Goal: Task Accomplishment & Management: Manage account settings

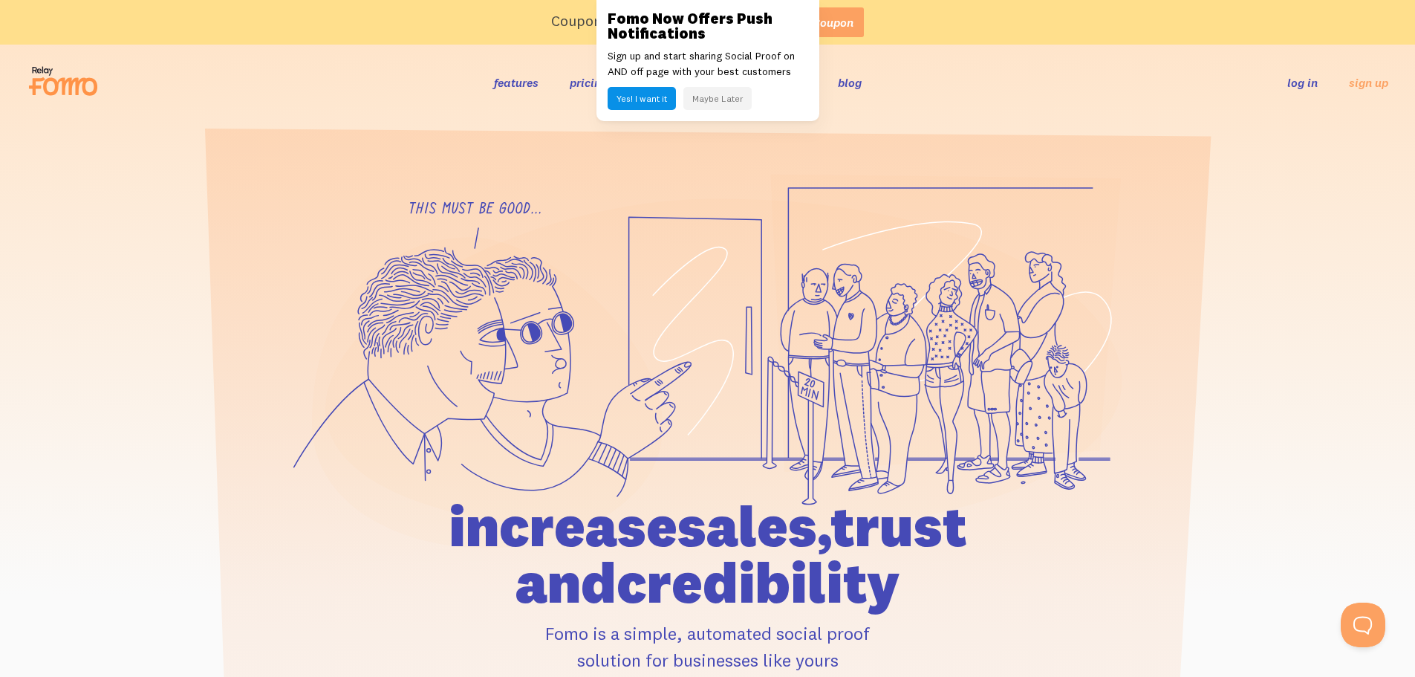
click at [1300, 82] on link "log in" at bounding box center [1302, 82] width 30 height 15
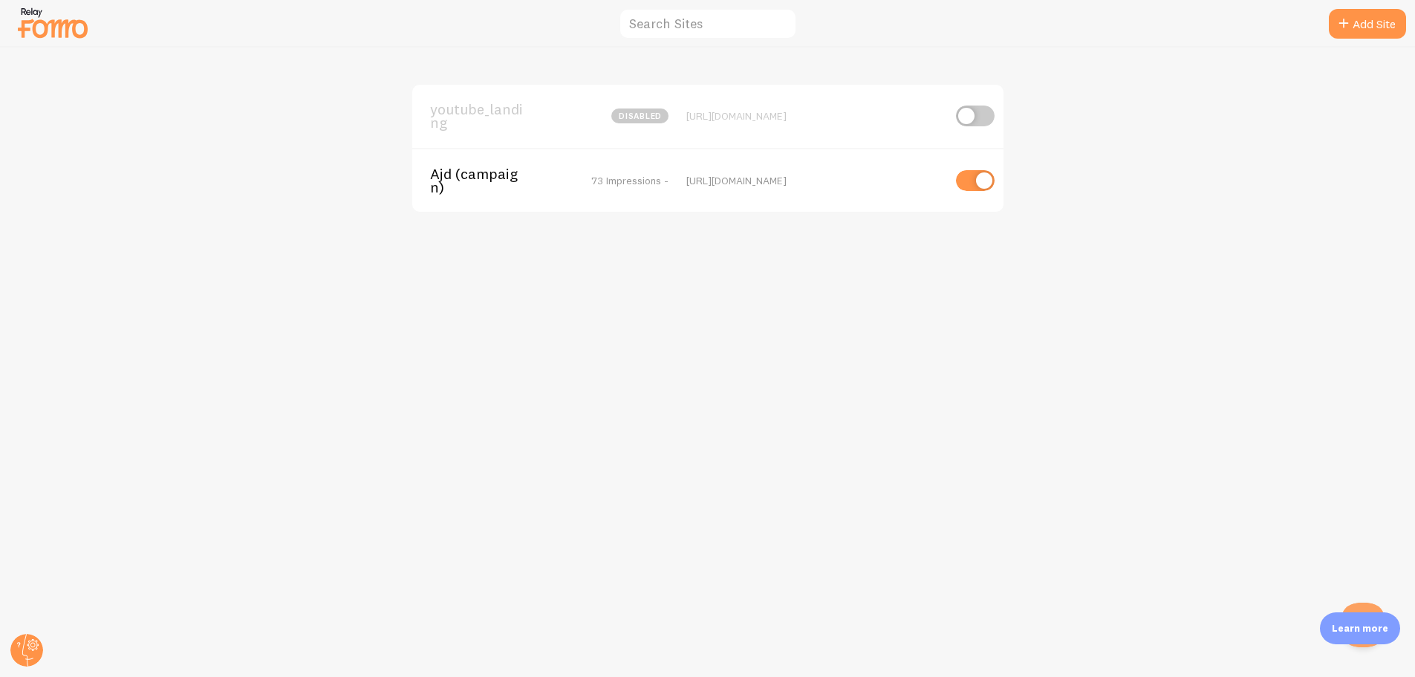
click at [630, 176] on span "73 Impressions -" at bounding box center [629, 180] width 77 height 13
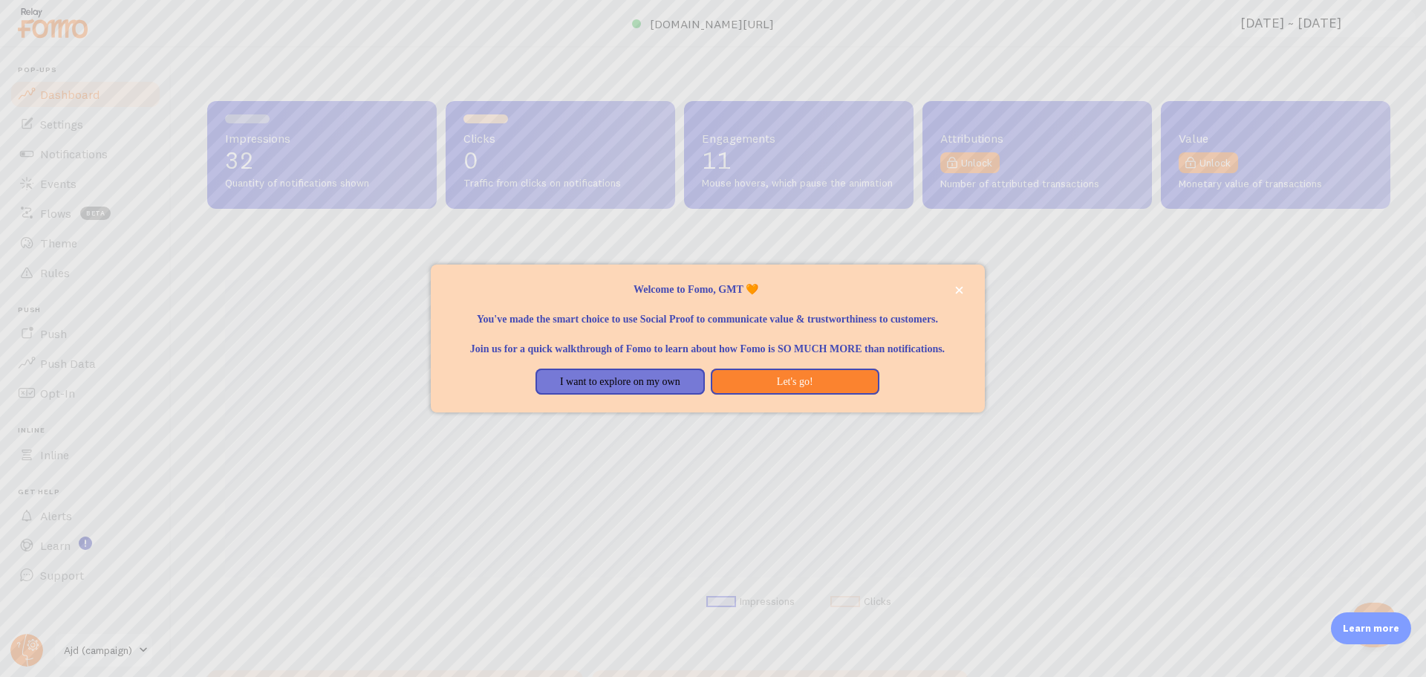
scroll to position [390, 1172]
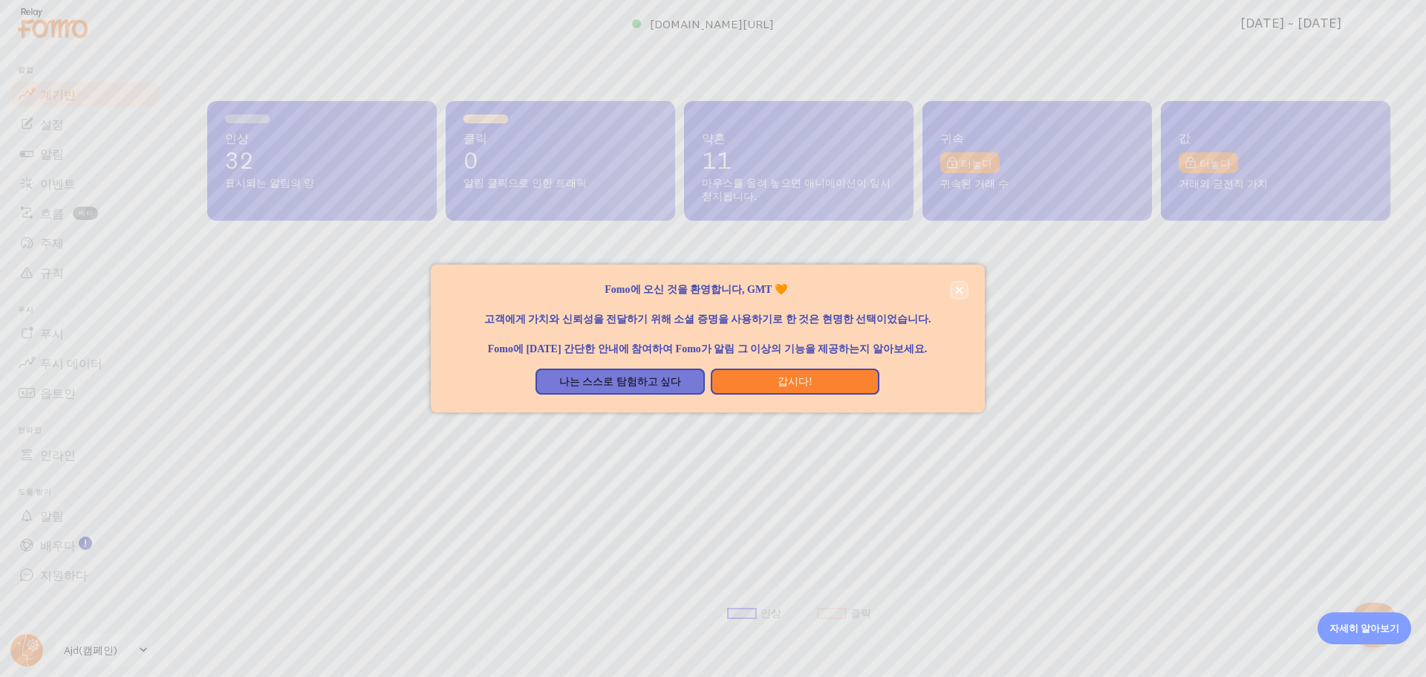
click at [957, 292] on icon "닫다," at bounding box center [958, 289] width 7 height 7
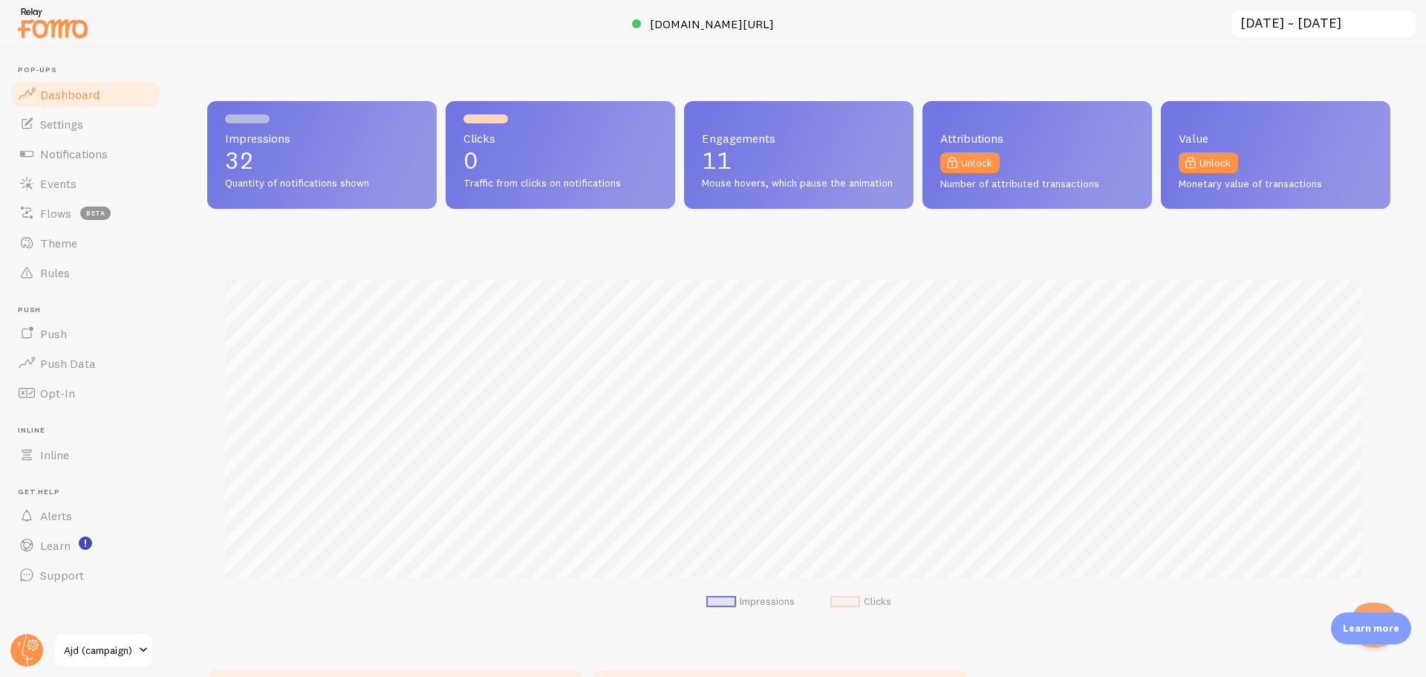
click at [1012, 239] on div "Impressions 32 Quantity of notifications shown Clicks 0 Traffic from clicks on …" at bounding box center [798, 367] width 1183 height 533
click at [743, 21] on span "[DOMAIN_NAME][URL]" at bounding box center [712, 23] width 124 height 15
click at [85, 163] on link "Notifications" at bounding box center [85, 154] width 153 height 30
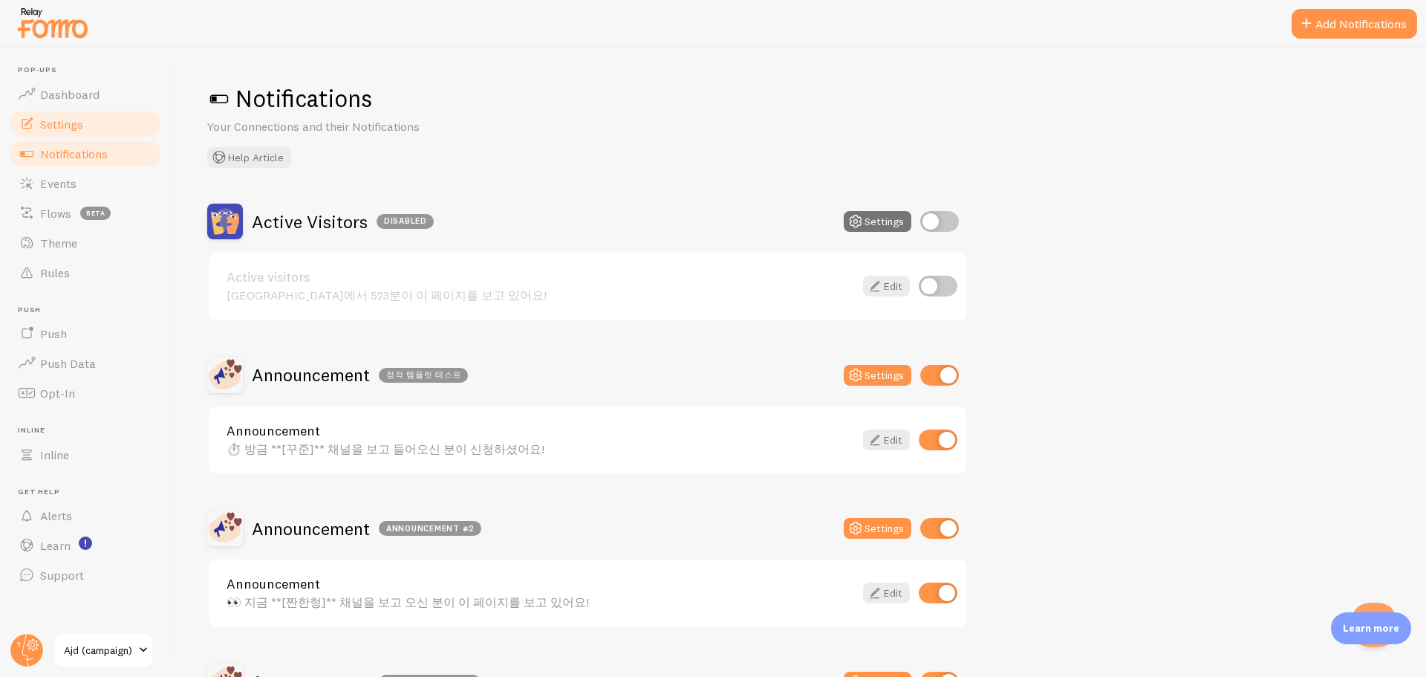
click at [97, 134] on link "Settings" at bounding box center [85, 124] width 153 height 30
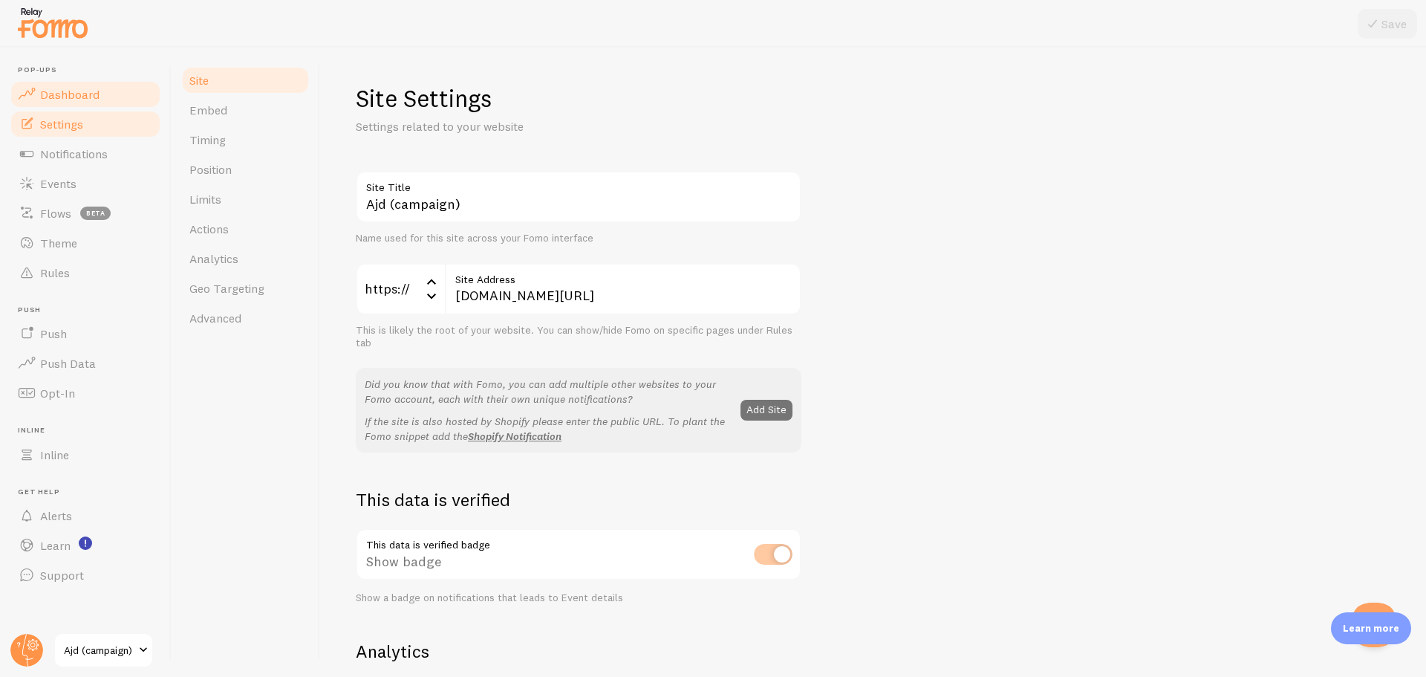
click at [94, 94] on span "Dashboard" at bounding box center [69, 94] width 59 height 15
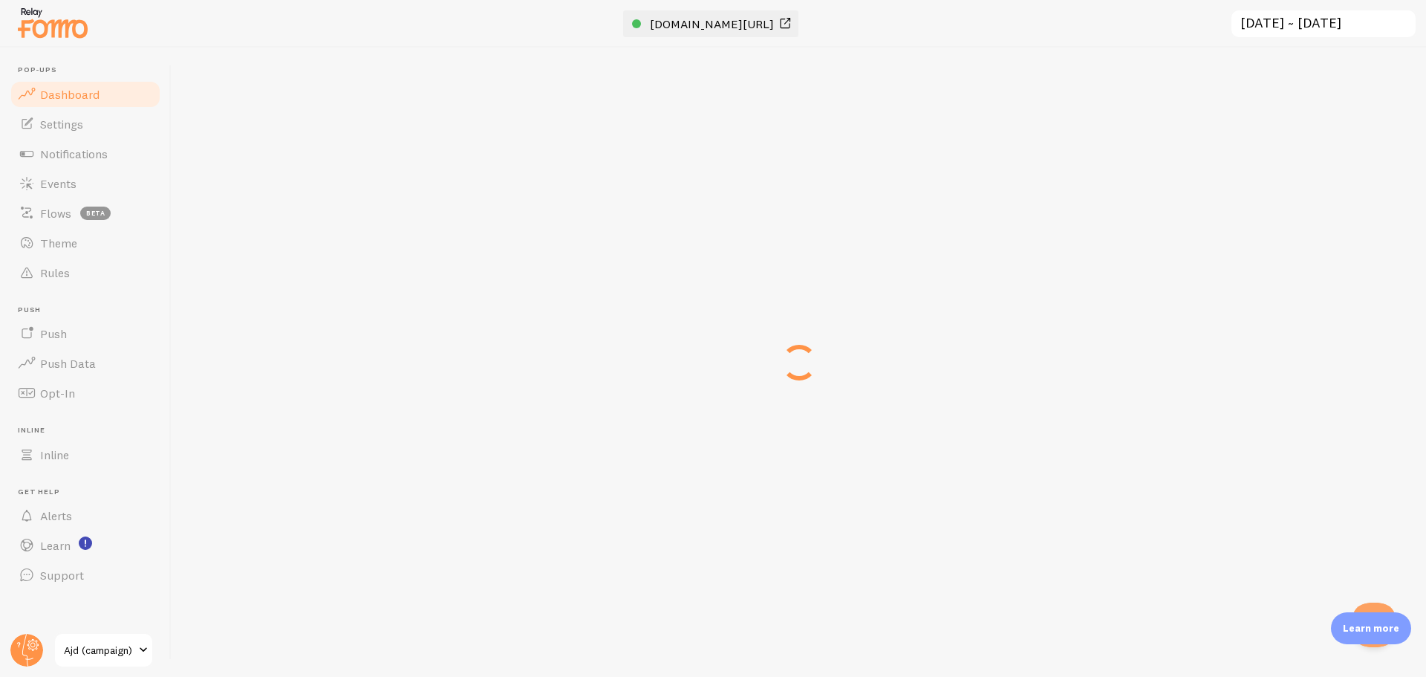
click at [703, 28] on span "[DOMAIN_NAME][URL]" at bounding box center [712, 23] width 124 height 15
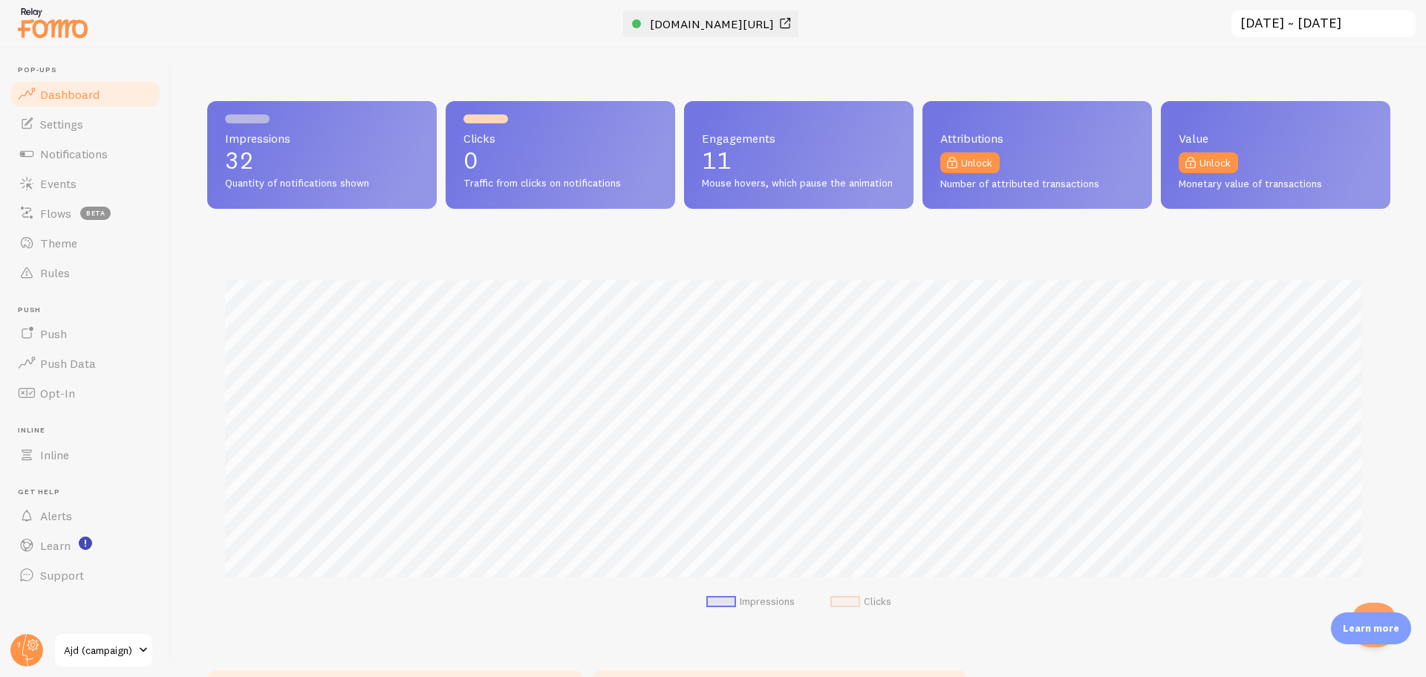
scroll to position [390, 1172]
click at [73, 89] on span "Dashboard" at bounding box center [69, 94] width 59 height 15
click at [68, 151] on span "Notifications" at bounding box center [74, 153] width 68 height 15
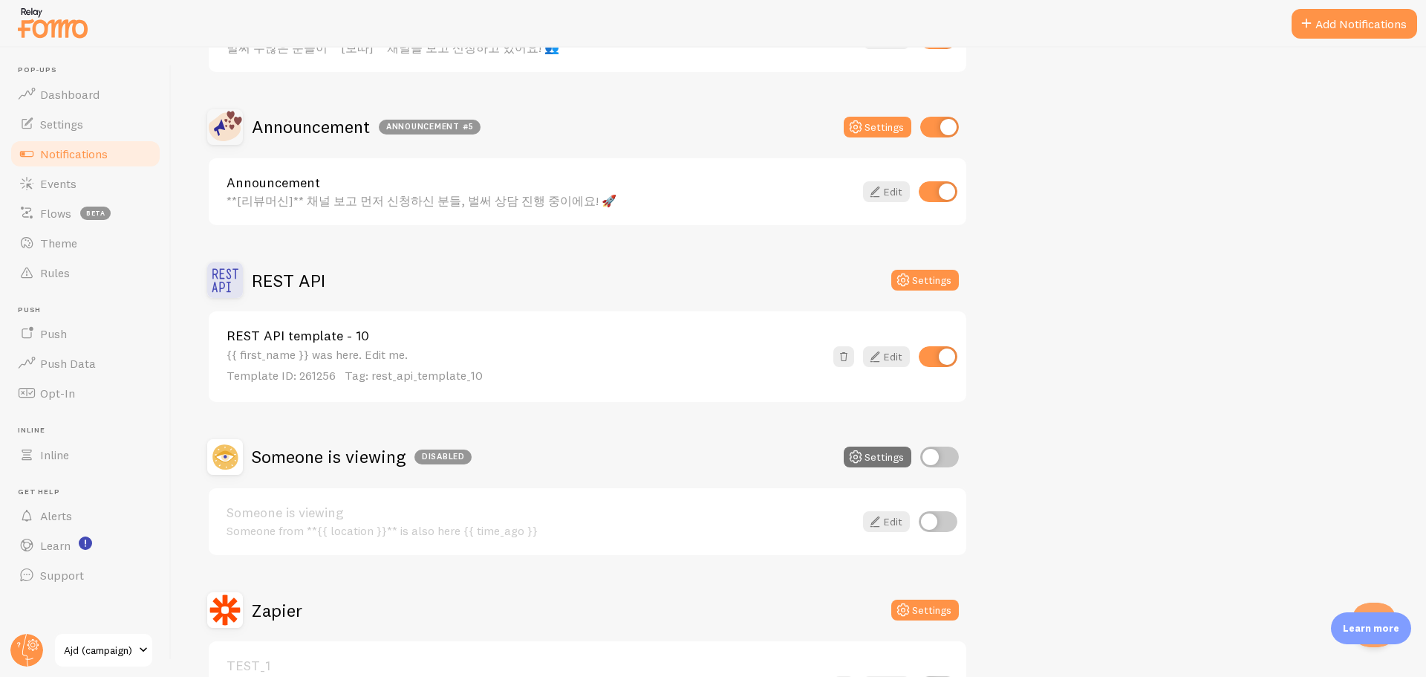
scroll to position [858, 0]
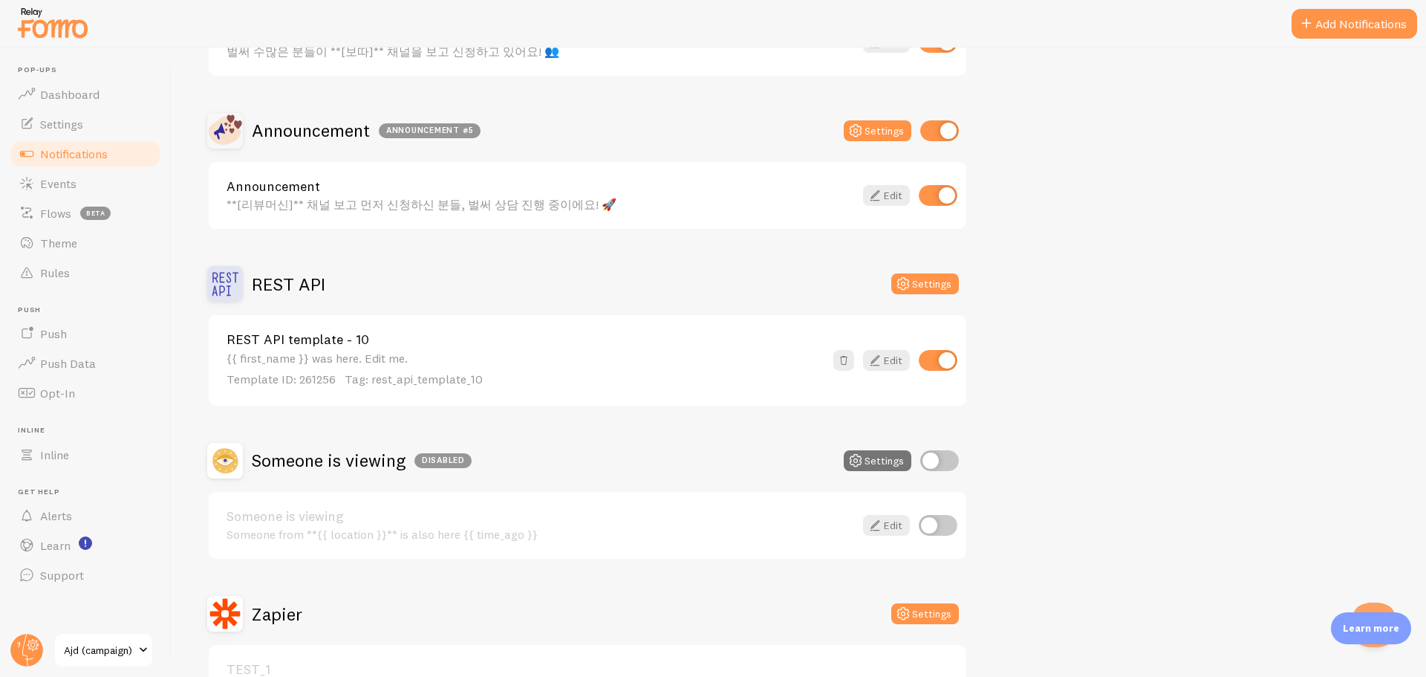
click at [937, 359] on input "checkbox" at bounding box center [938, 360] width 39 height 21
checkbox input "false"
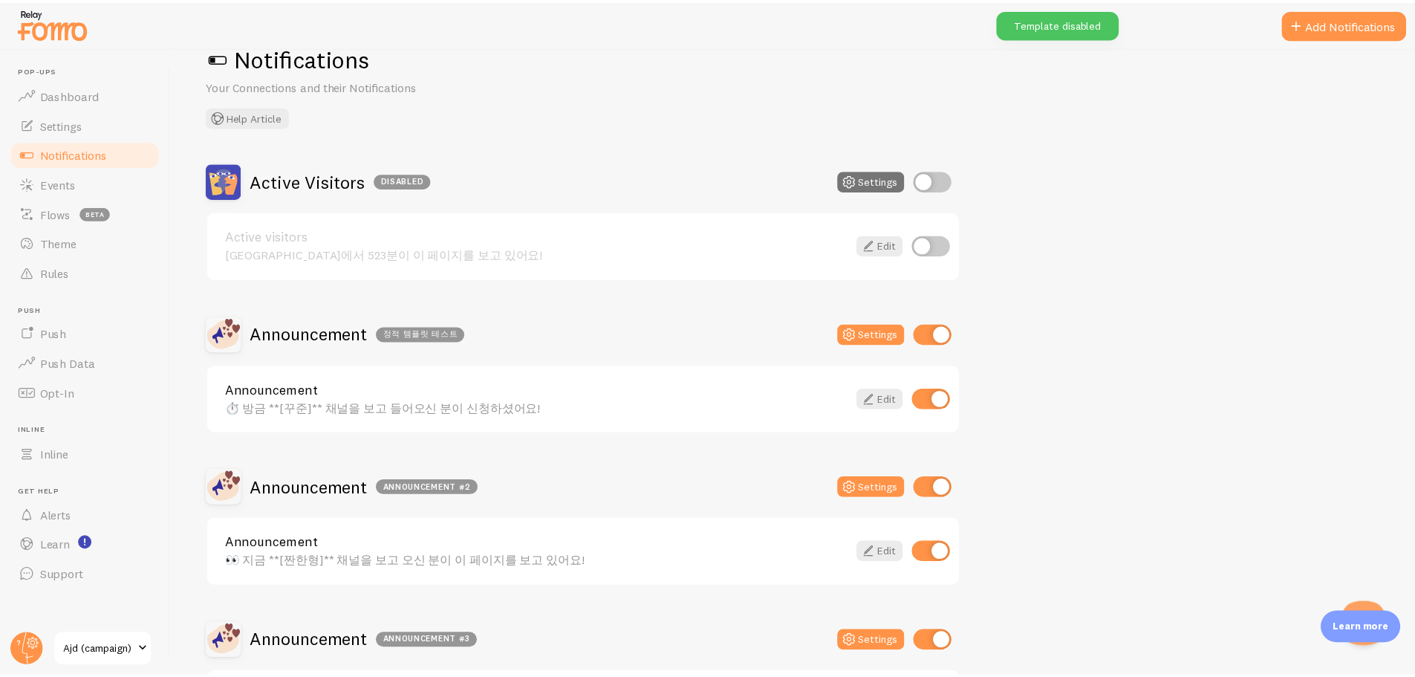
scroll to position [0, 0]
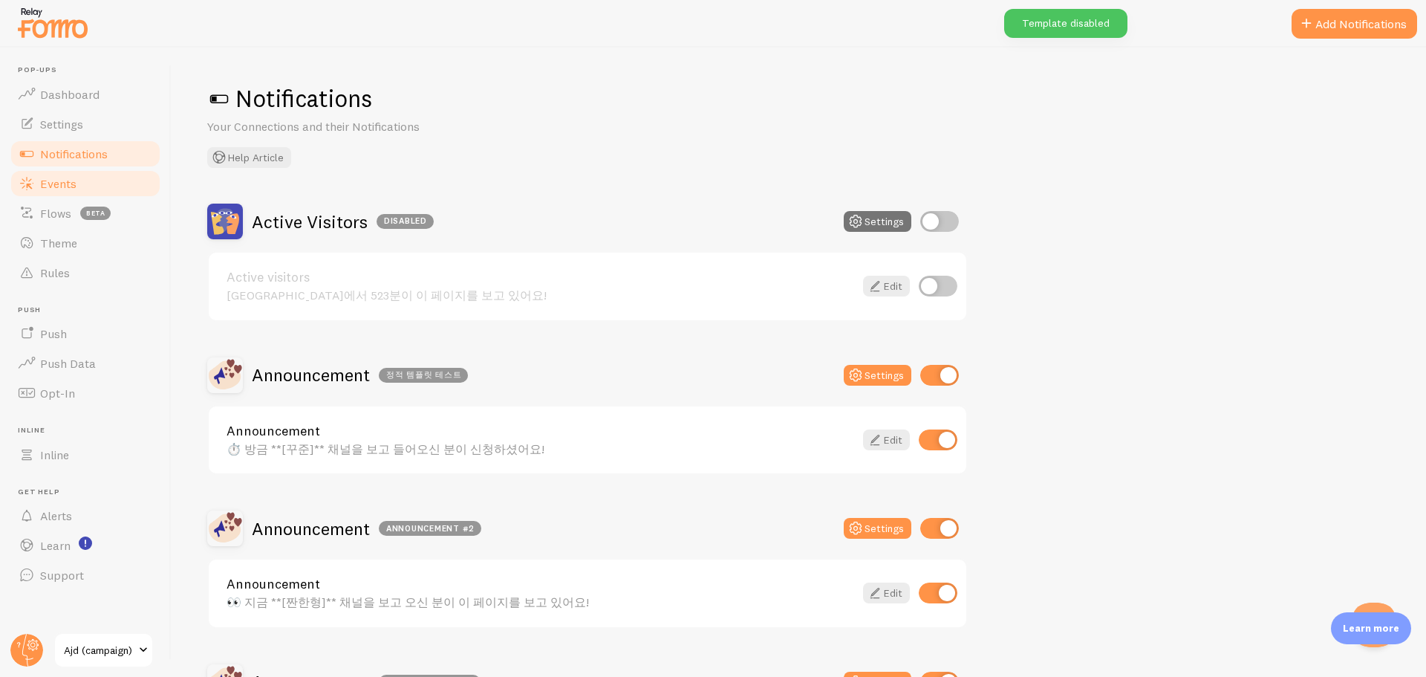
click at [84, 185] on link "Events" at bounding box center [85, 184] width 153 height 30
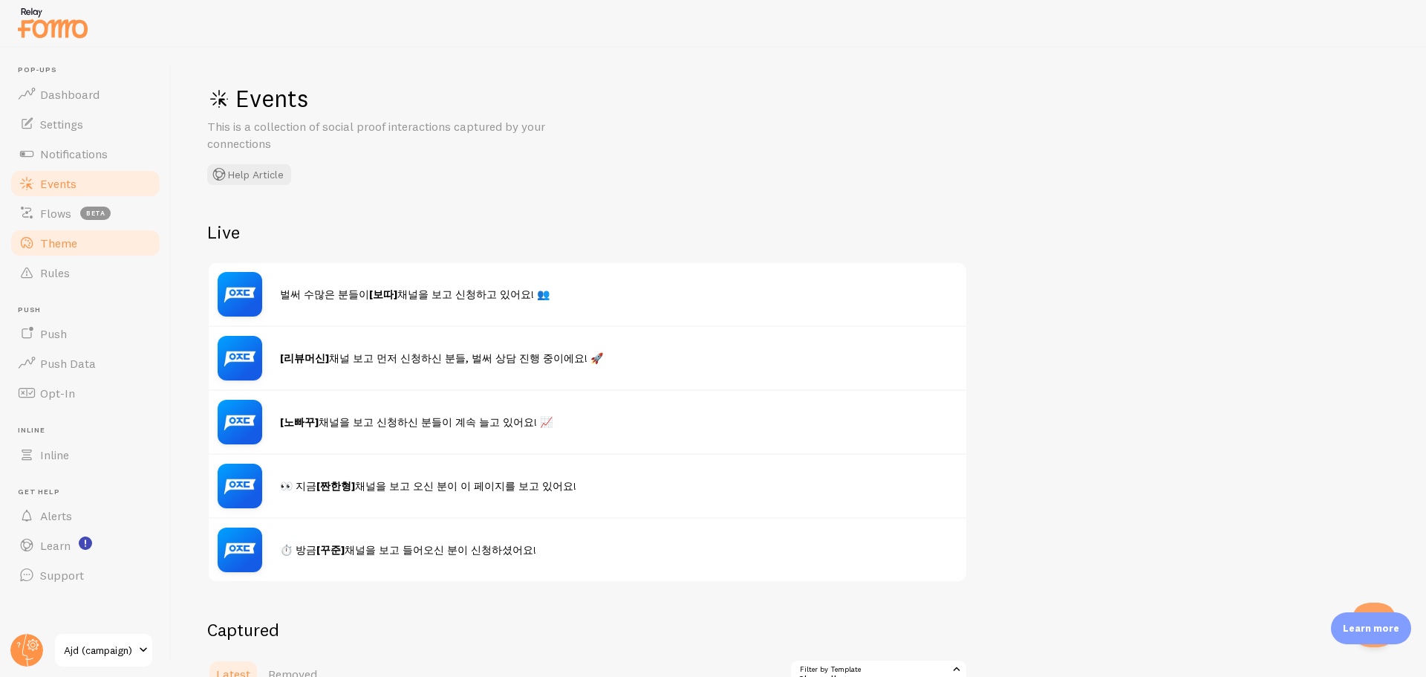
click at [66, 244] on span "Theme" at bounding box center [58, 242] width 37 height 15
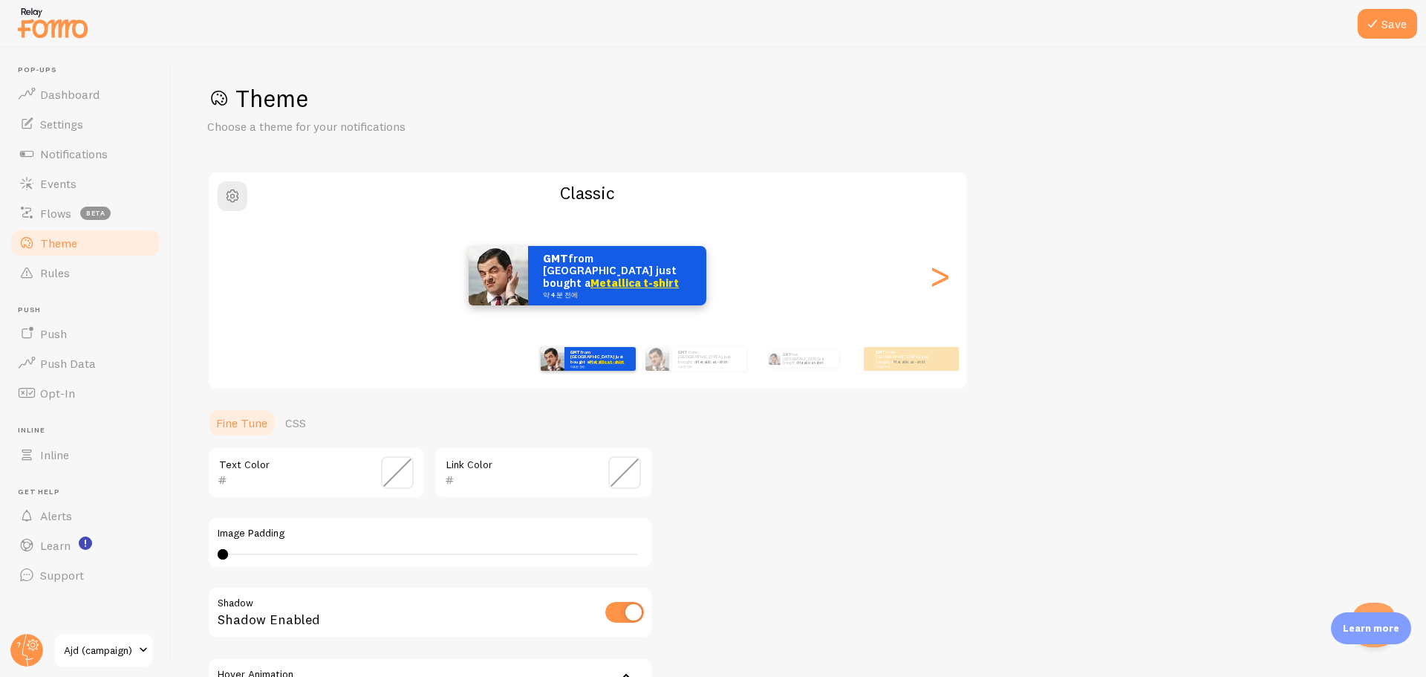
click at [426, 103] on h1 "Theme" at bounding box center [798, 98] width 1183 height 30
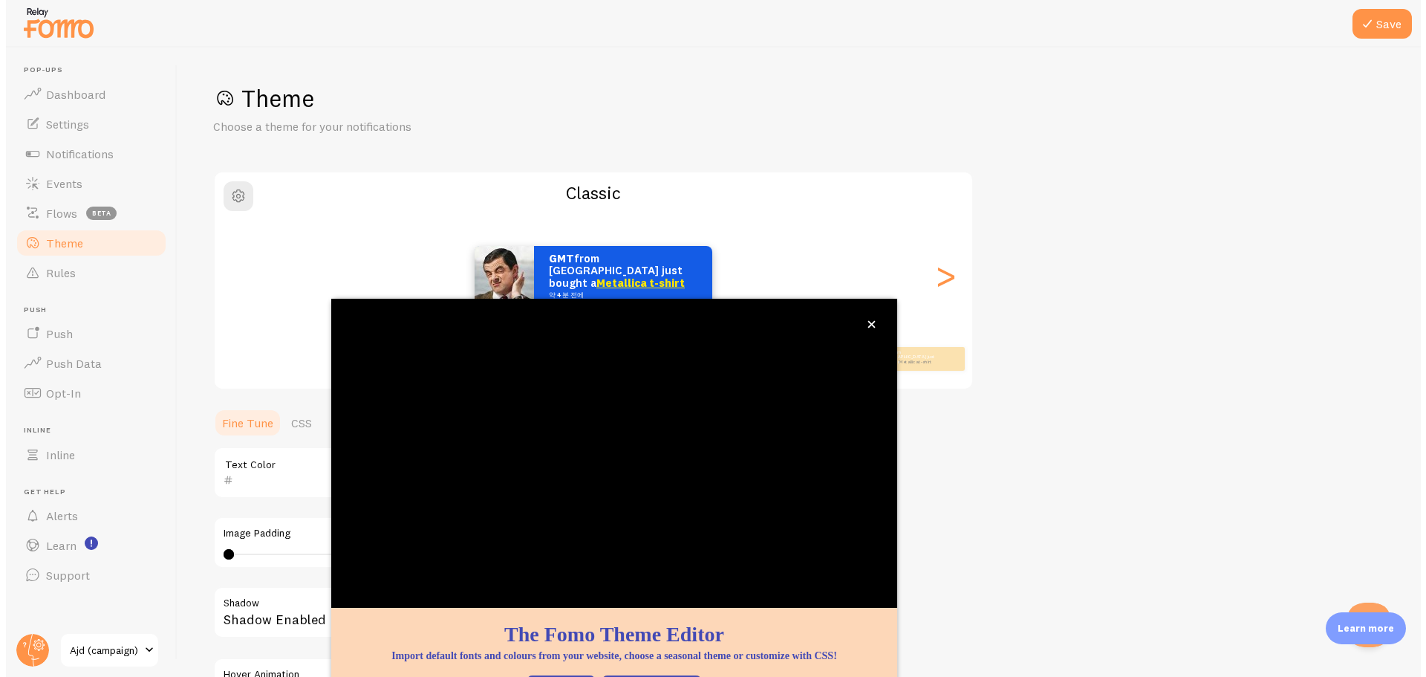
scroll to position [60, 0]
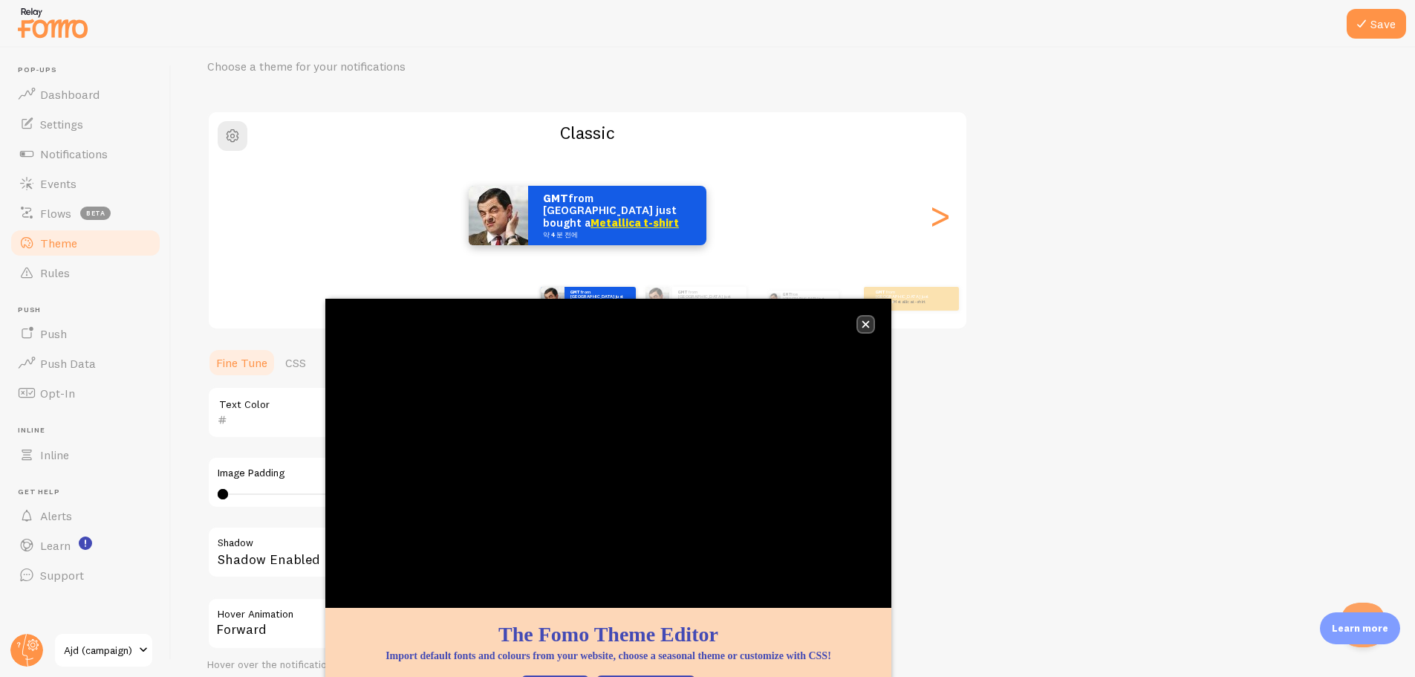
click at [868, 328] on button "close," at bounding box center [866, 324] width 16 height 16
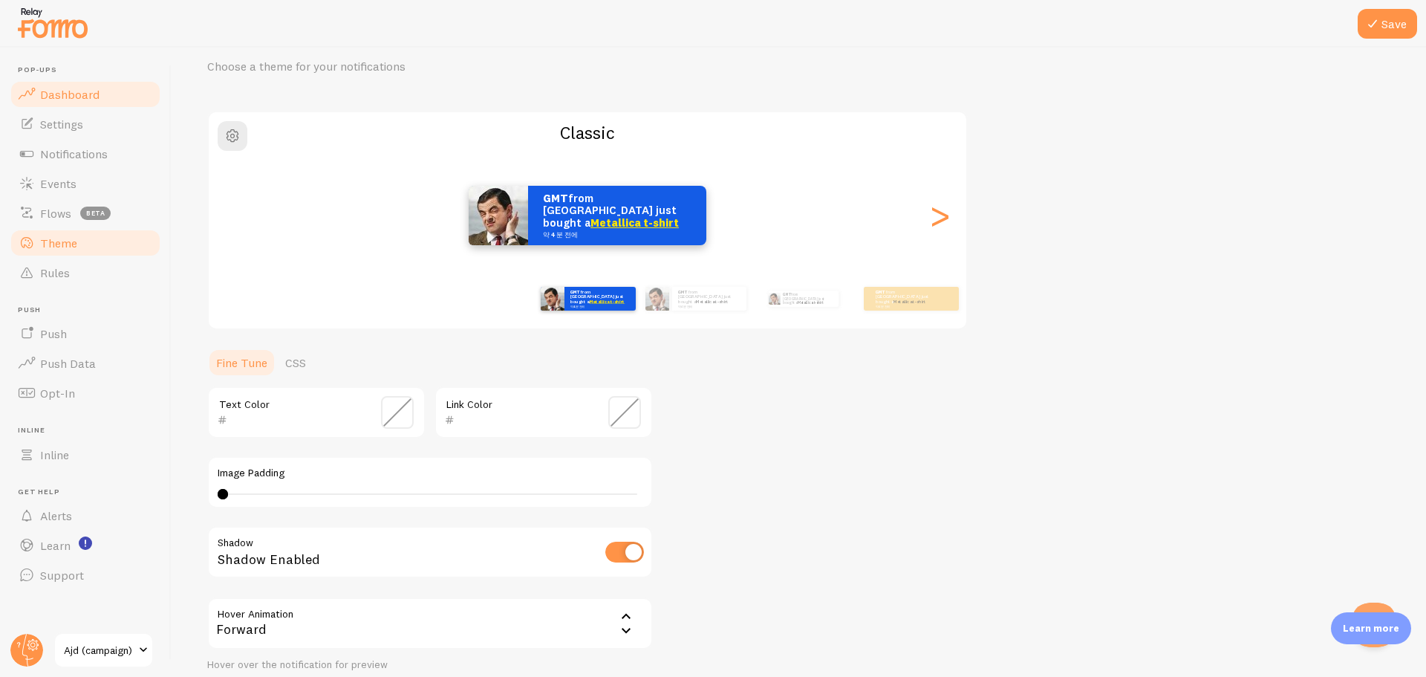
click at [84, 107] on link "Dashboard" at bounding box center [85, 94] width 153 height 30
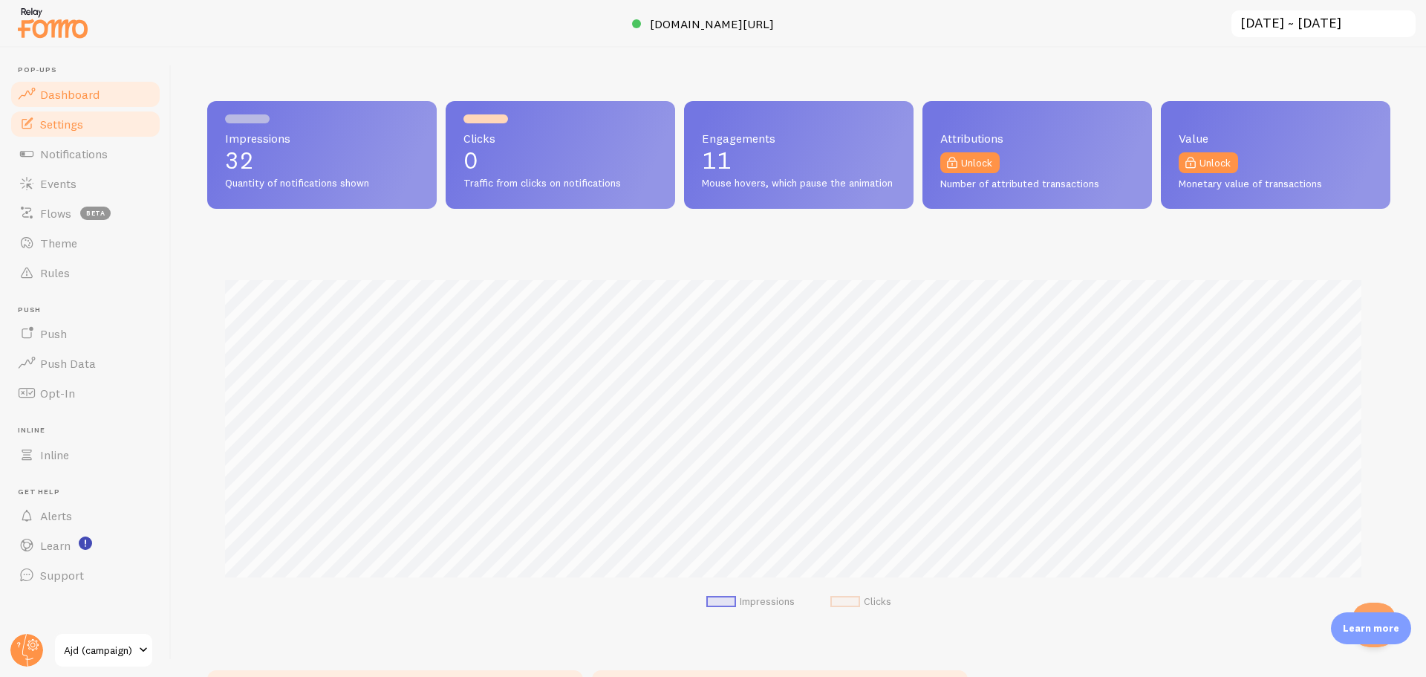
scroll to position [390, 1172]
click at [79, 128] on span "Settings" at bounding box center [61, 124] width 43 height 15
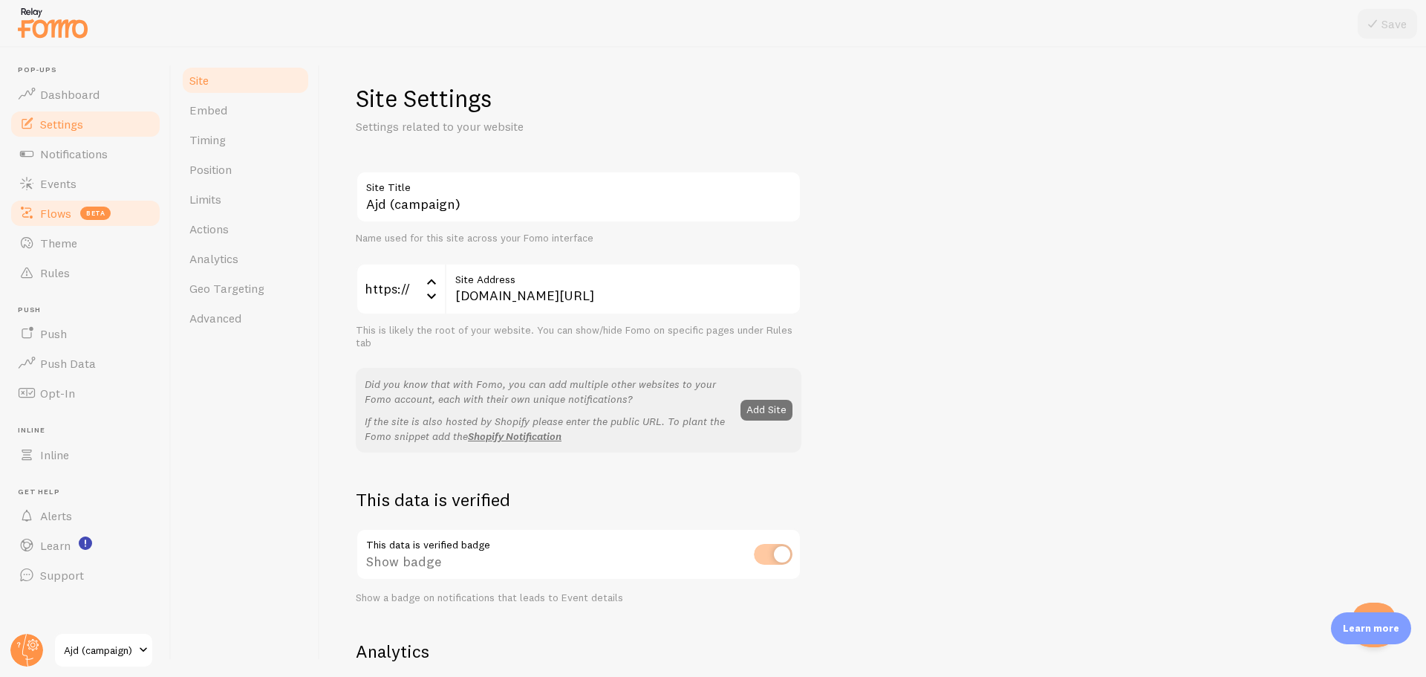
scroll to position [149, 0]
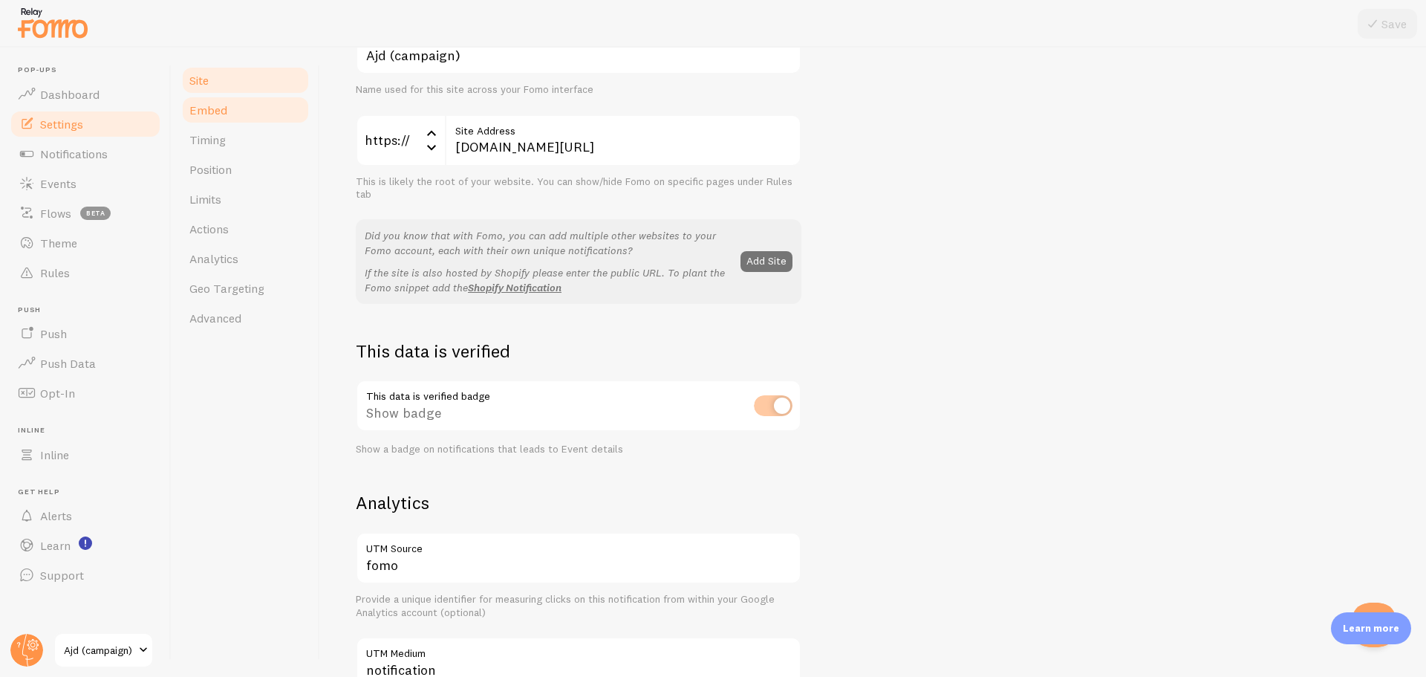
click at [265, 117] on link "Embed" at bounding box center [245, 110] width 130 height 30
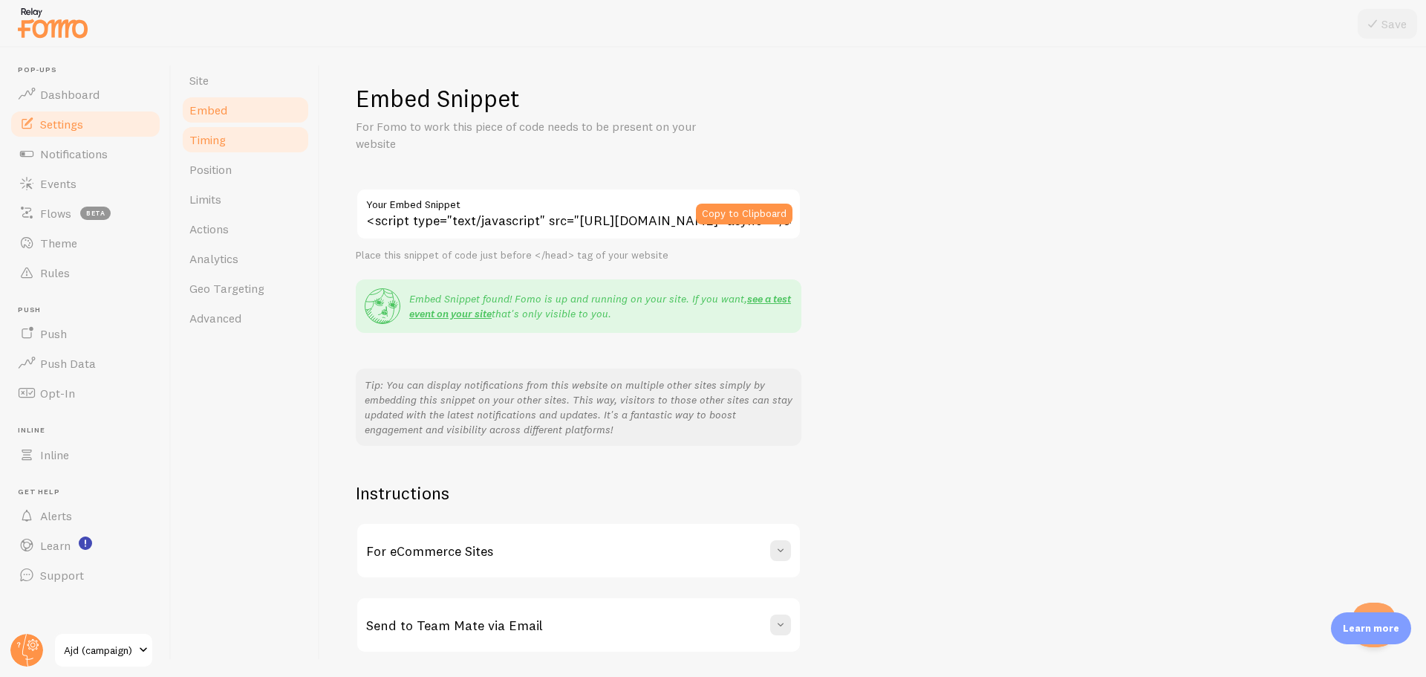
click at [231, 137] on link "Timing" at bounding box center [245, 140] width 130 height 30
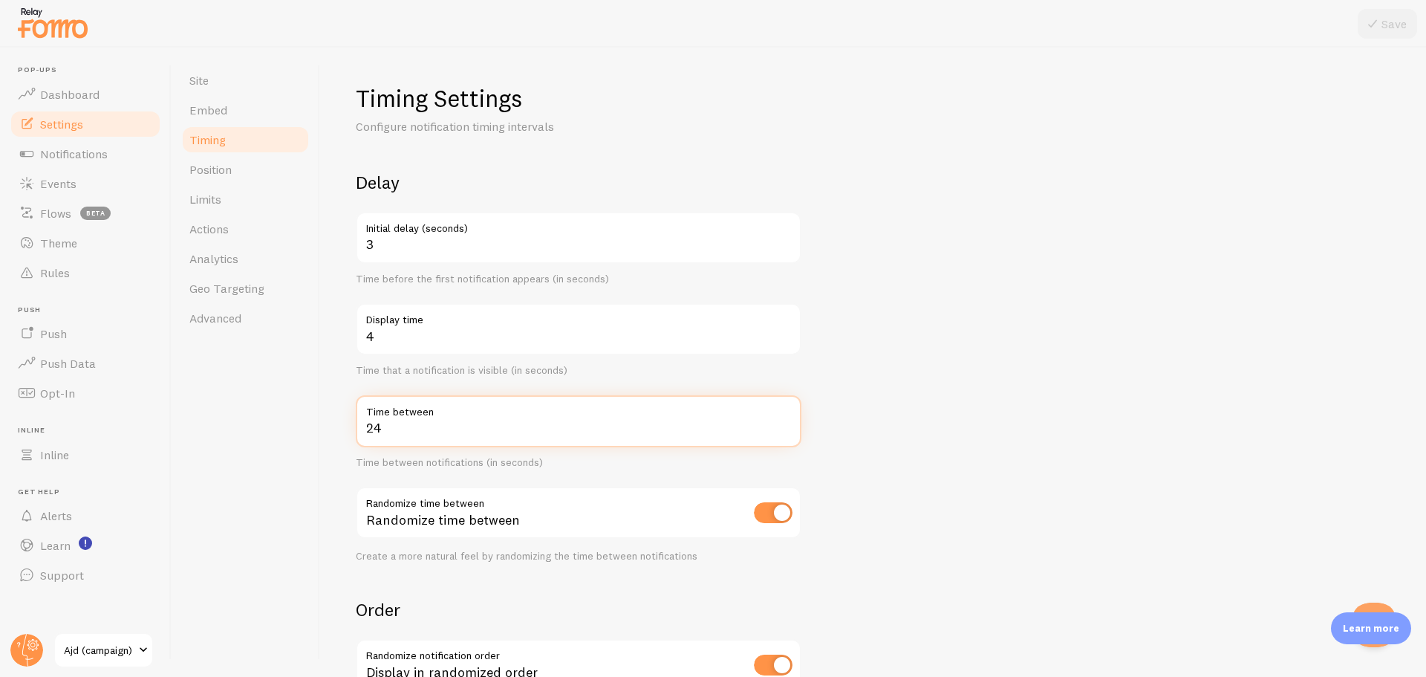
click at [1014, 409] on form "Delay 3 Initial delay (seconds) Time before the first notification appears (in …" at bounding box center [873, 489] width 1035 height 637
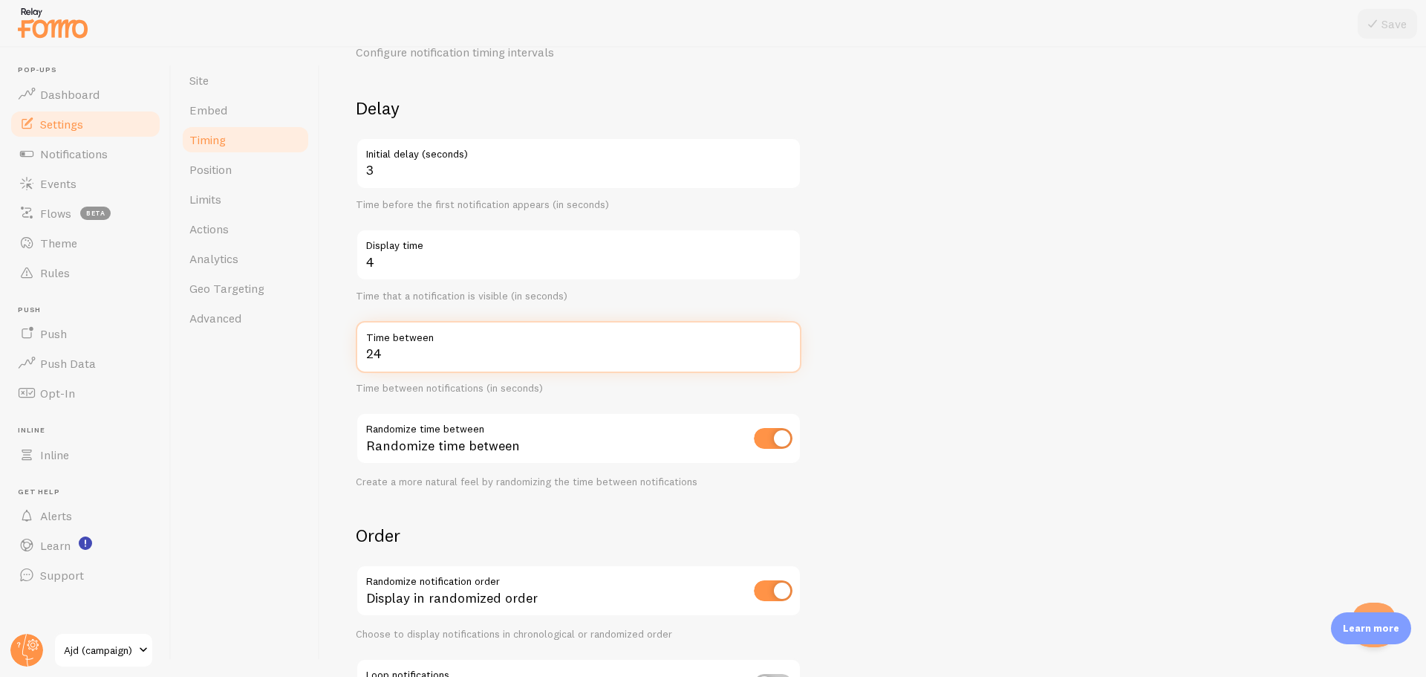
click at [1033, 333] on form "Delay 3 Initial delay (seconds) Time before the first notification appears (in …" at bounding box center [873, 415] width 1035 height 637
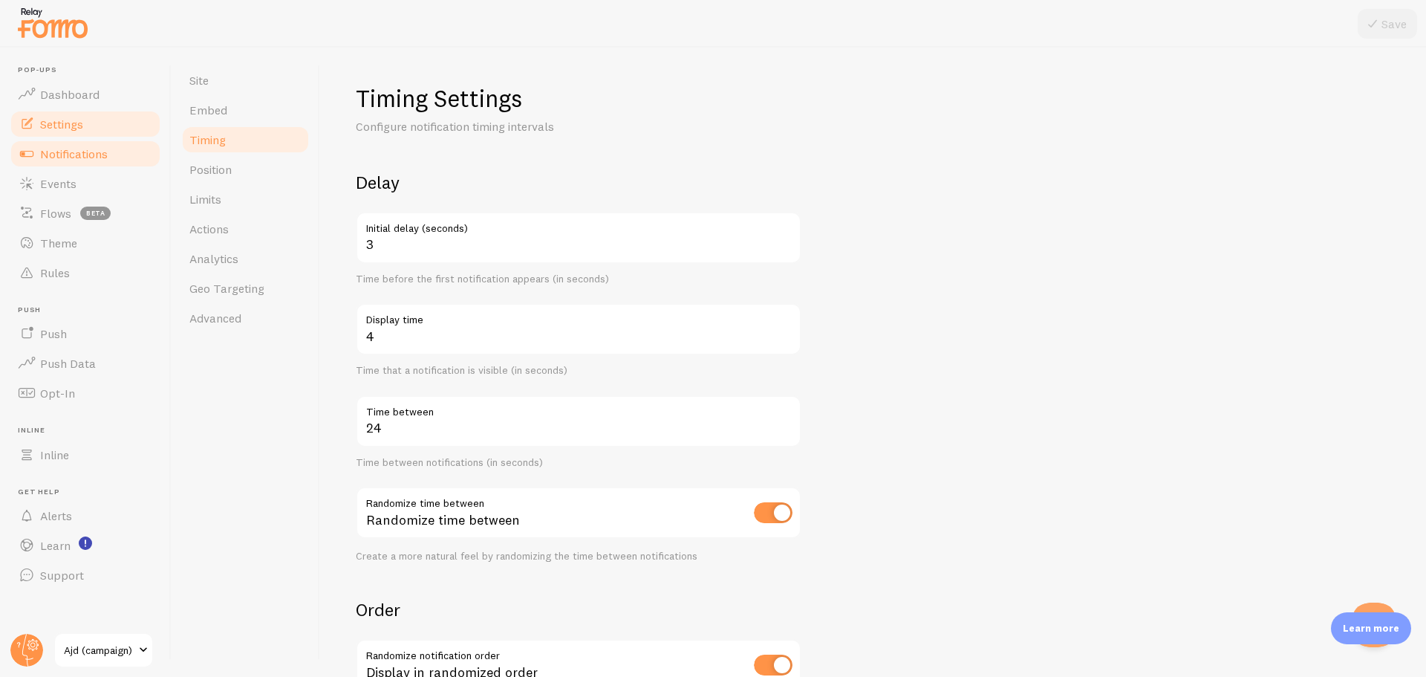
click at [122, 157] on link "Notifications" at bounding box center [85, 154] width 153 height 30
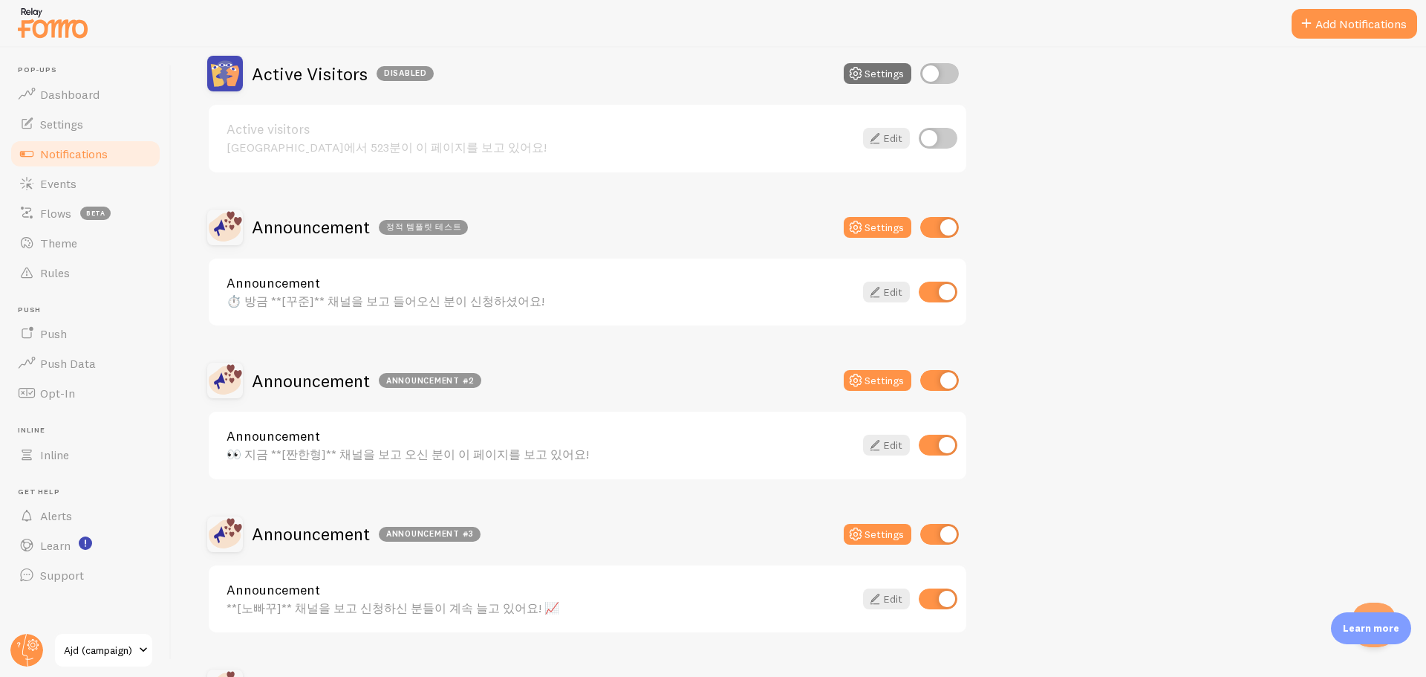
scroll to position [149, 0]
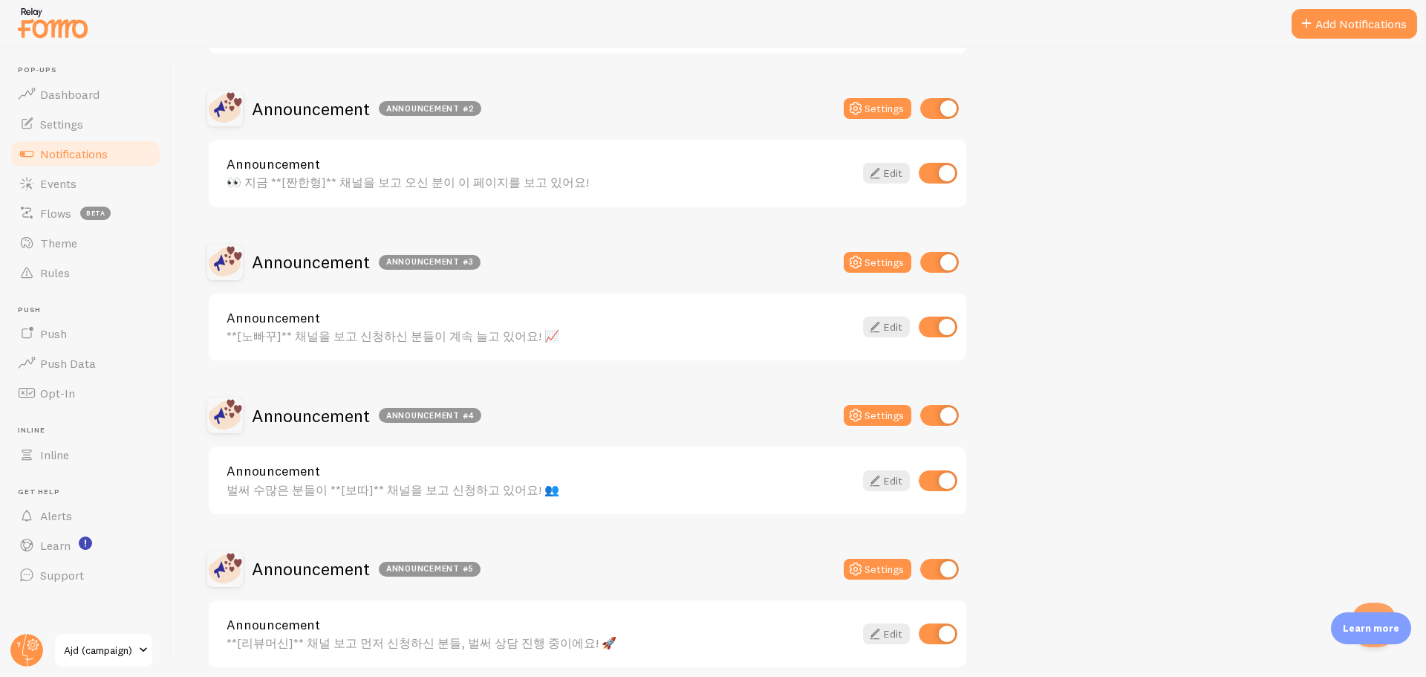
scroll to position [446, 0]
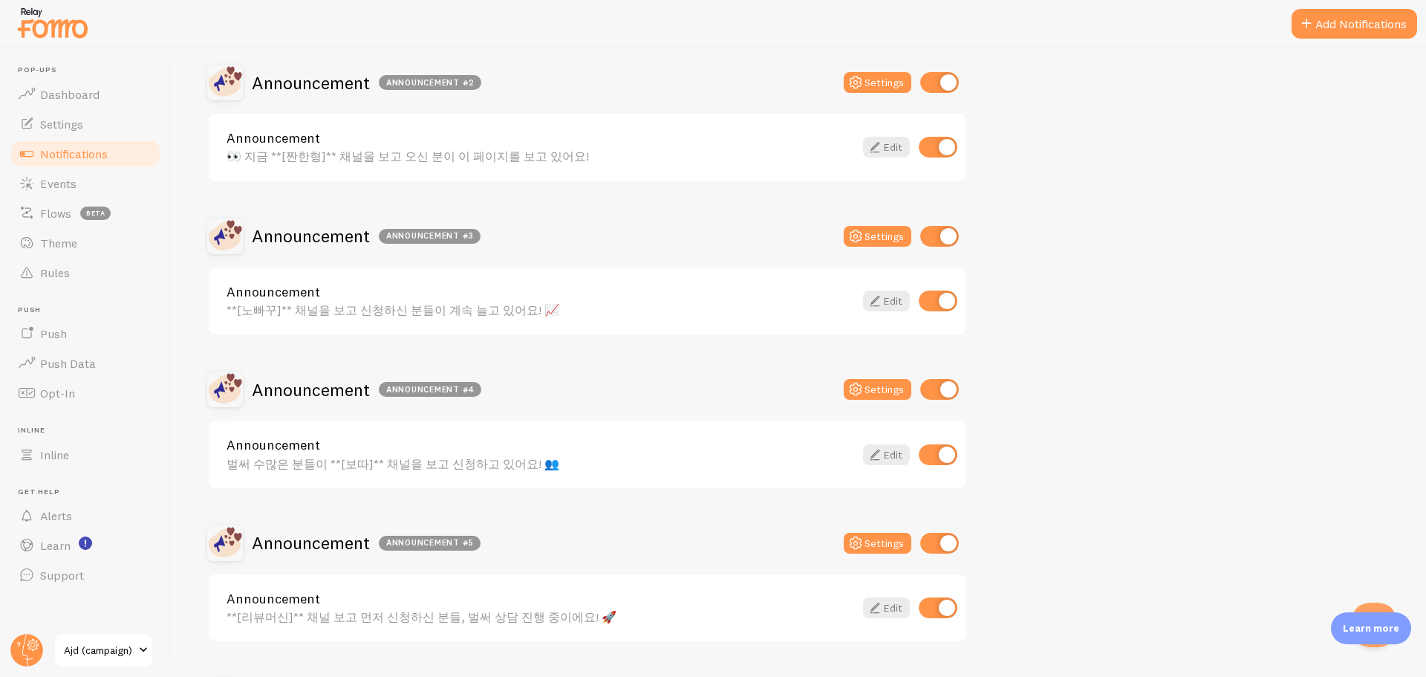
click at [1226, 391] on div "Active Visitors Disabled Settings Active visitors [GEOGRAPHIC_DATA]에서 523분이 이 페…" at bounding box center [798, 499] width 1183 height 1482
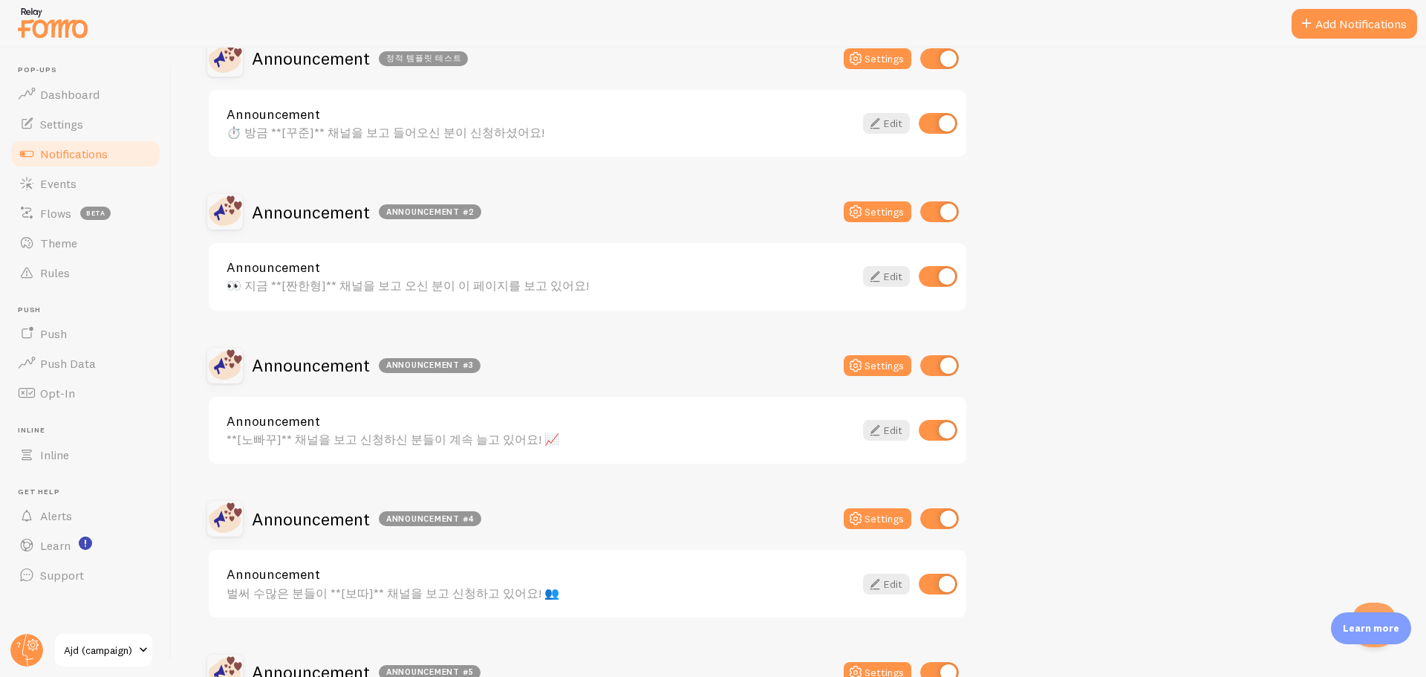
scroll to position [297, 0]
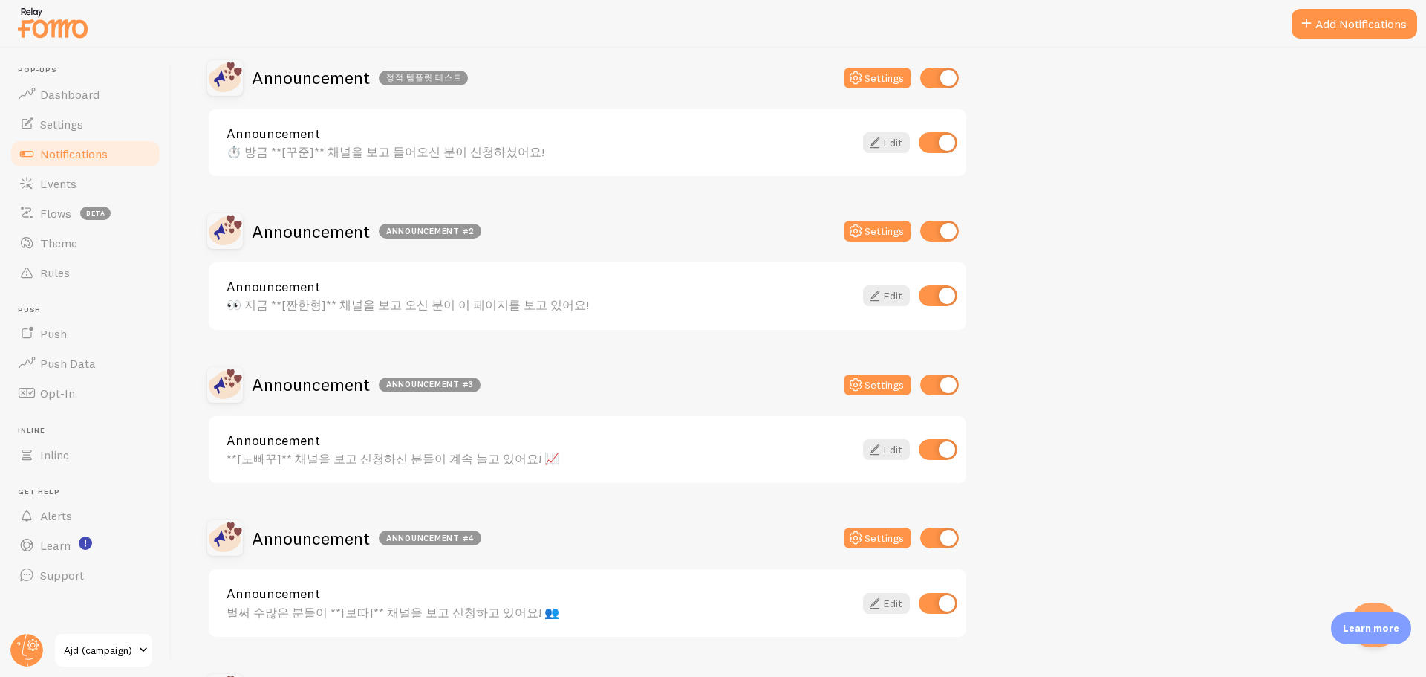
click at [1190, 351] on div "Active Visitors Disabled Settings Active visitors [GEOGRAPHIC_DATA]에서 523분이 이 페…" at bounding box center [798, 647] width 1183 height 1482
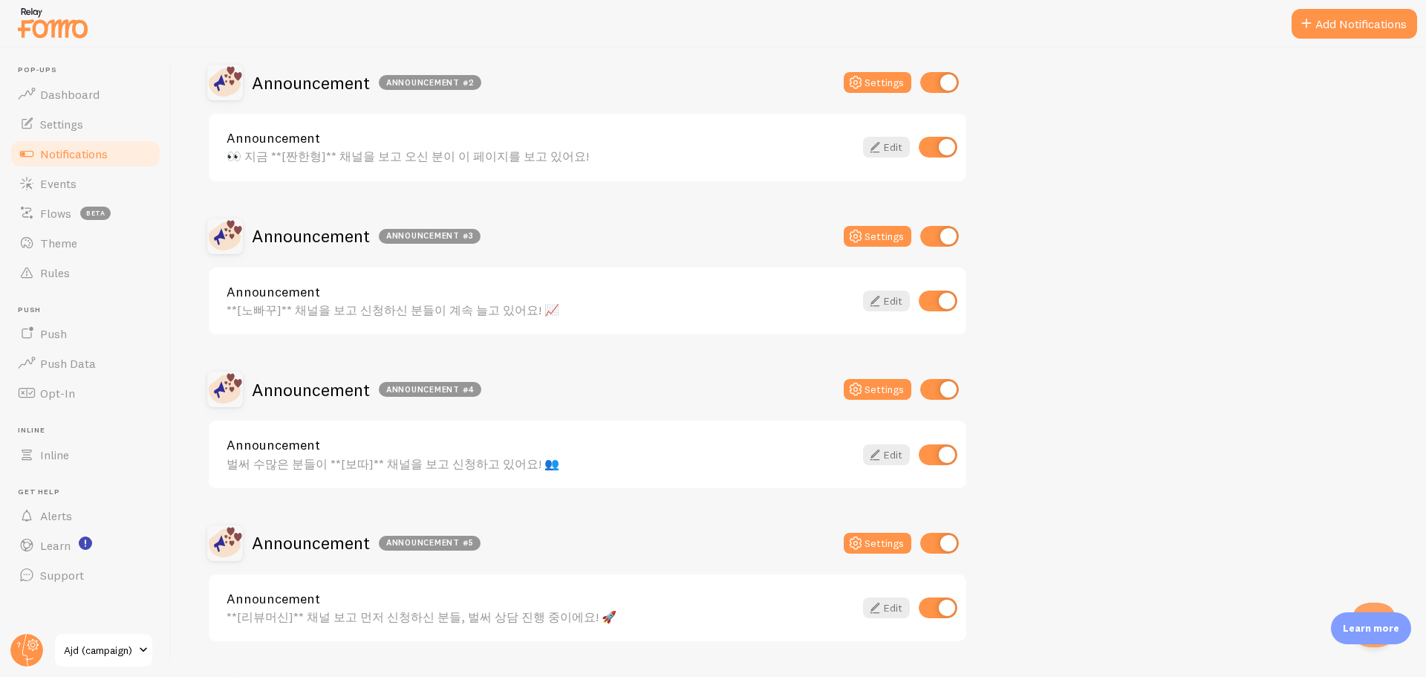
scroll to position [0, 0]
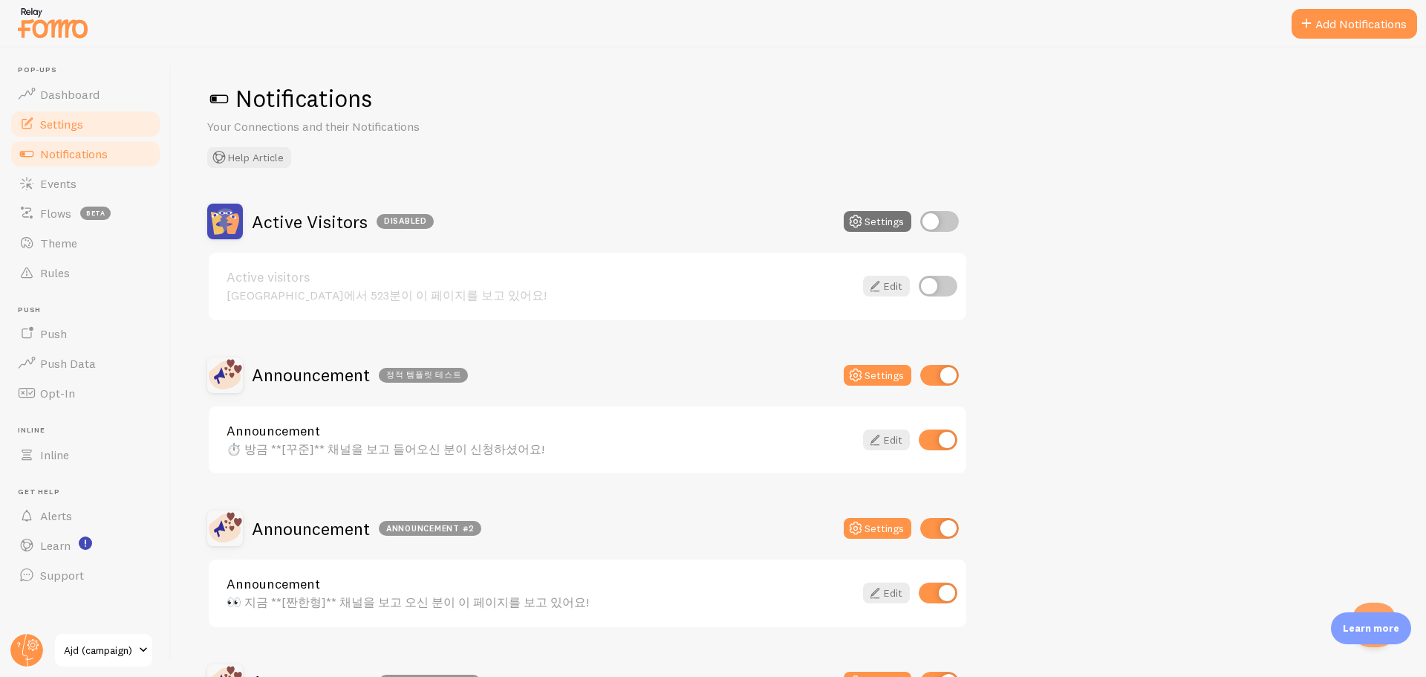
click at [66, 131] on span "Settings" at bounding box center [61, 124] width 43 height 15
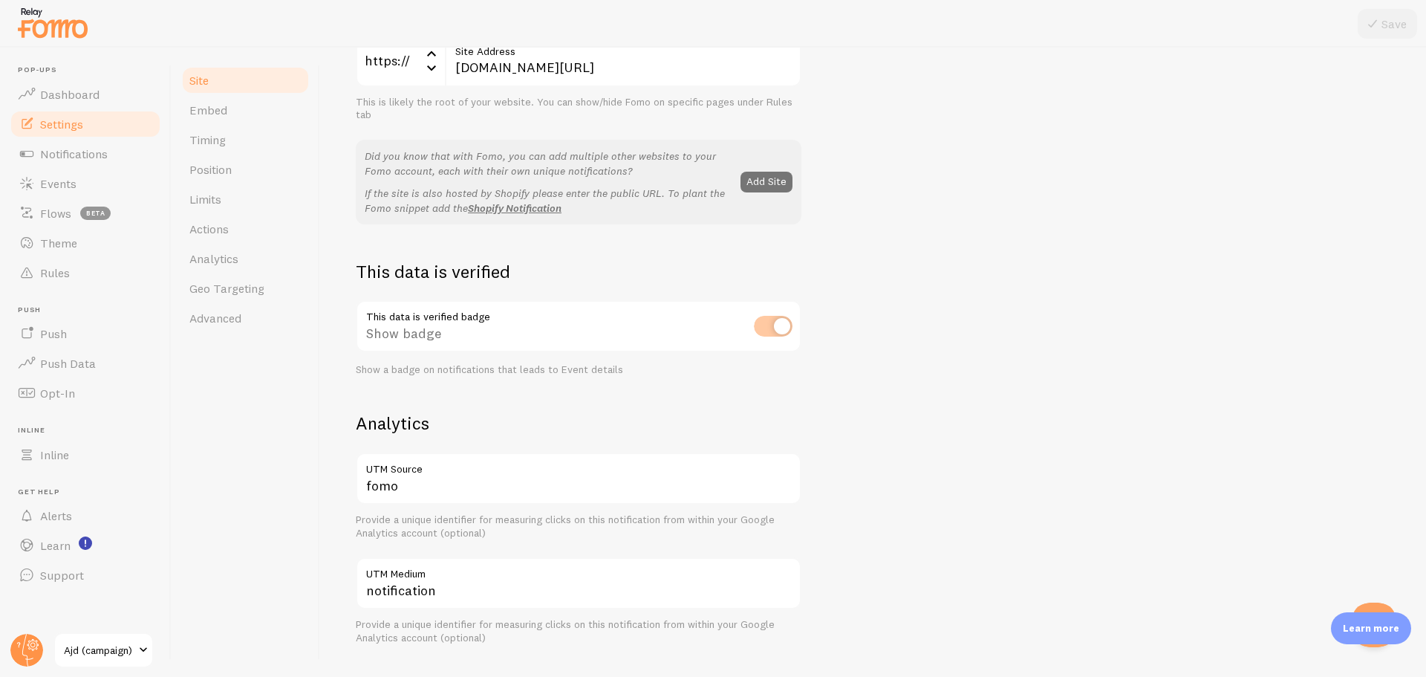
scroll to position [371, 0]
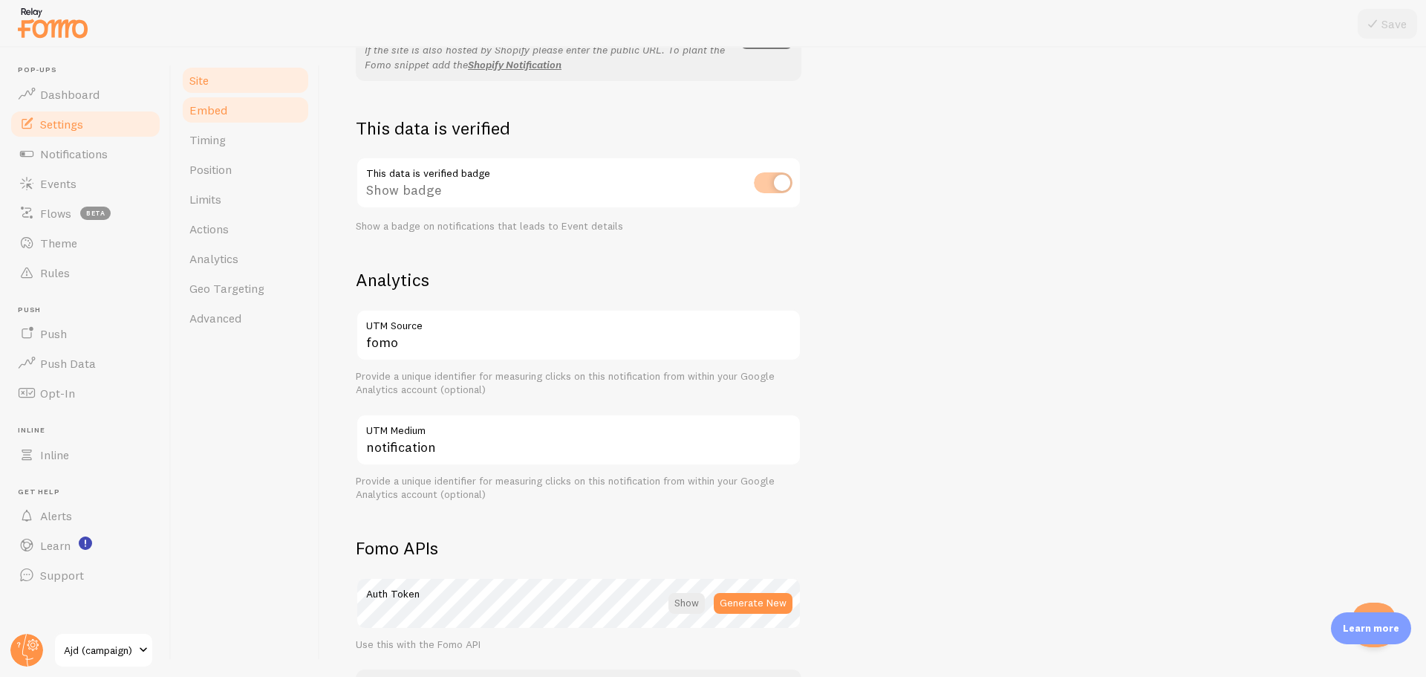
click at [248, 103] on link "Embed" at bounding box center [245, 110] width 130 height 30
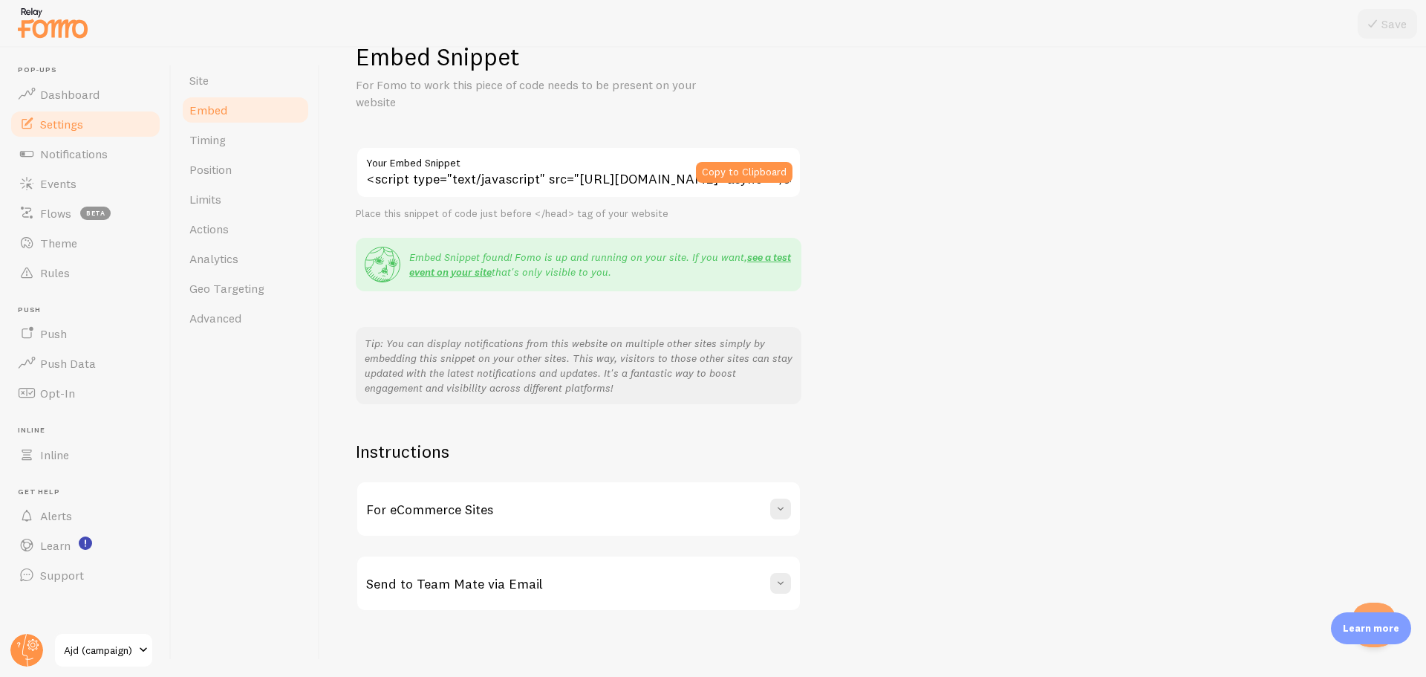
scroll to position [48, 0]
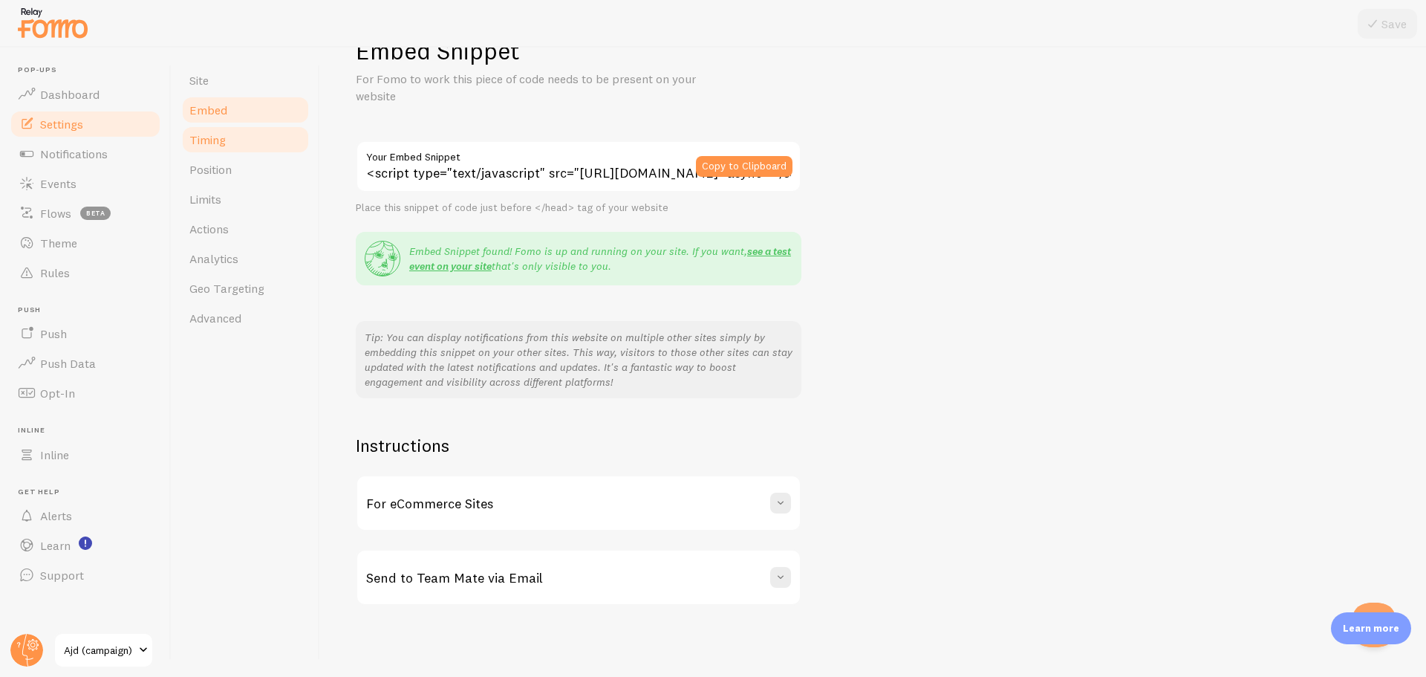
click at [247, 152] on link "Timing" at bounding box center [245, 140] width 130 height 30
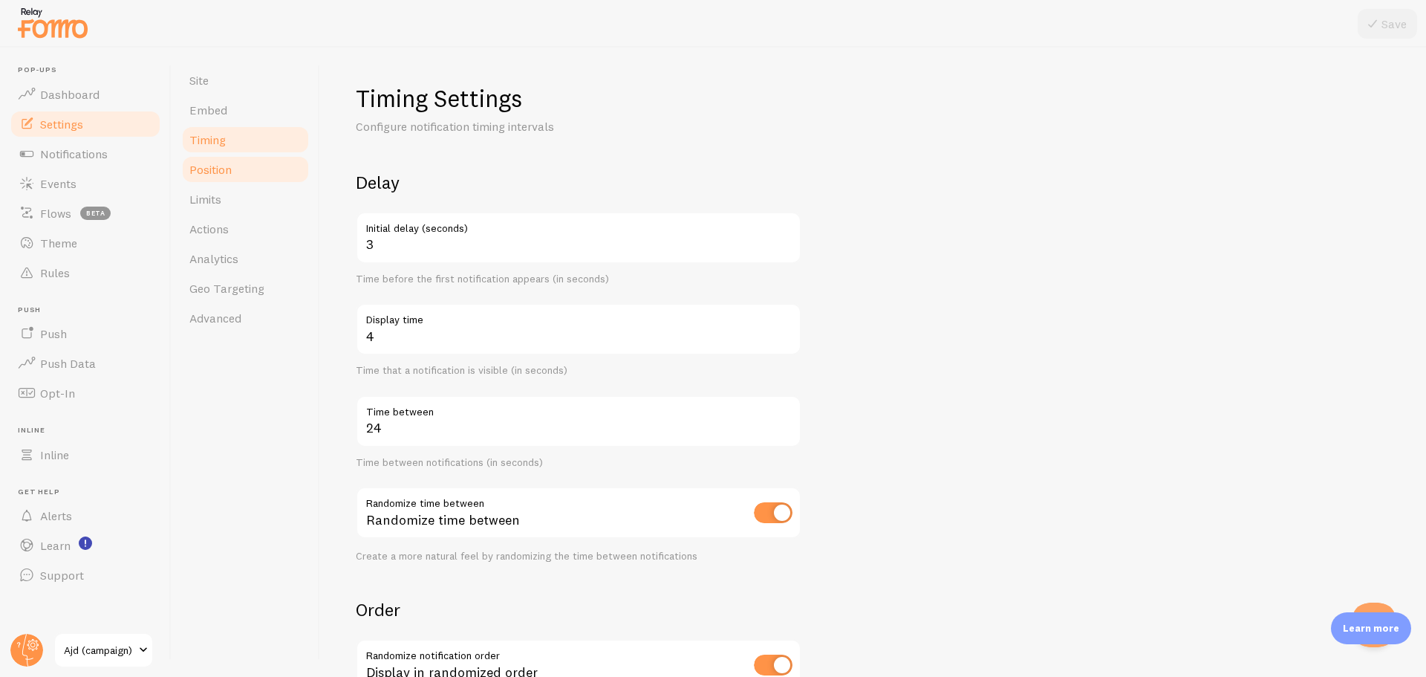
click at [235, 174] on link "Position" at bounding box center [245, 169] width 130 height 30
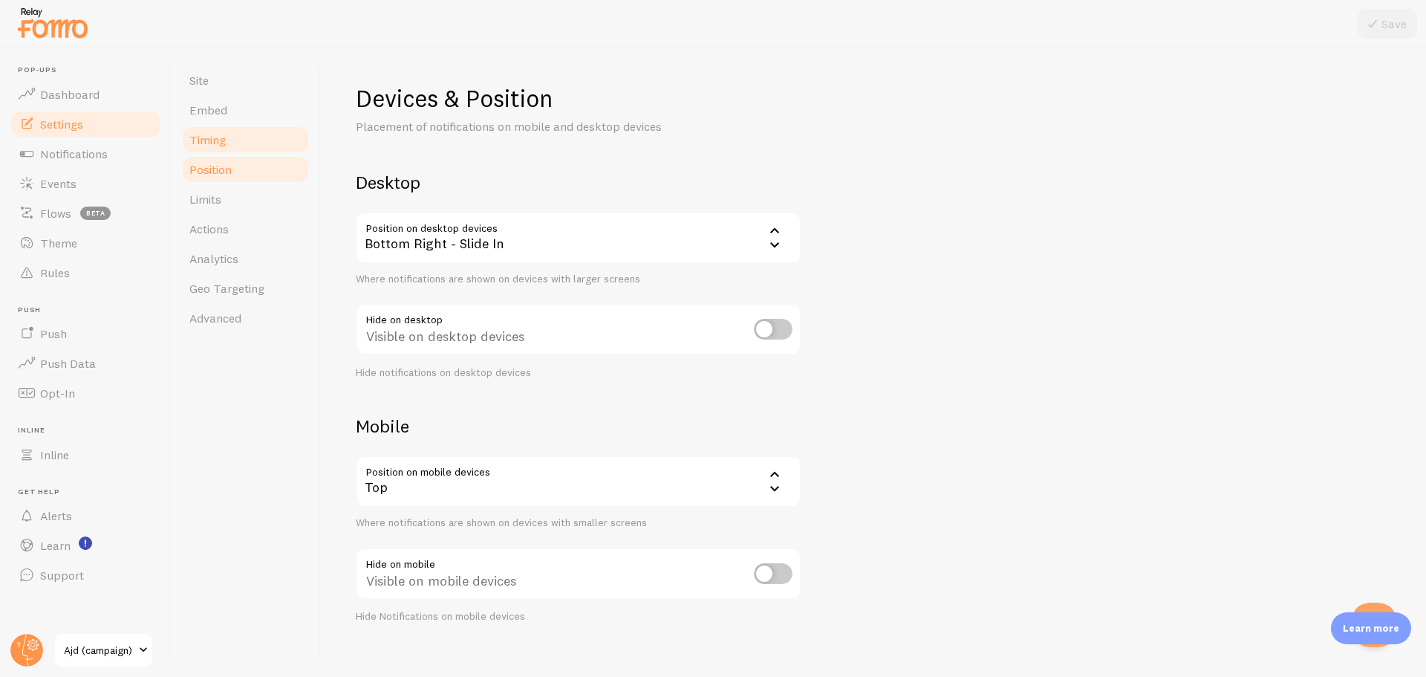
click at [236, 146] on link "Timing" at bounding box center [245, 140] width 130 height 30
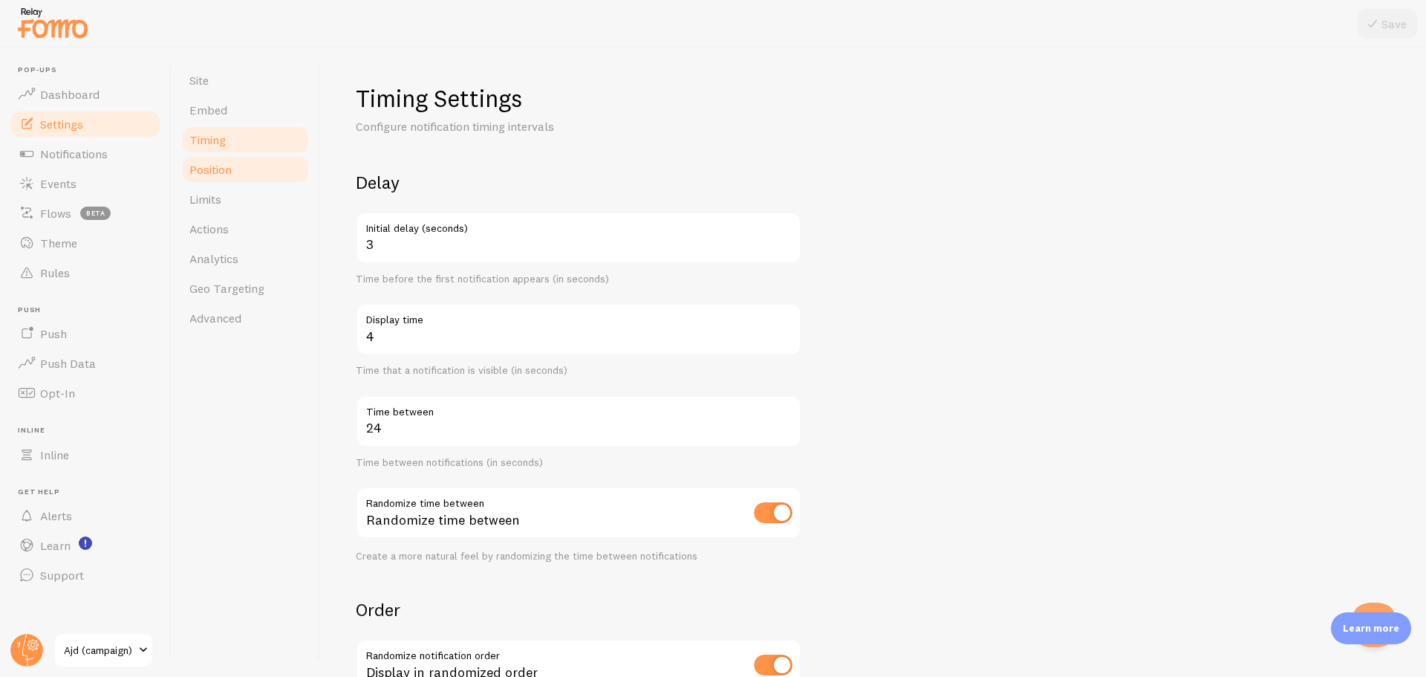
click at [254, 172] on link "Position" at bounding box center [245, 169] width 130 height 30
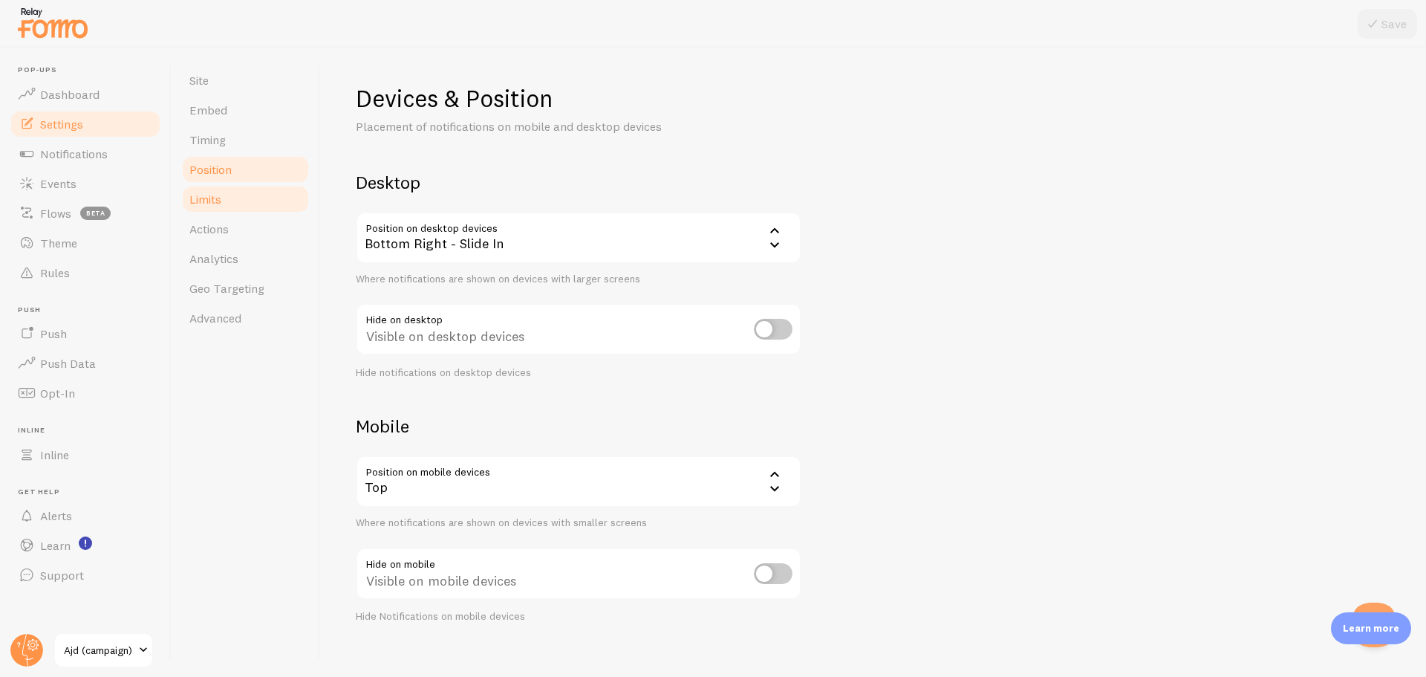
click at [237, 203] on link "Limits" at bounding box center [245, 199] width 130 height 30
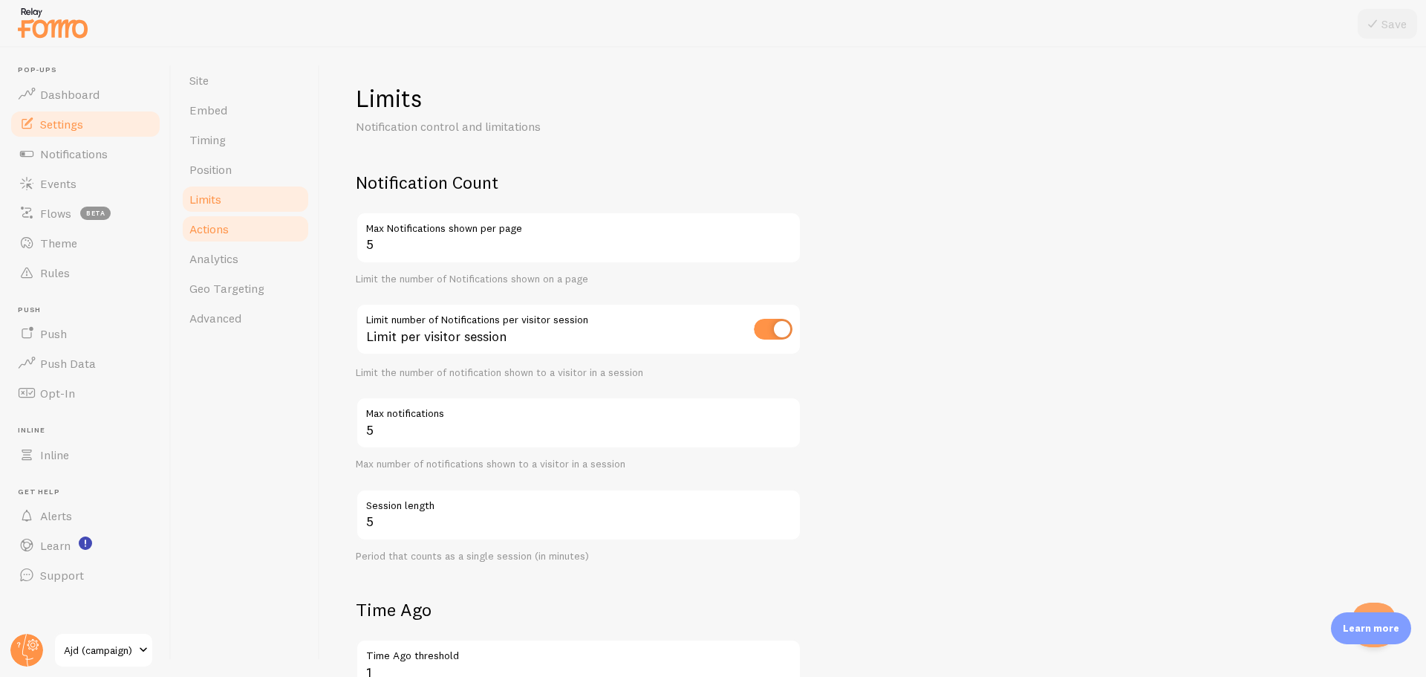
click at [228, 221] on link "Actions" at bounding box center [245, 229] width 130 height 30
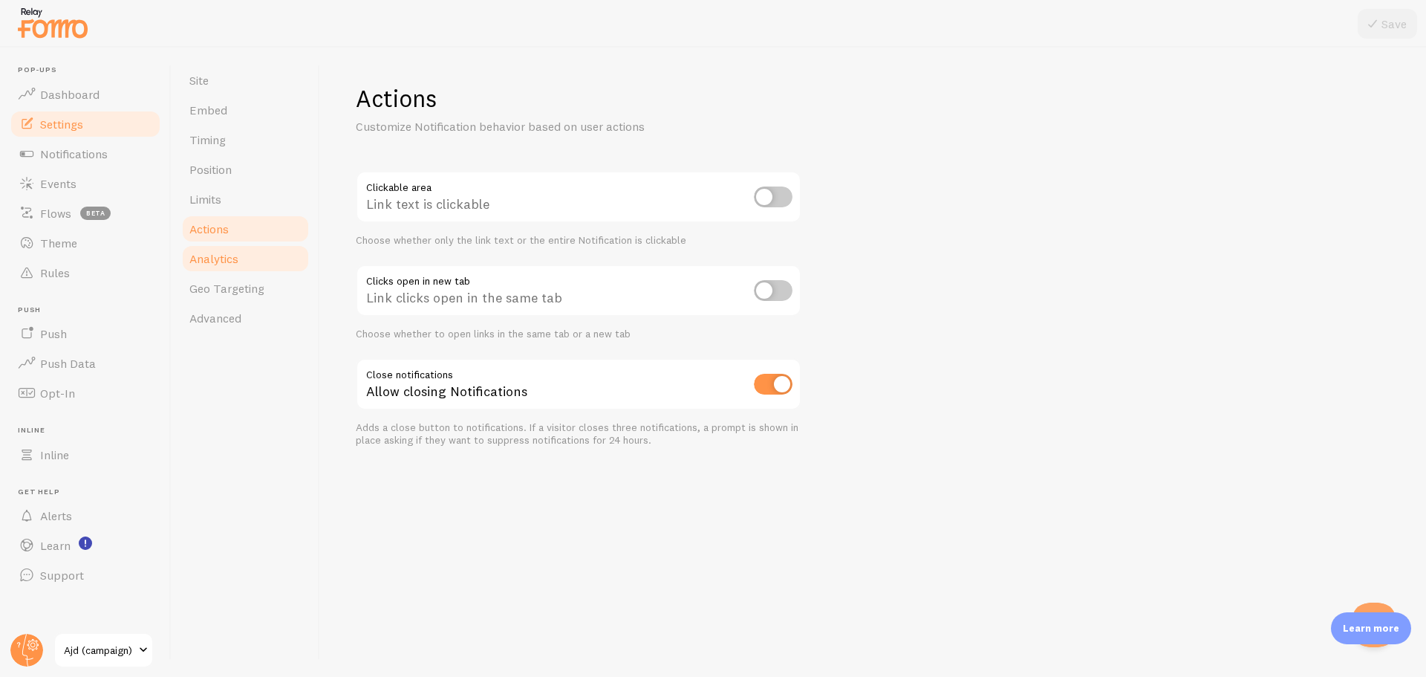
click at [229, 249] on link "Analytics" at bounding box center [245, 259] width 130 height 30
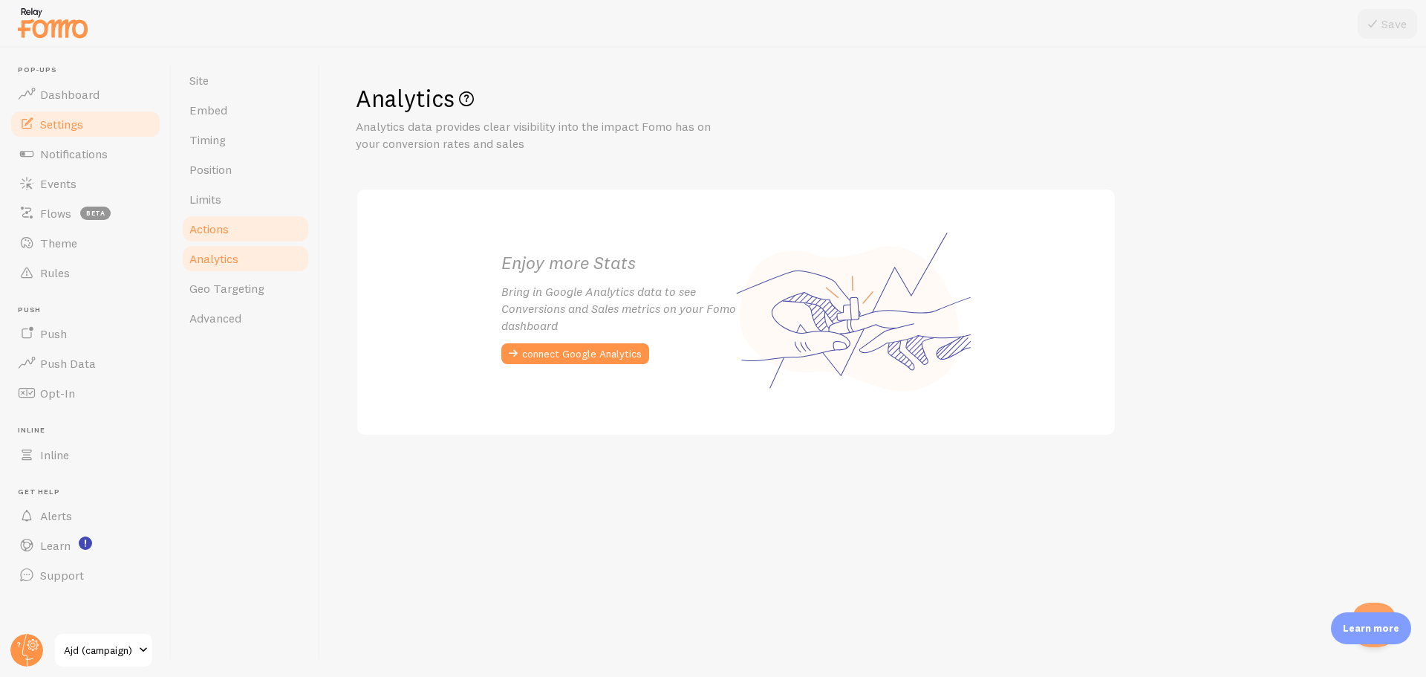
click at [256, 229] on link "Actions" at bounding box center [245, 229] width 130 height 30
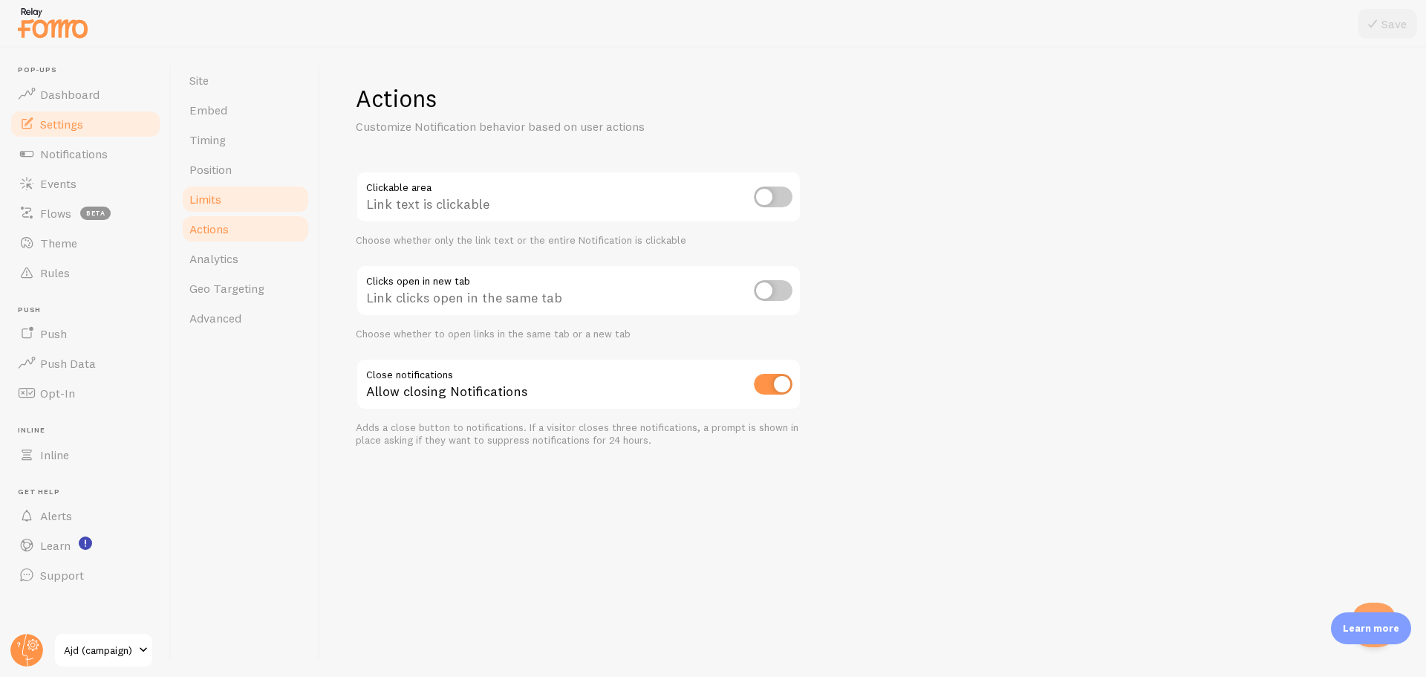
click at [253, 200] on link "Limits" at bounding box center [245, 199] width 130 height 30
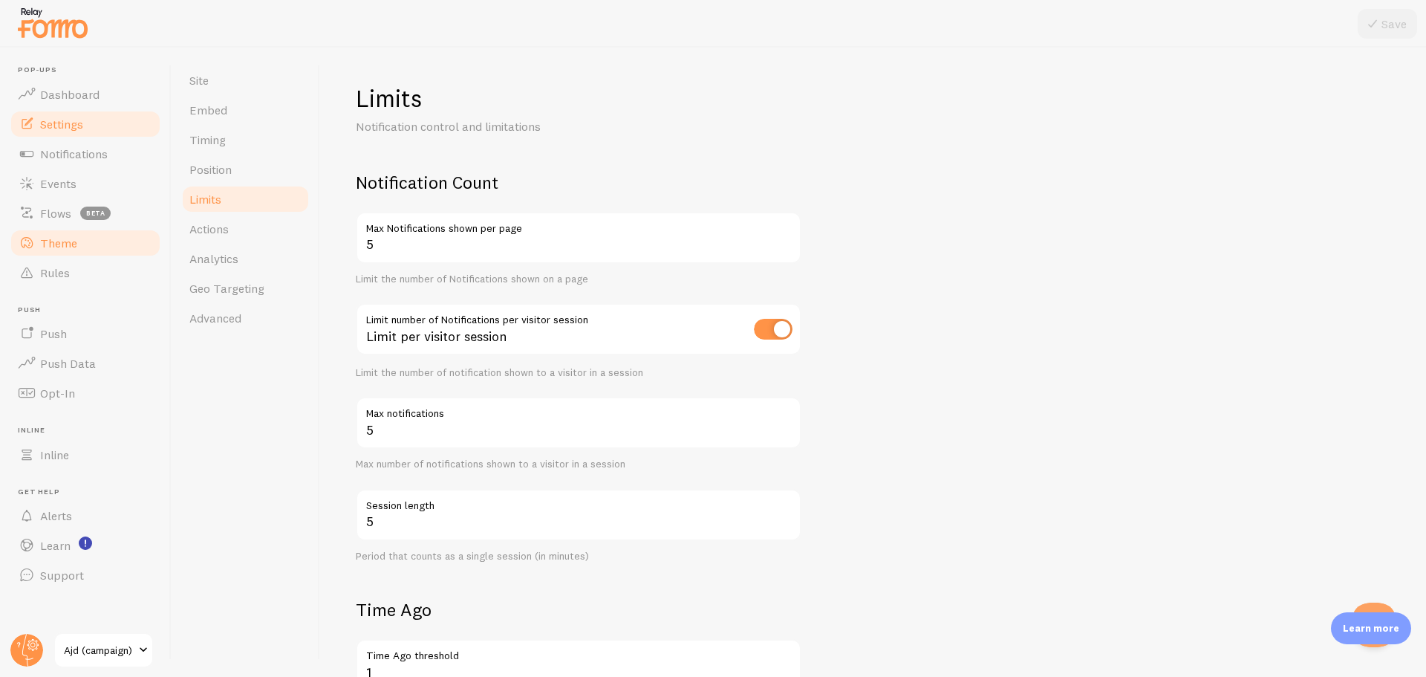
click at [52, 244] on span "Theme" at bounding box center [58, 242] width 37 height 15
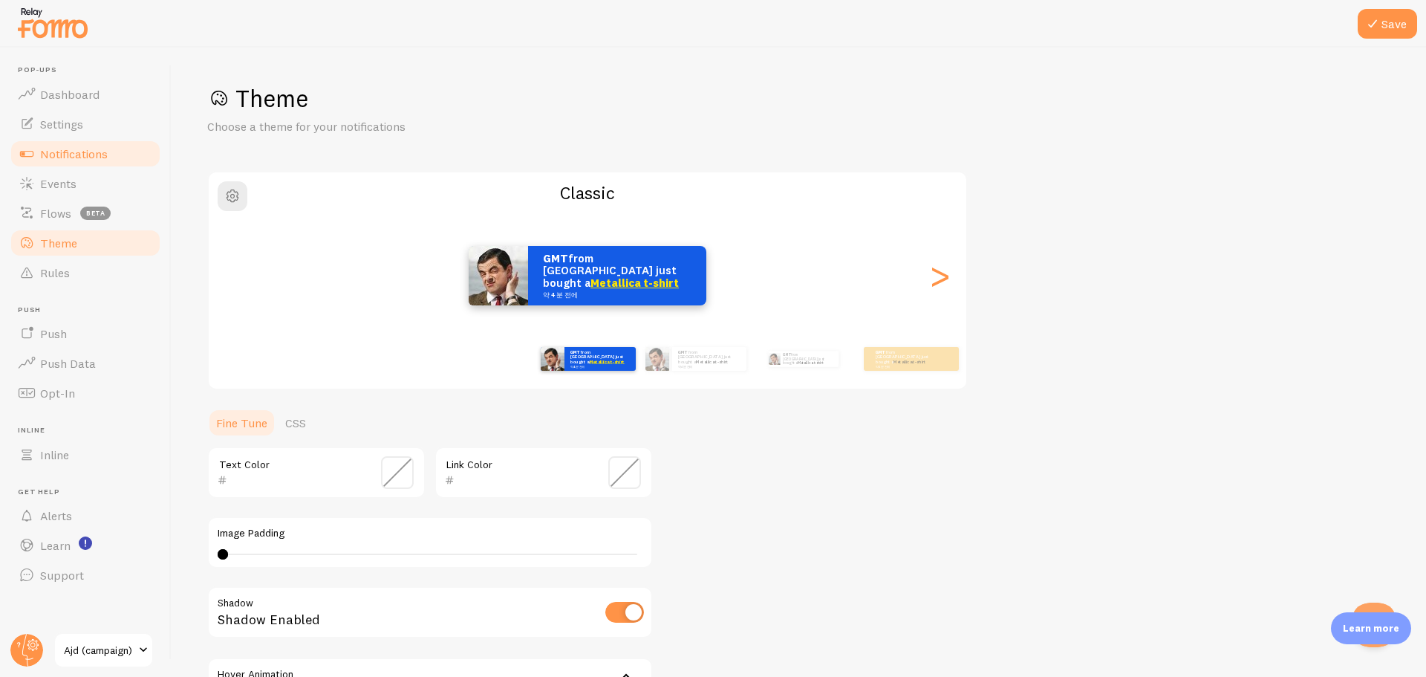
click at [91, 156] on span "Notifications" at bounding box center [74, 153] width 68 height 15
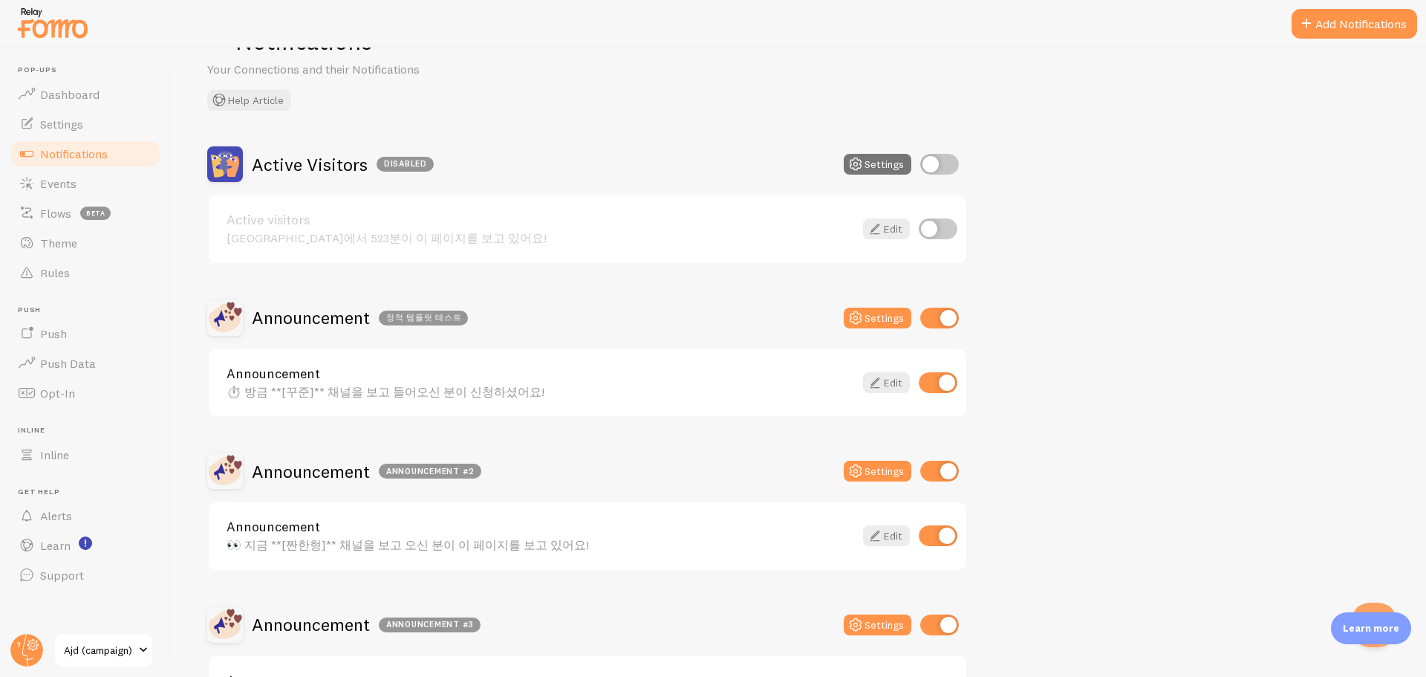
scroll to position [149, 0]
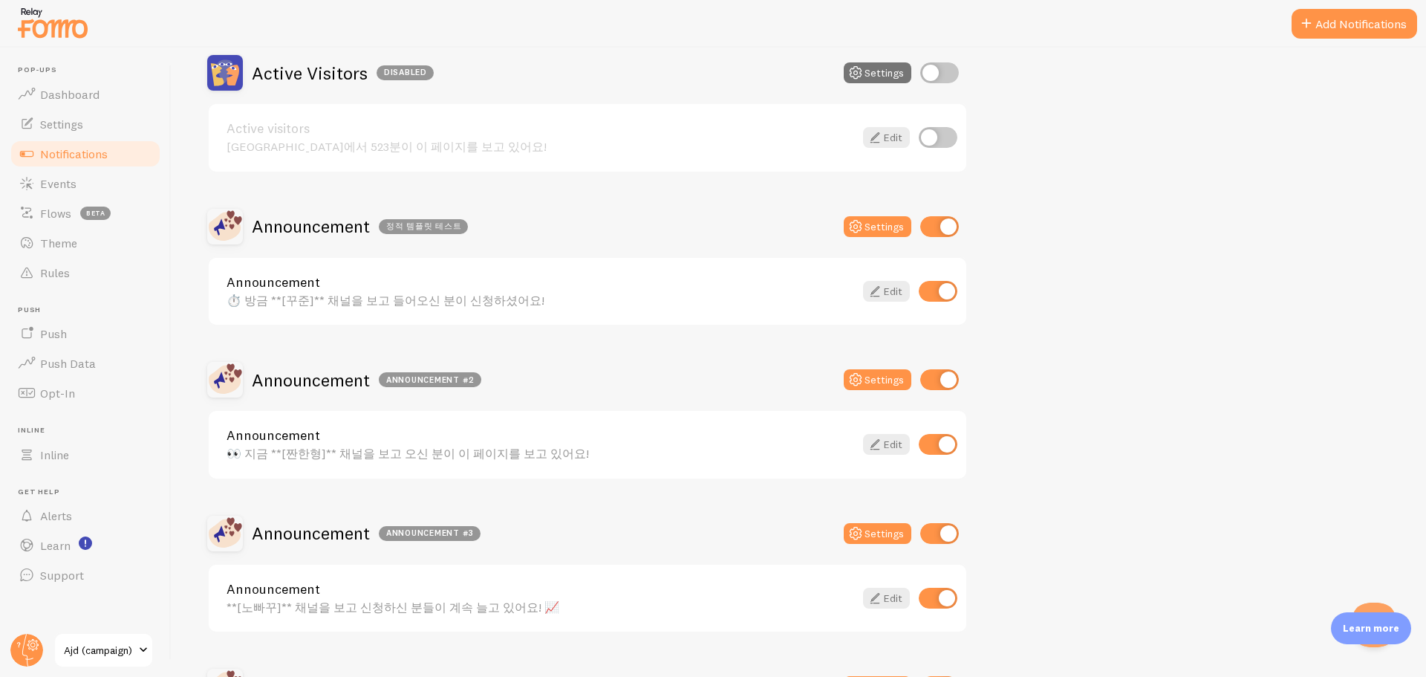
click at [421, 279] on link "Announcement" at bounding box center [541, 282] width 628 height 13
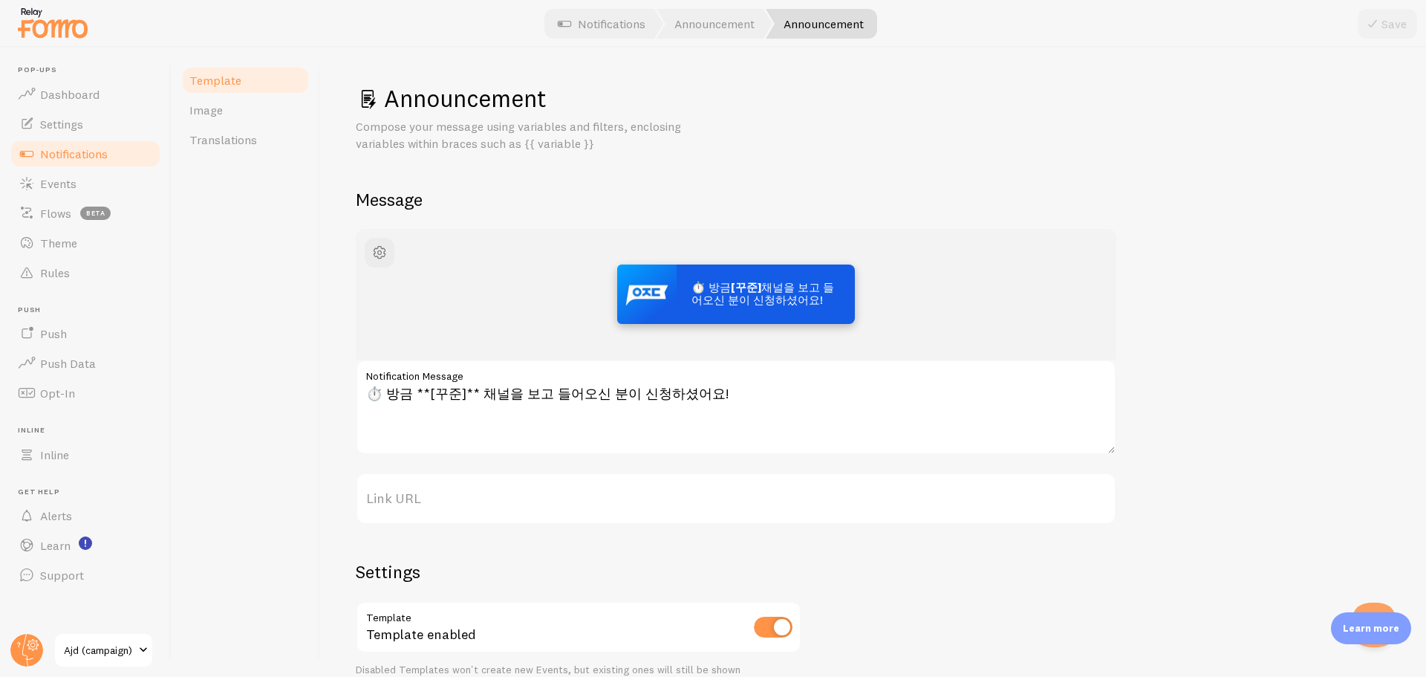
click at [1035, 584] on div "⏱️ 방금 [꾸준] 채널을 보고 들어오신 분이 신청하셨어요! ⏱️ 방금 **[꾸준]** 채널을 보고 들어오신 분이 신청하셨어요! Notific…" at bounding box center [873, 516] width 1035 height 574
click at [1035, 585] on div "⏱️ 방금 [꾸준] 채널을 보고 들어오신 분이 신청하셨어요! ⏱️ 방금 **[꾸준]** 채널을 보고 들어오신 분이 신청하셨어요! Notific…" at bounding box center [873, 516] width 1035 height 574
click at [1038, 585] on div "⏱️ 방금 [꾸준] 채널을 보고 들어오신 분이 신청하셨어요! ⏱️ 방금 **[꾸준]** 채널을 보고 들어오신 분이 신청하셨어요! Notific…" at bounding box center [873, 516] width 1035 height 574
click at [60, 244] on span "Theme" at bounding box center [58, 242] width 37 height 15
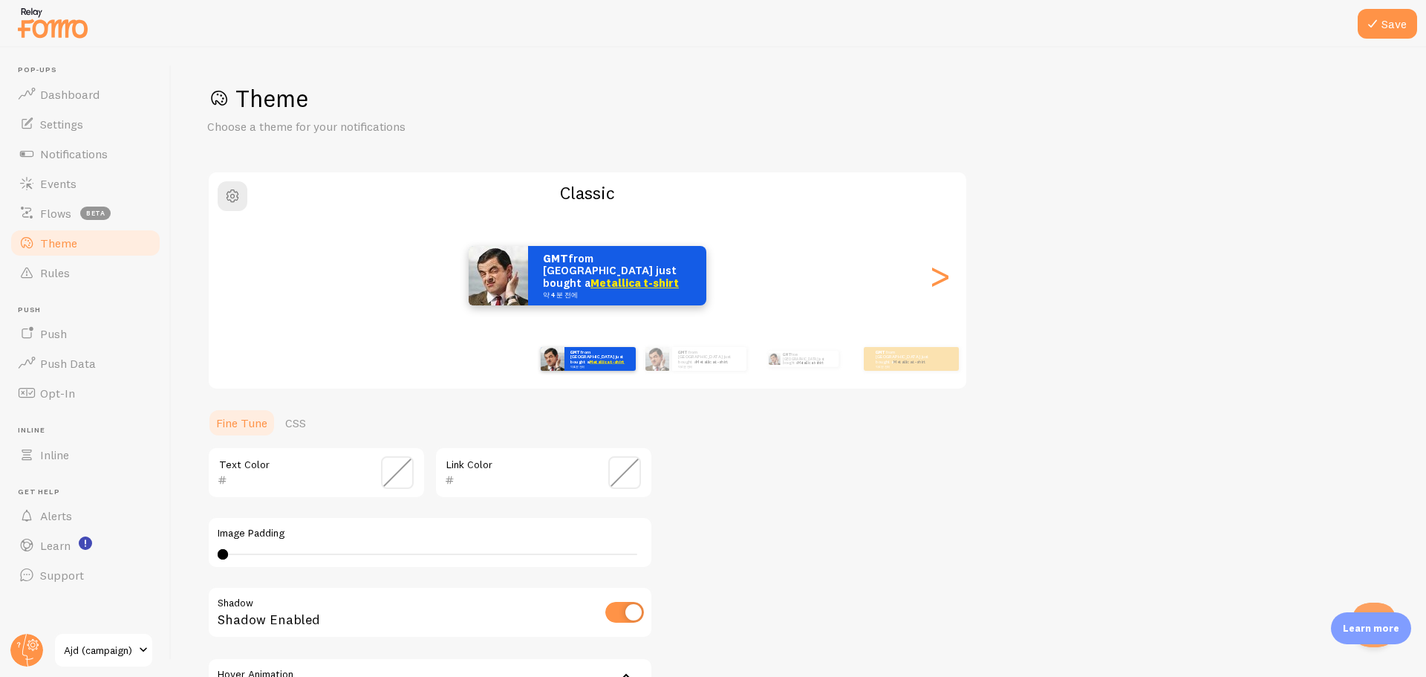
click at [905, 447] on div "Theme Choose a theme for your notifications Classic GMT from [GEOGRAPHIC_DATA] …" at bounding box center [798, 435] width 1183 height 705
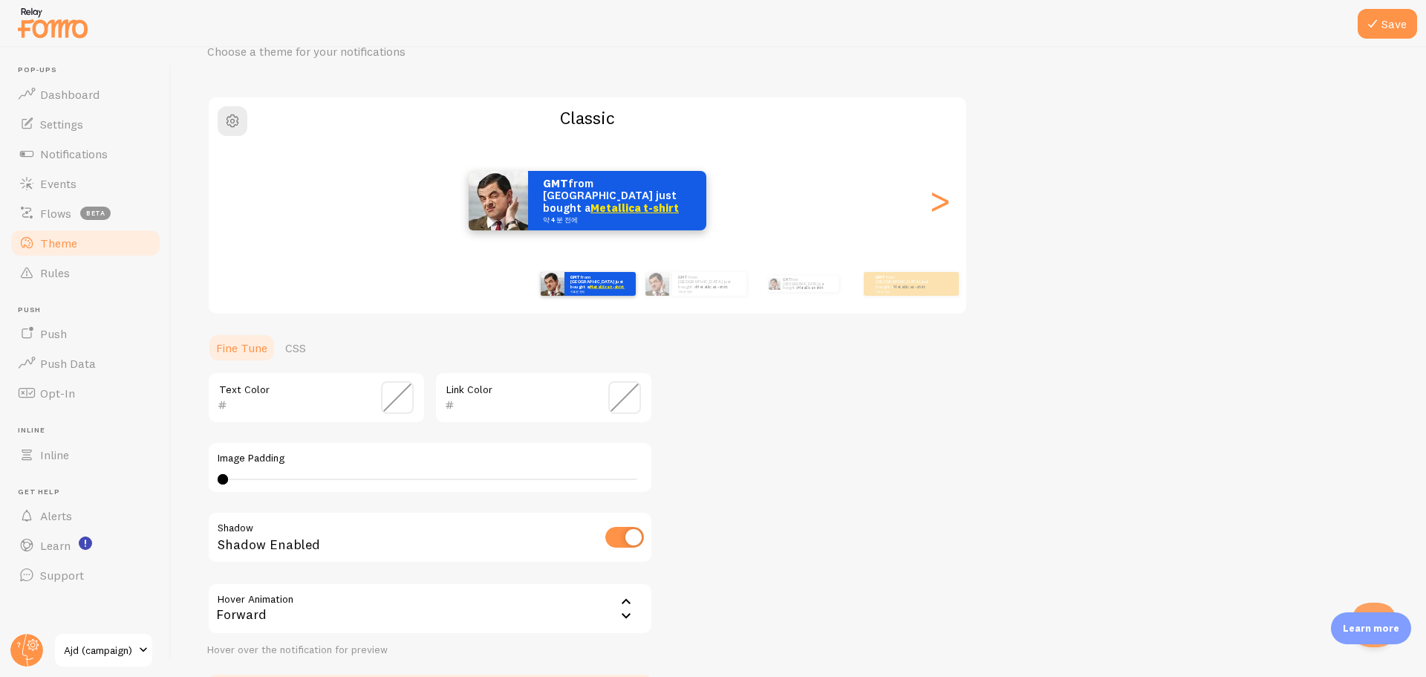
scroll to position [74, 0]
click at [879, 468] on div "Theme Choose a theme for your notifications Classic GMT from [GEOGRAPHIC_DATA] …" at bounding box center [798, 361] width 1183 height 705
click at [874, 468] on div "Theme Choose a theme for your notifications Classic GMT from [GEOGRAPHIC_DATA] …" at bounding box center [798, 361] width 1183 height 705
click at [873, 460] on div "Theme Choose a theme for your notifications Classic GMT from [GEOGRAPHIC_DATA] …" at bounding box center [798, 361] width 1183 height 705
click at [79, 245] on link "Theme" at bounding box center [85, 243] width 153 height 30
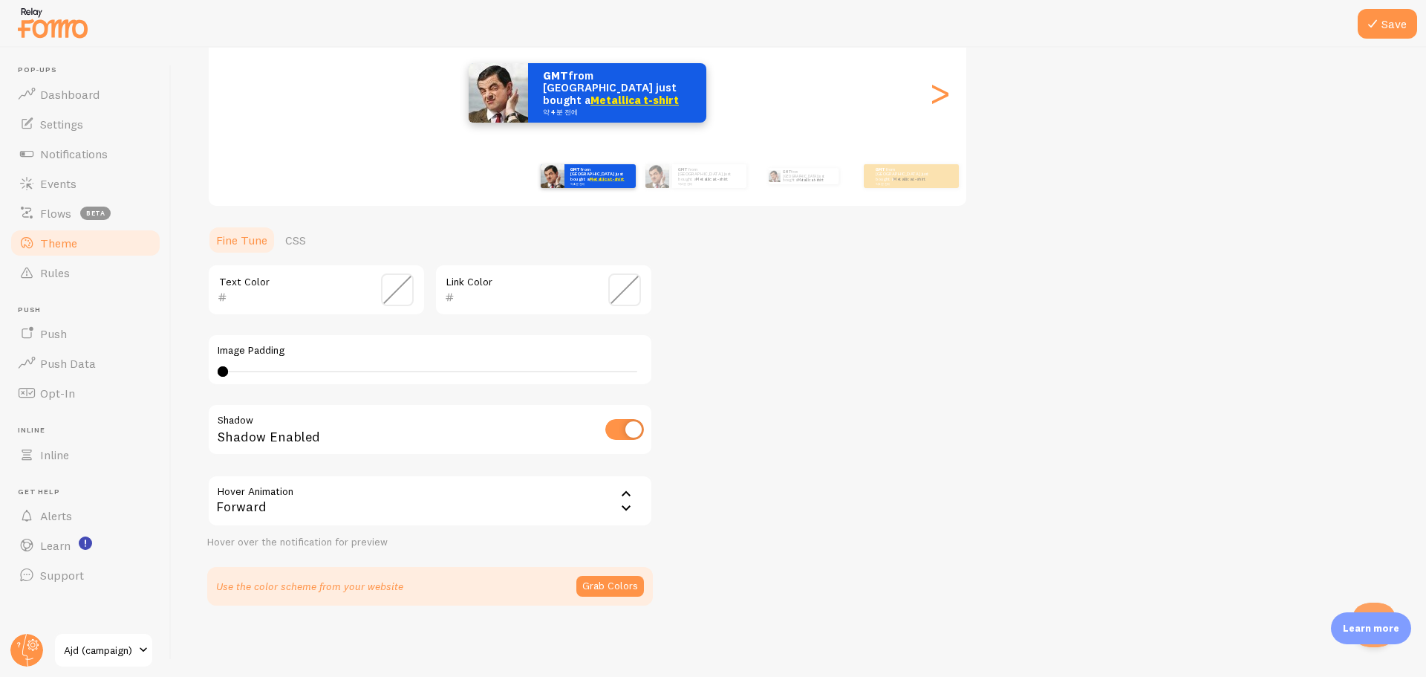
scroll to position [108, 0]
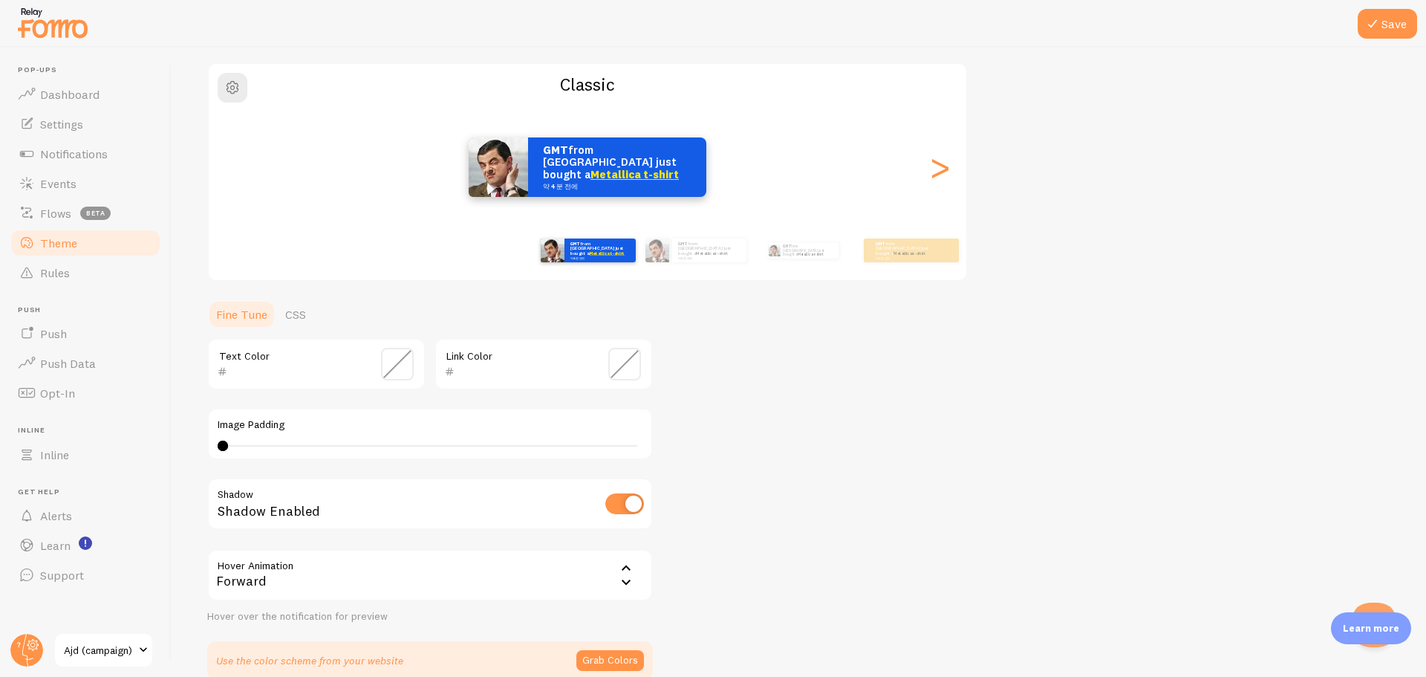
click at [402, 368] on span at bounding box center [397, 364] width 33 height 33
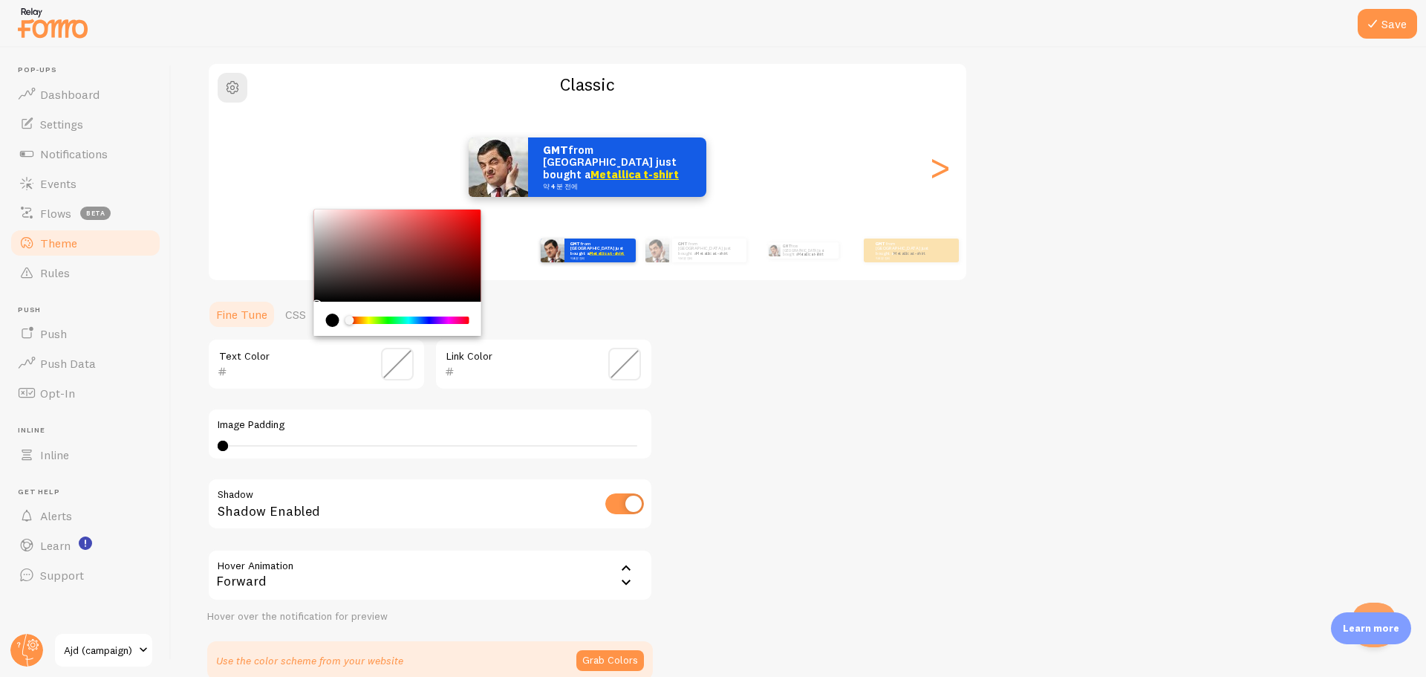
click at [389, 264] on div "Chrome color picker" at bounding box center [397, 255] width 167 height 92
click at [451, 261] on div "Chrome color picker" at bounding box center [397, 255] width 167 height 92
click at [368, 251] on div "Chrome color picker" at bounding box center [397, 255] width 167 height 92
drag, startPoint x: 411, startPoint y: 330, endPoint x: 472, endPoint y: 328, distance: 61.0
click at [472, 328] on div "Chrome color picker" at bounding box center [397, 319] width 167 height 34
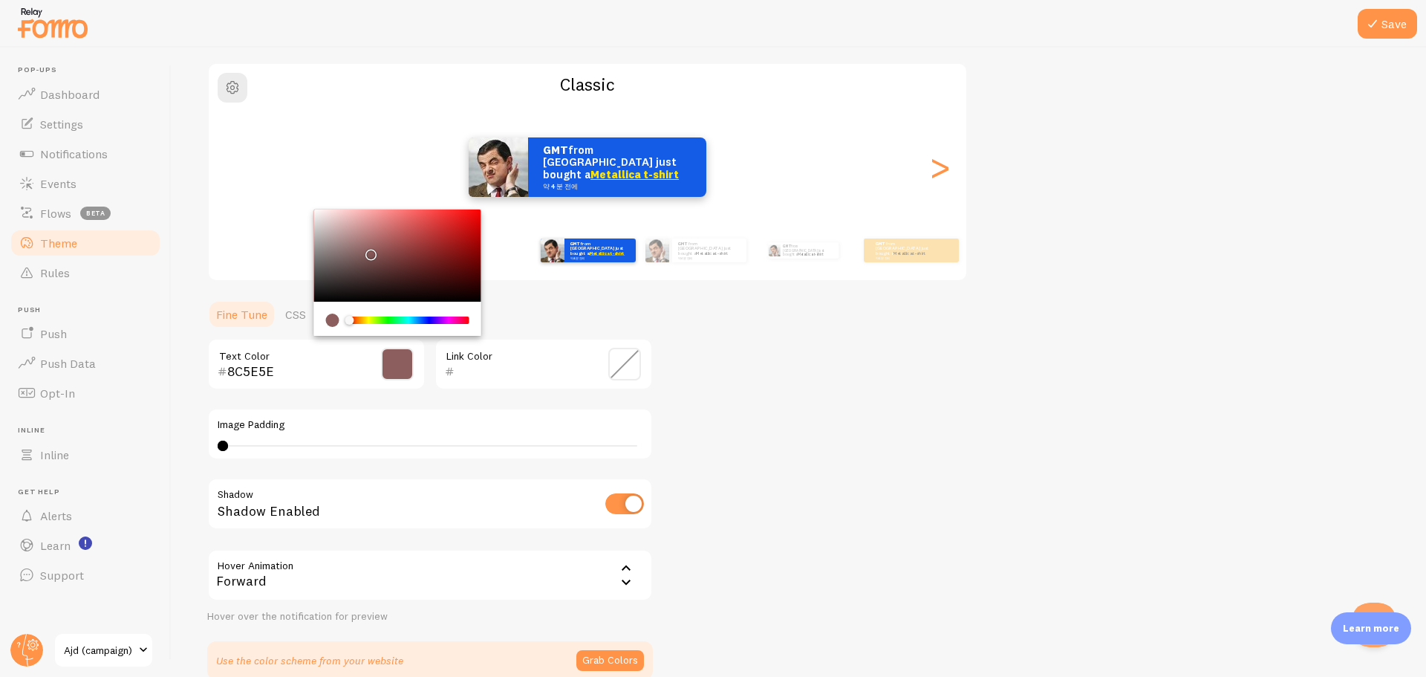
drag, startPoint x: 463, startPoint y: 325, endPoint x: 434, endPoint y: 322, distance: 29.1
click at [449, 323] on div "Chrome color picker" at bounding box center [408, 319] width 121 height 13
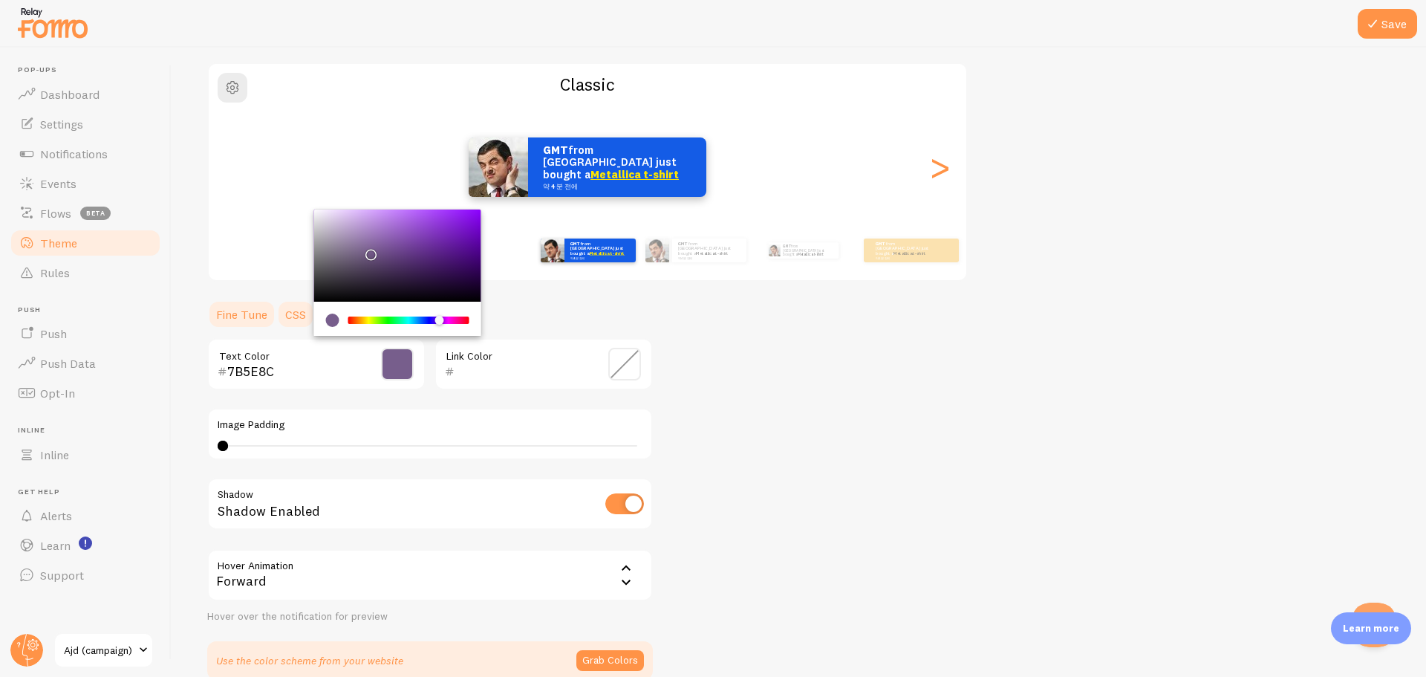
type input "8C5E5E"
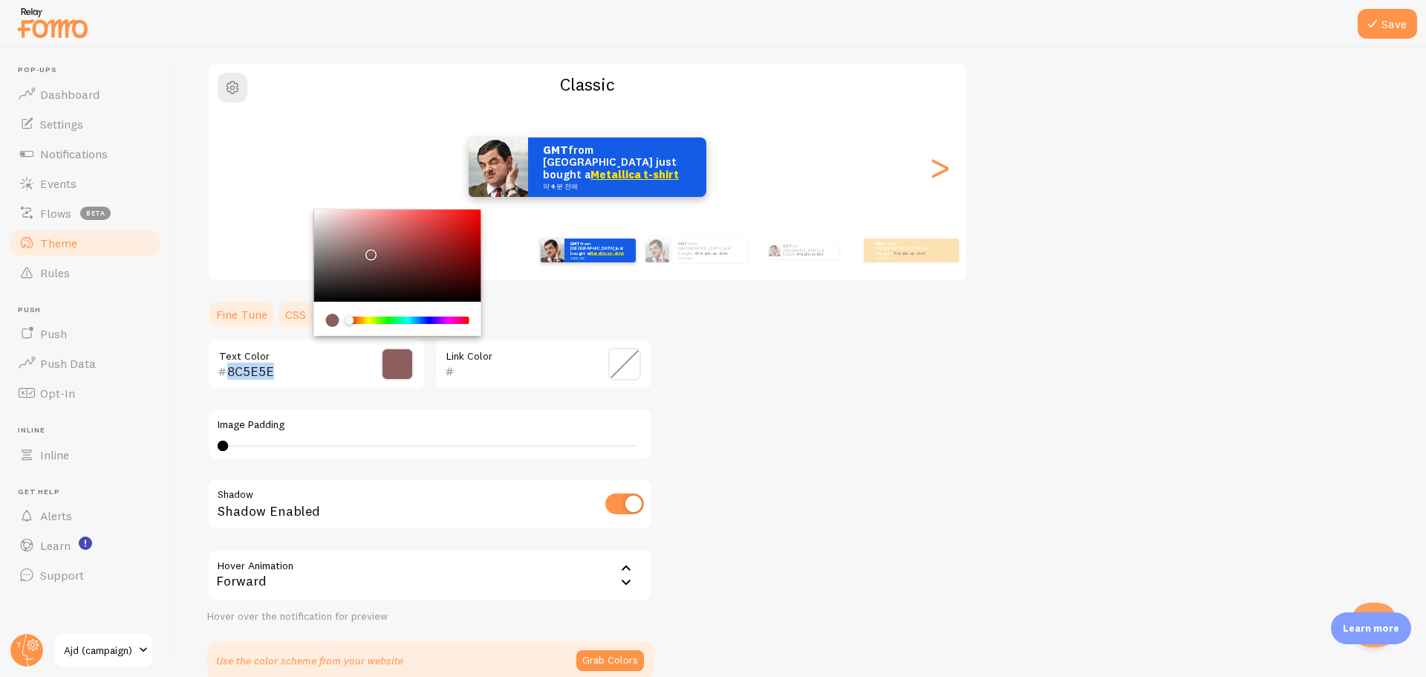
drag, startPoint x: 431, startPoint y: 321, endPoint x: 306, endPoint y: 324, distance: 125.5
click at [306, 324] on section "Fine Tune CSS 8C5E5E Text Color Link Color Image Padding 0 Shadow Shadow Enable…" at bounding box center [430, 489] width 446 height 380
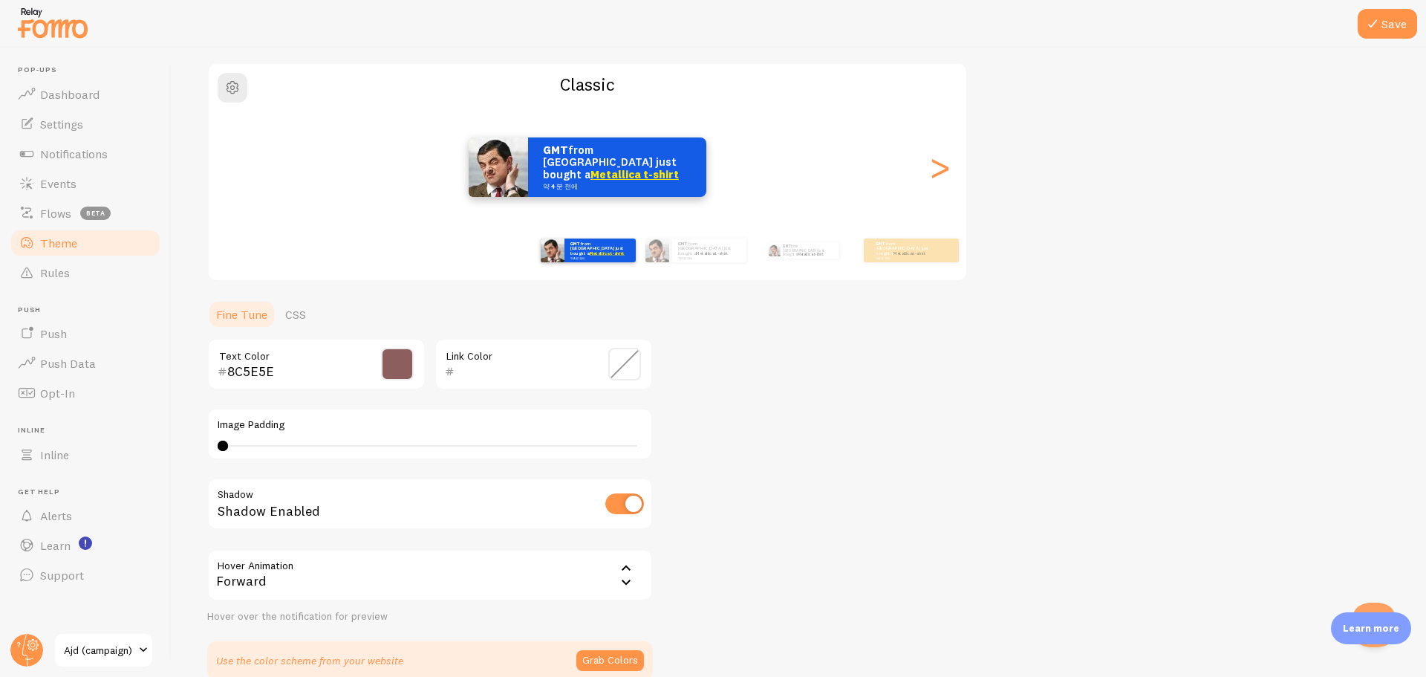
click at [925, 330] on div "Theme Choose a theme for your notifications Classic GMT from [GEOGRAPHIC_DATA] …" at bounding box center [798, 327] width 1183 height 705
click at [844, 464] on div "Theme Choose a theme for your notifications Classic GMT from [GEOGRAPHIC_DATA] …" at bounding box center [798, 327] width 1183 height 705
click at [805, 401] on div "Theme Choose a theme for your notifications Classic GMT from [GEOGRAPHIC_DATA] …" at bounding box center [798, 327] width 1183 height 705
click at [893, 423] on div "Theme Choose a theme for your notifications Classic GMT from [GEOGRAPHIC_DATA] …" at bounding box center [798, 327] width 1183 height 705
click at [873, 411] on div "Theme Choose a theme for your notifications Classic GMT from [GEOGRAPHIC_DATA] …" at bounding box center [798, 327] width 1183 height 705
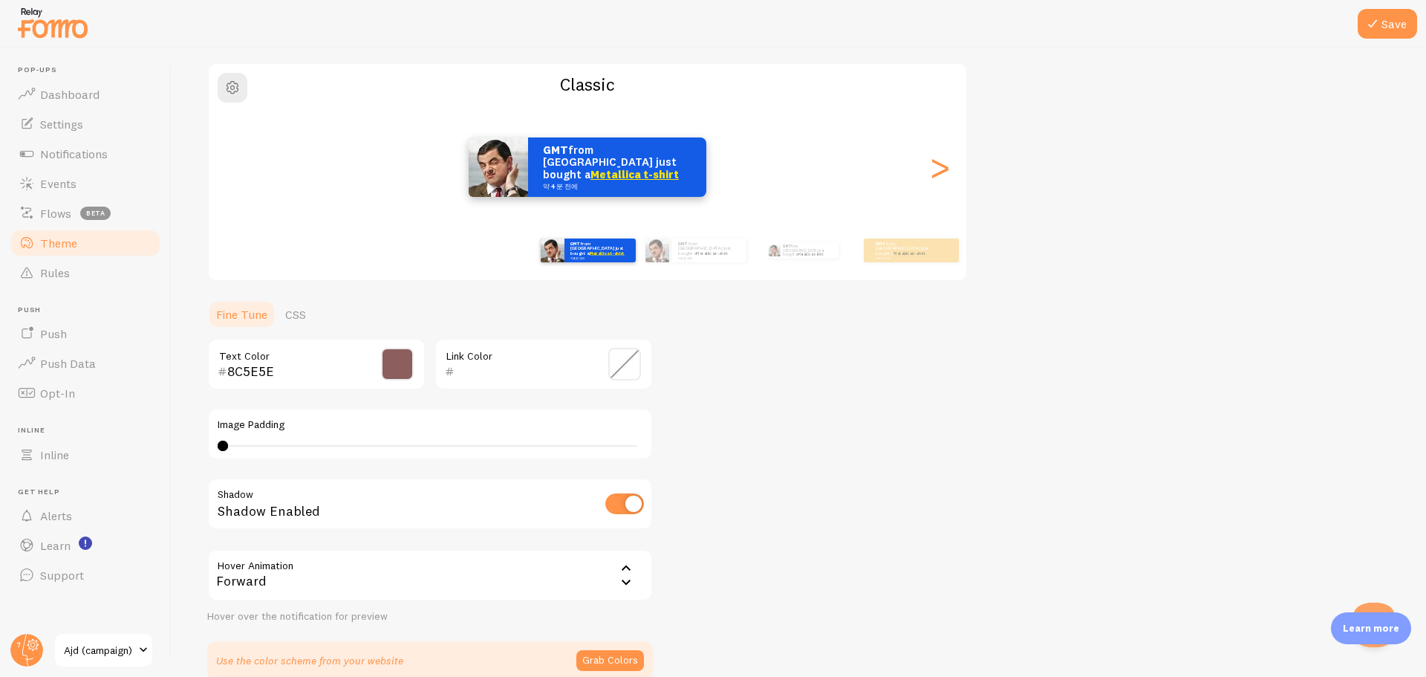
click at [835, 417] on div "Theme Choose a theme for your notifications Classic GMT from [GEOGRAPHIC_DATA] …" at bounding box center [798, 327] width 1183 height 705
click at [842, 431] on div "Theme Choose a theme for your notifications Classic GMT from [GEOGRAPHIC_DATA] …" at bounding box center [798, 327] width 1183 height 705
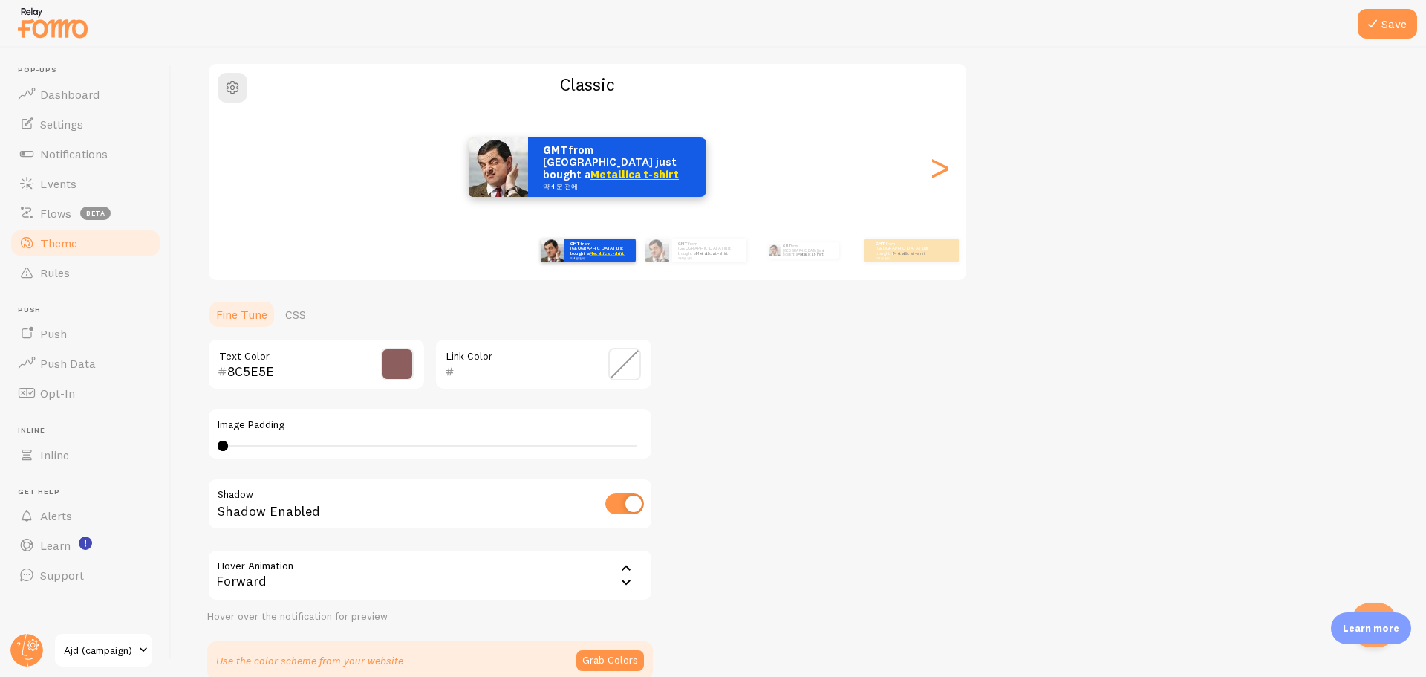
click at [835, 432] on div "Theme Choose a theme for your notifications Classic GMT from [GEOGRAPHIC_DATA] …" at bounding box center [798, 327] width 1183 height 705
click at [797, 418] on div "Theme Choose a theme for your notifications Classic GMT from [GEOGRAPHIC_DATA] …" at bounding box center [798, 327] width 1183 height 705
click at [49, 16] on img at bounding box center [53, 23] width 74 height 38
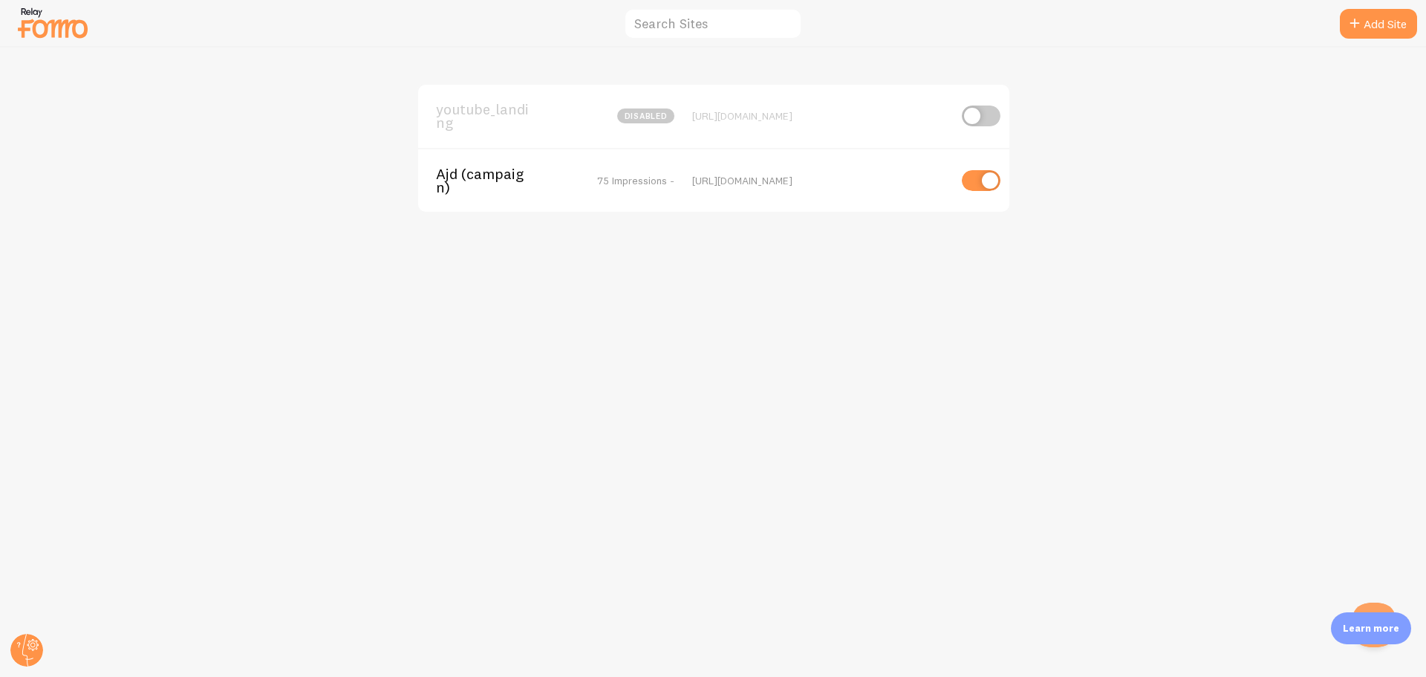
click at [504, 179] on span "Ajd (campaign)" at bounding box center [496, 180] width 120 height 27
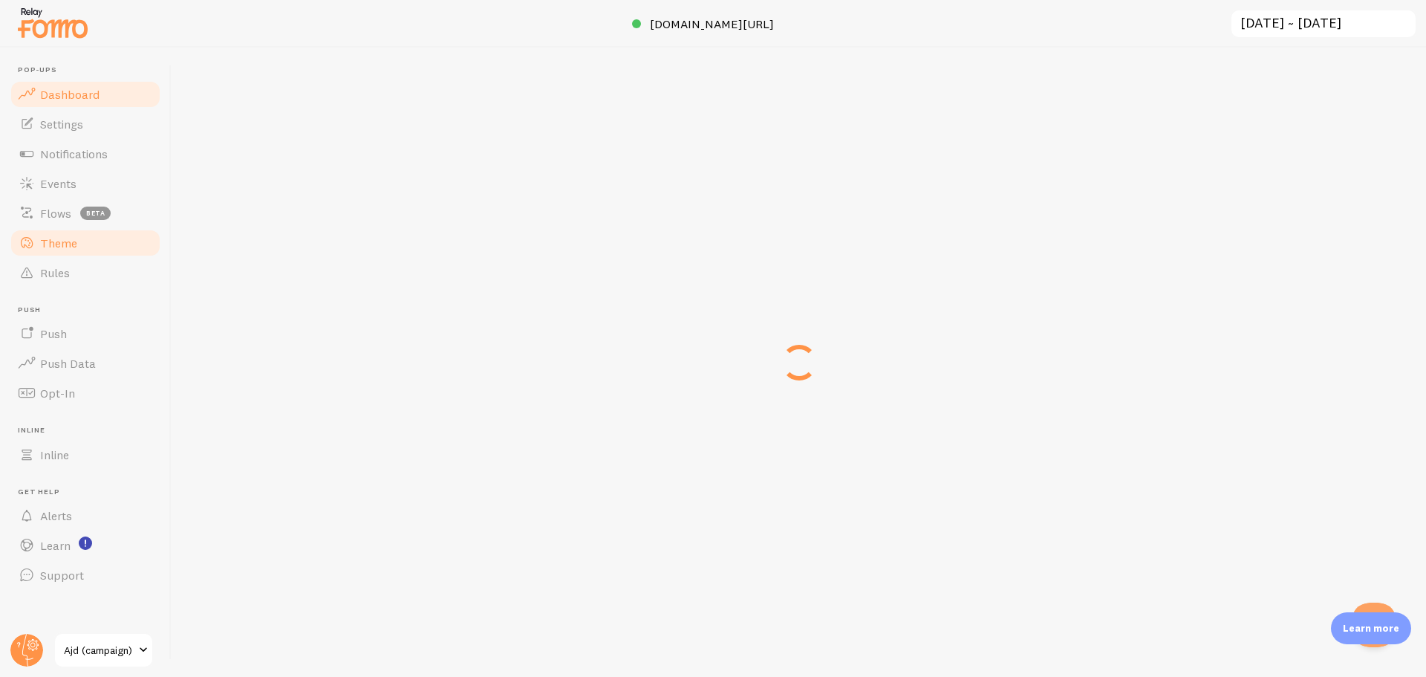
click at [103, 252] on link "Theme" at bounding box center [85, 243] width 153 height 30
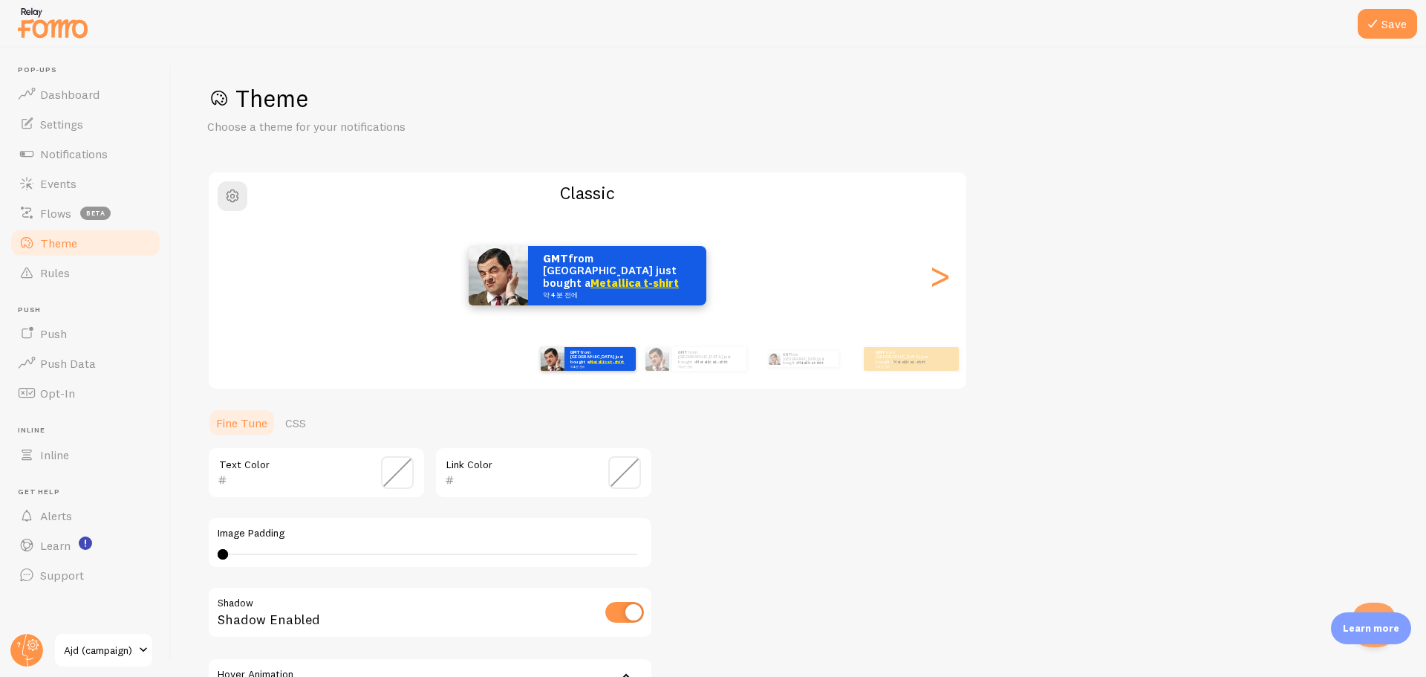
scroll to position [74, 0]
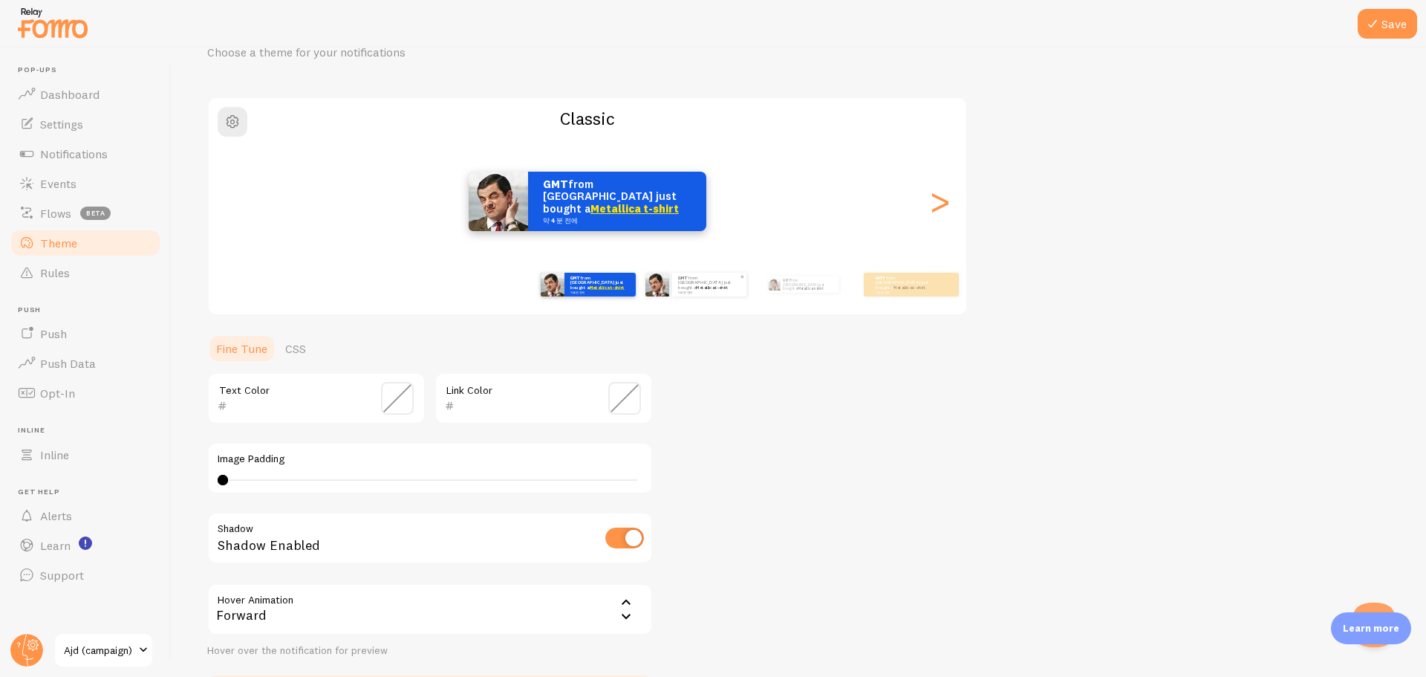
click at [720, 291] on small "약 4 분 전에" at bounding box center [708, 291] width 61 height 3
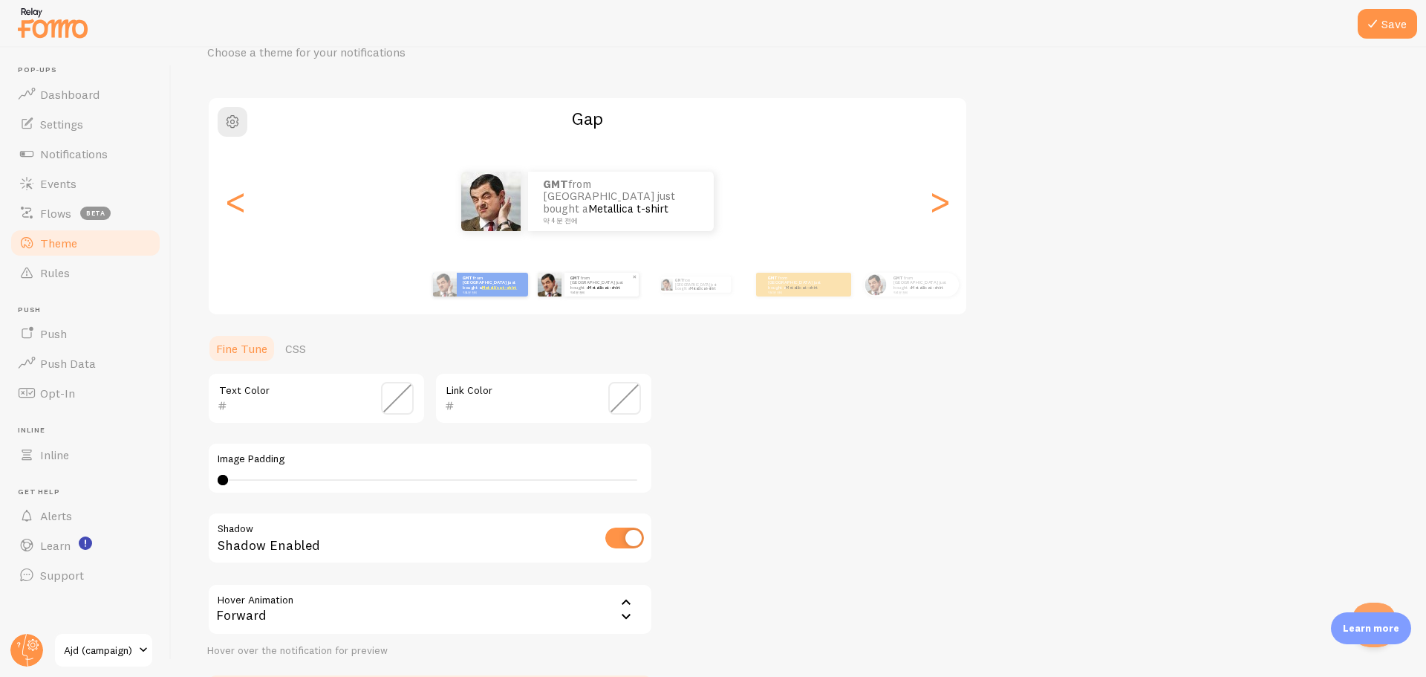
click at [720, 291] on div "GMT from [GEOGRAPHIC_DATA] just bought a Metallica t-shirt 약 4 분 전에" at bounding box center [696, 285] width 96 height 42
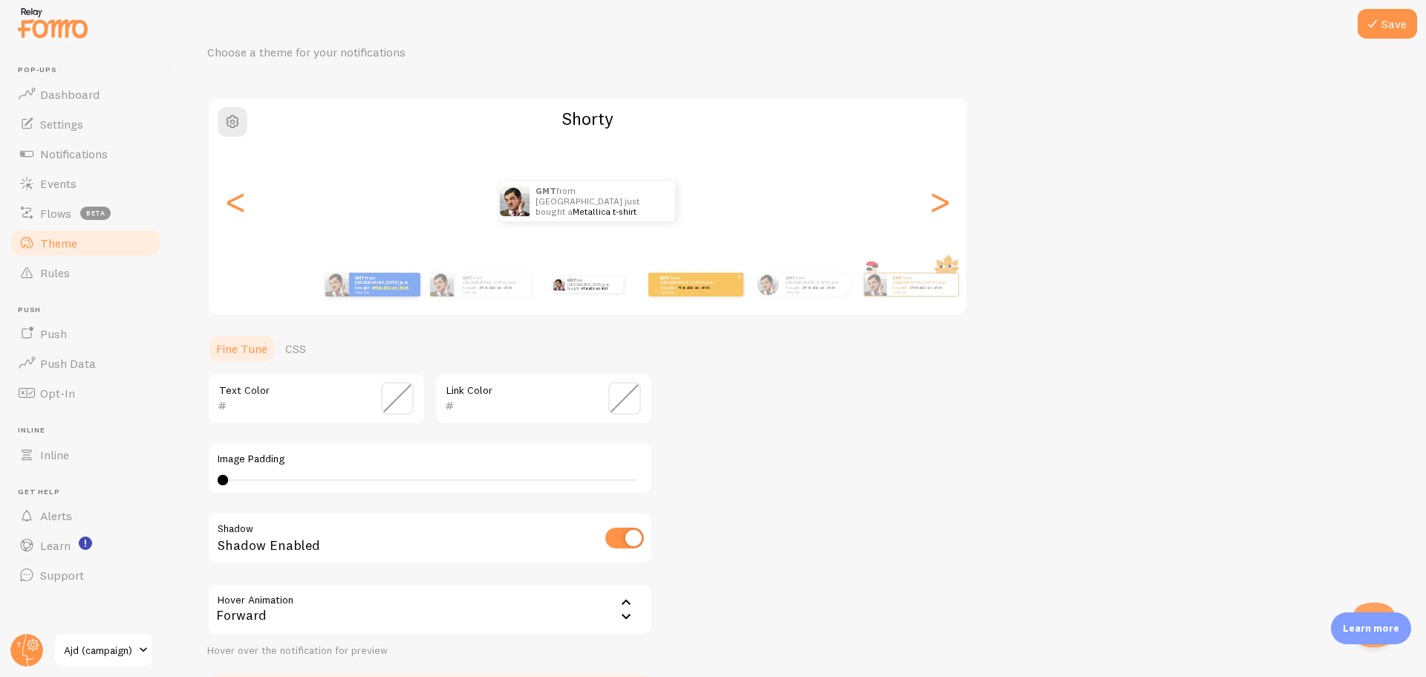
click at [704, 291] on small "약 4 분 전에" at bounding box center [689, 291] width 58 height 3
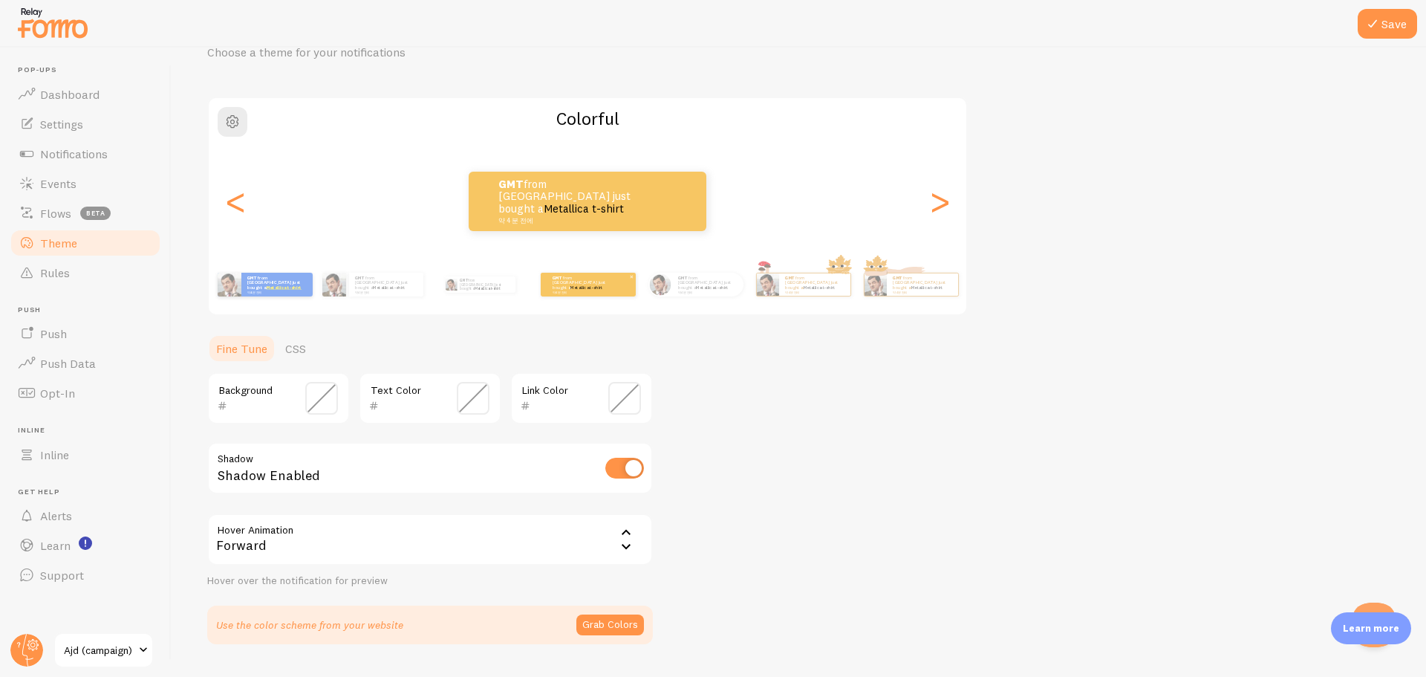
click at [704, 291] on small "약 4 분 전에" at bounding box center [707, 291] width 58 height 3
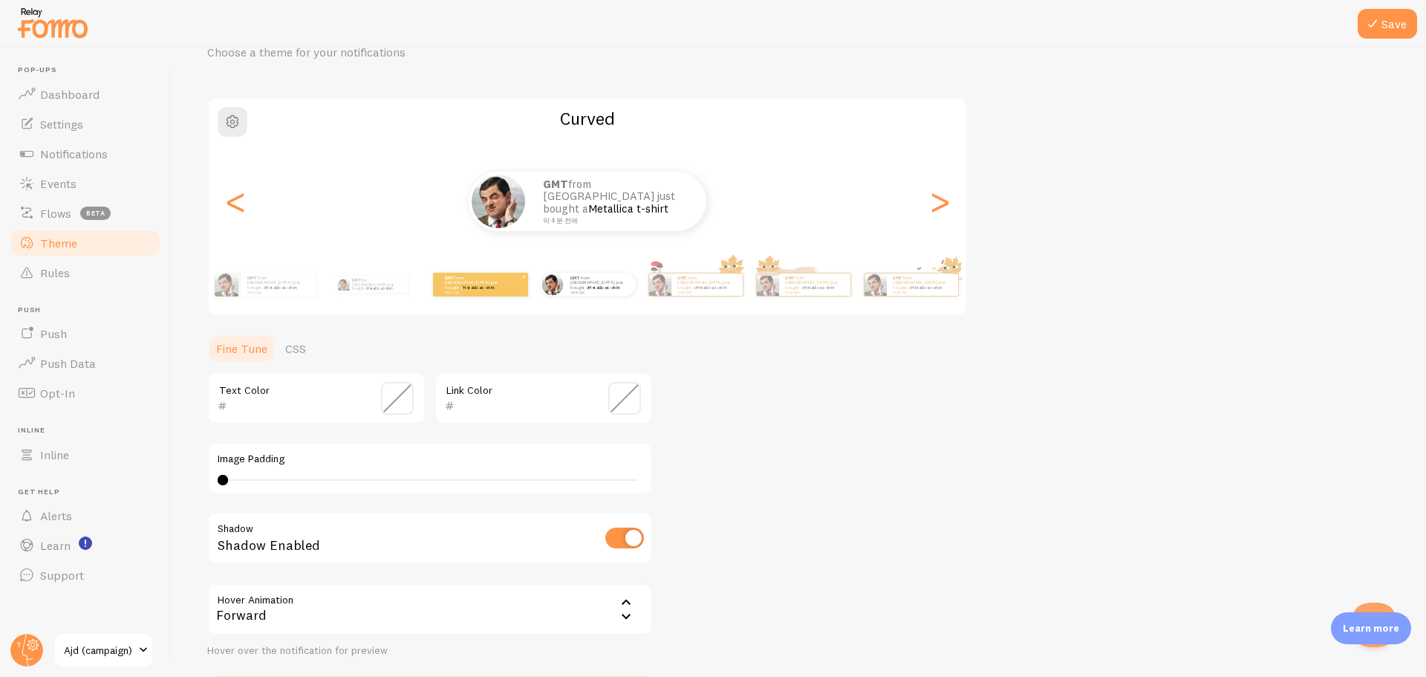
click at [704, 291] on small "약 4 분 전에" at bounding box center [706, 291] width 58 height 3
type input "0"
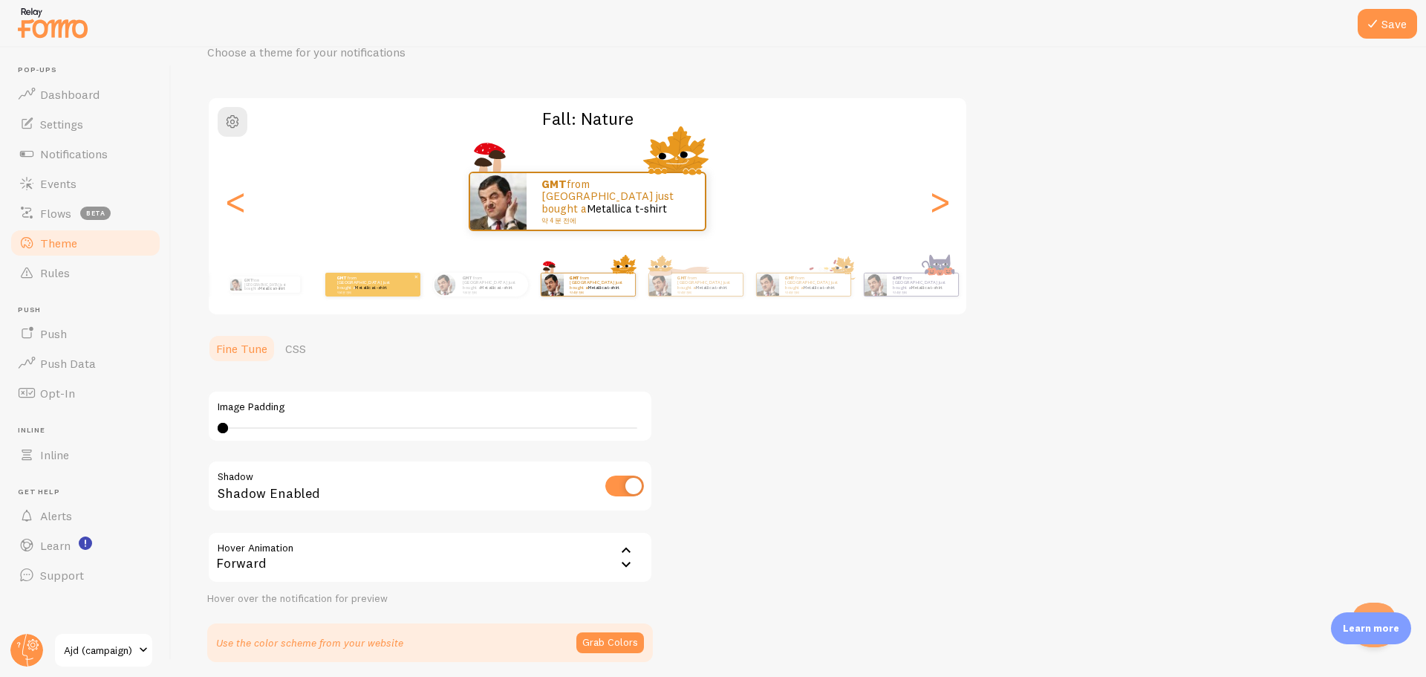
click at [386, 294] on div "GMT from [GEOGRAPHIC_DATA] just bought a Metallica t-shirt 약 4 분 전에" at bounding box center [372, 285] width 95 height 24
click at [931, 206] on div ">" at bounding box center [940, 201] width 18 height 107
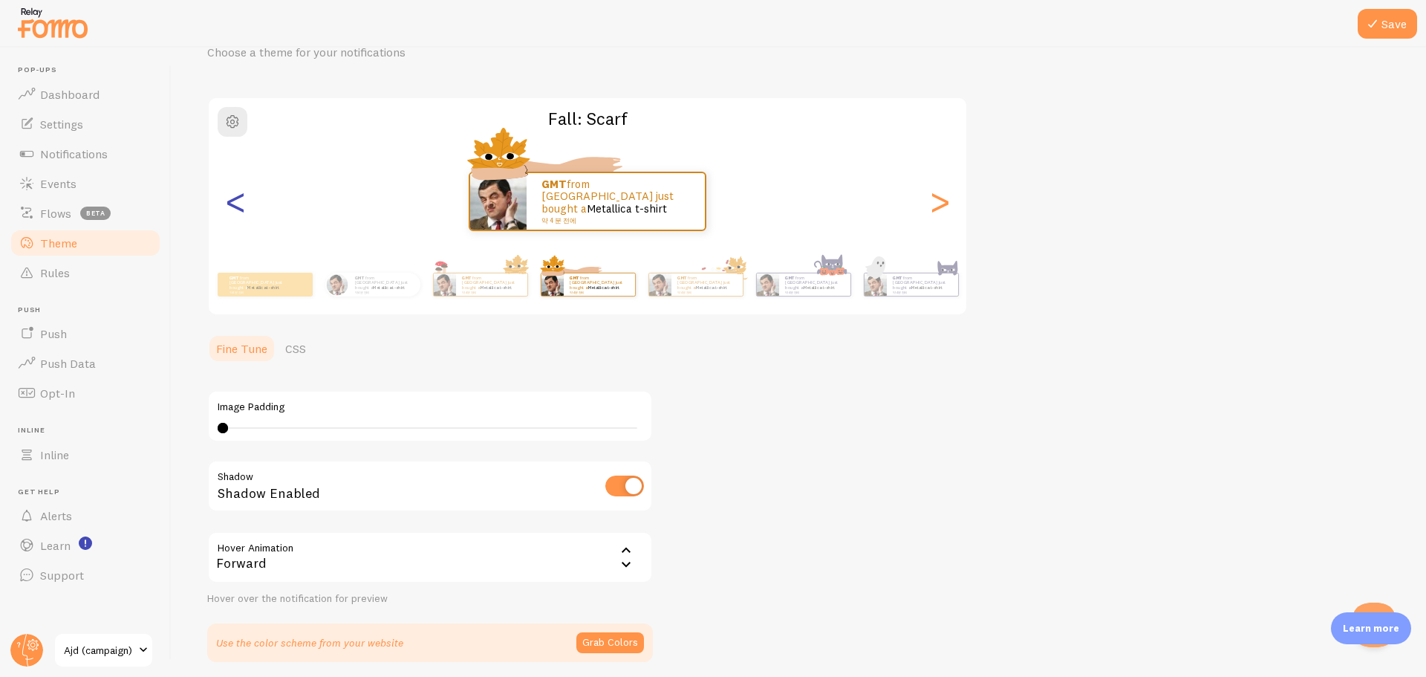
click at [235, 206] on div "<" at bounding box center [236, 201] width 18 height 107
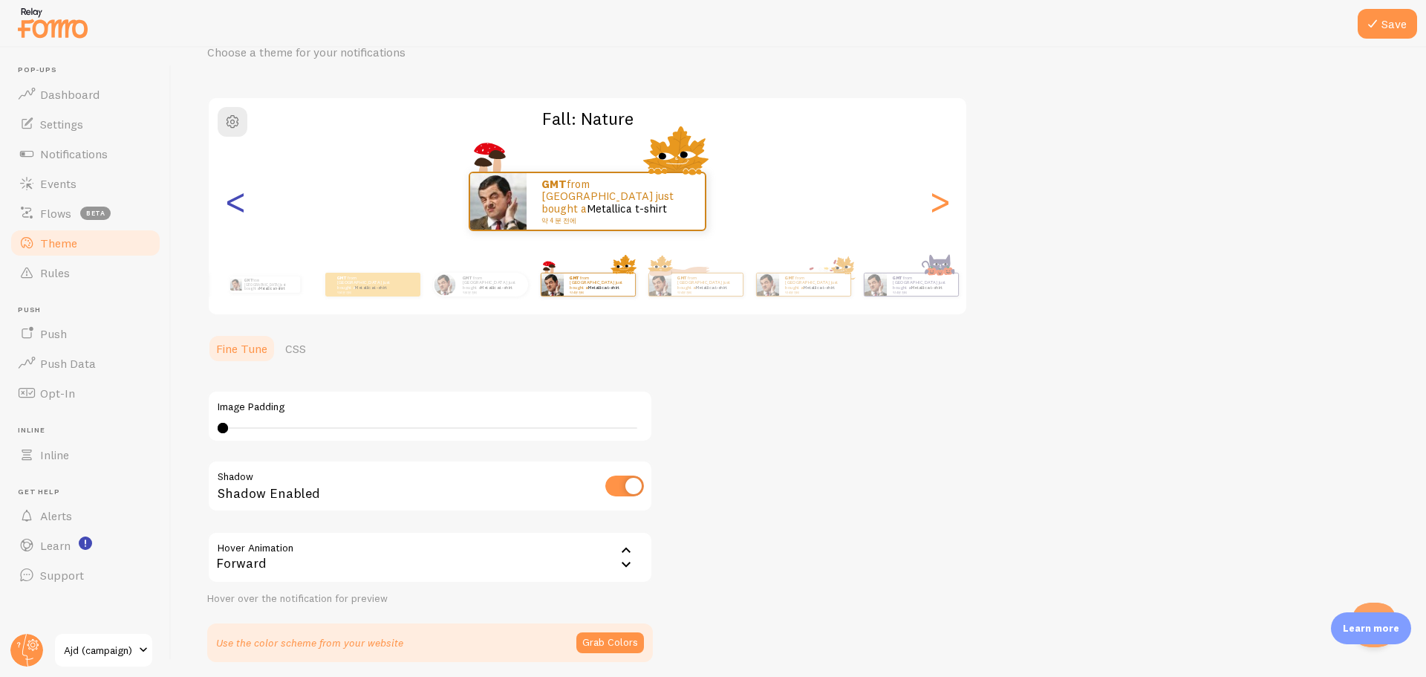
click at [235, 206] on div "<" at bounding box center [236, 201] width 18 height 107
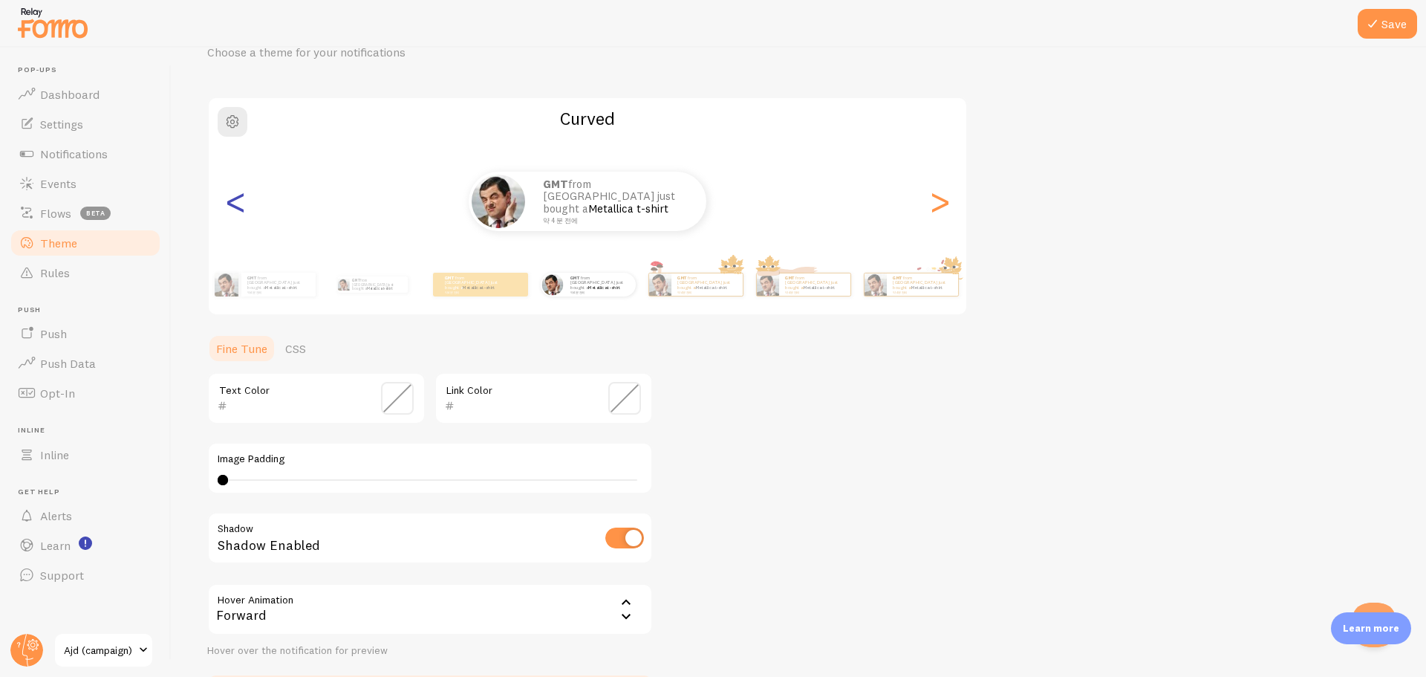
click at [235, 206] on div "<" at bounding box center [236, 201] width 18 height 107
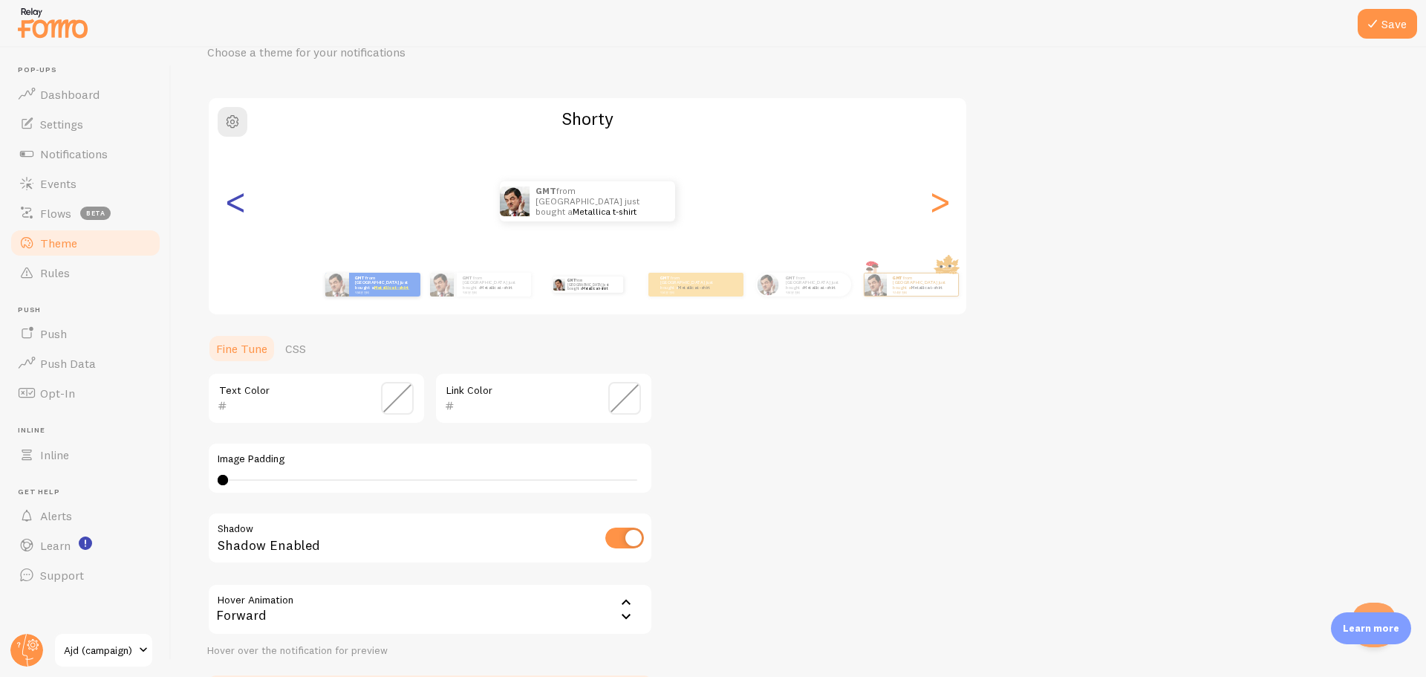
click at [235, 206] on div "<" at bounding box center [236, 201] width 18 height 107
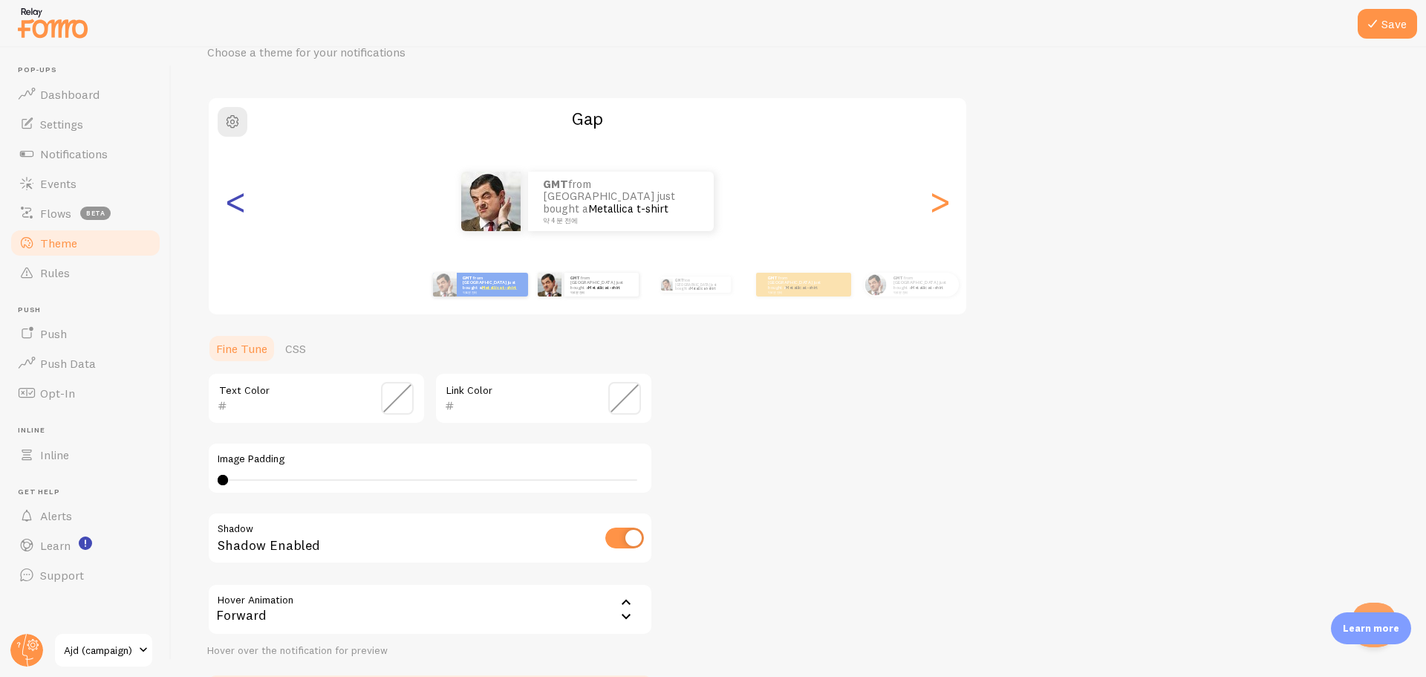
click at [235, 206] on div "<" at bounding box center [236, 201] width 18 height 107
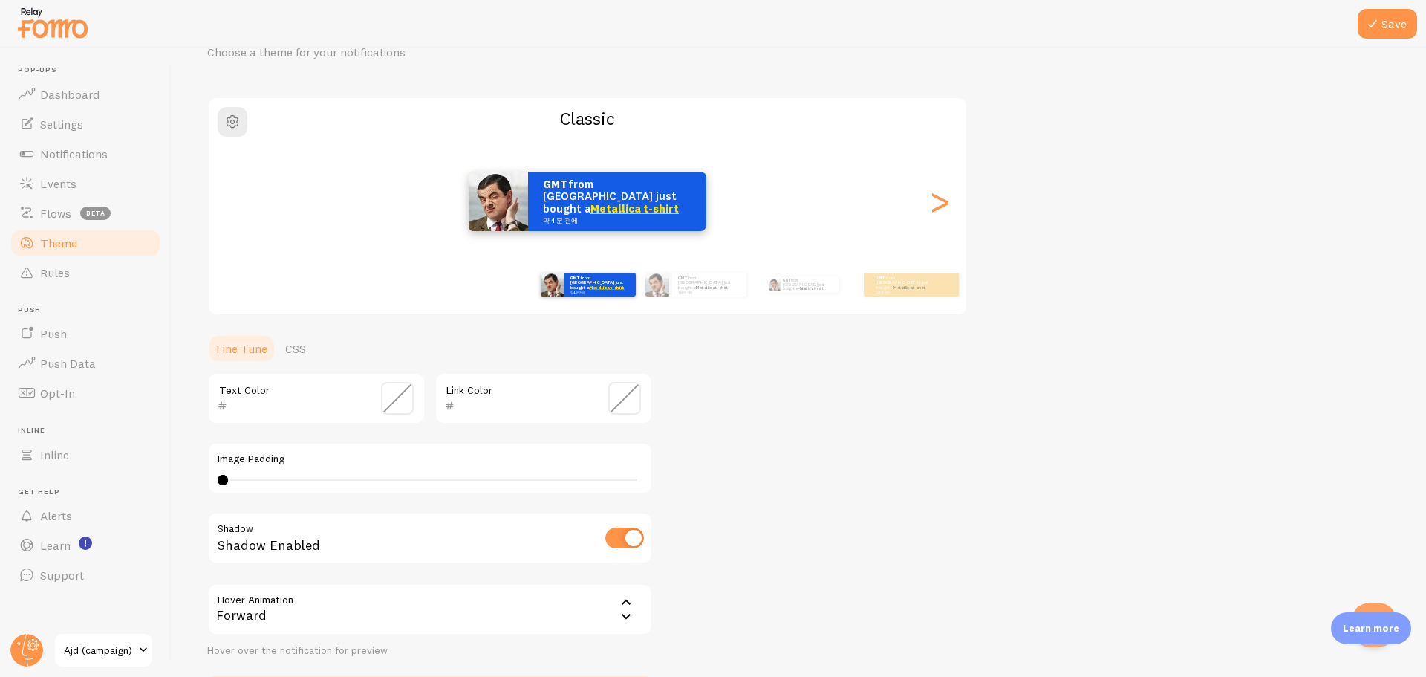
click at [235, 206] on div "<" at bounding box center [236, 201] width 18 height 107
click at [777, 487] on div "Theme Choose a theme for your notifications Classic GMT from [GEOGRAPHIC_DATA] …" at bounding box center [798, 361] width 1183 height 705
click at [42, 23] on img at bounding box center [53, 23] width 74 height 38
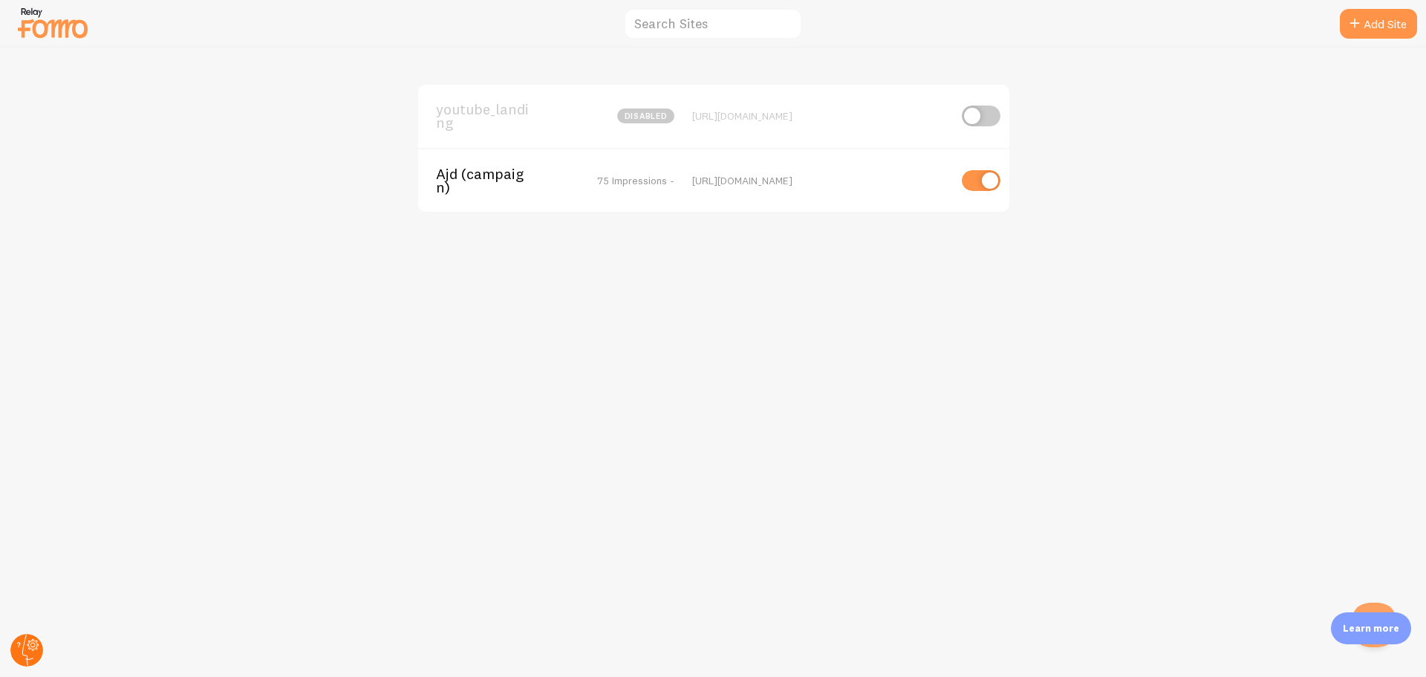
click at [28, 644] on icon at bounding box center [33, 645] width 12 height 12
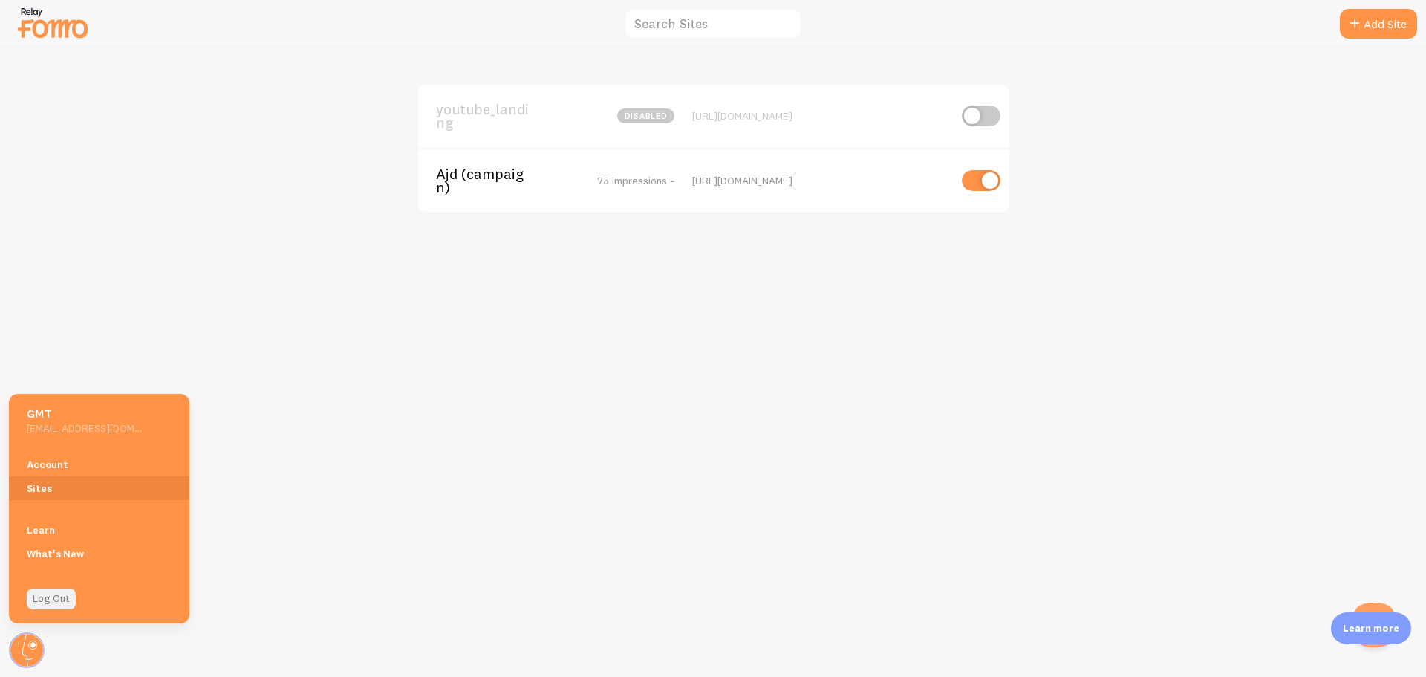
click at [55, 602] on link "Log Out" at bounding box center [51, 598] width 49 height 21
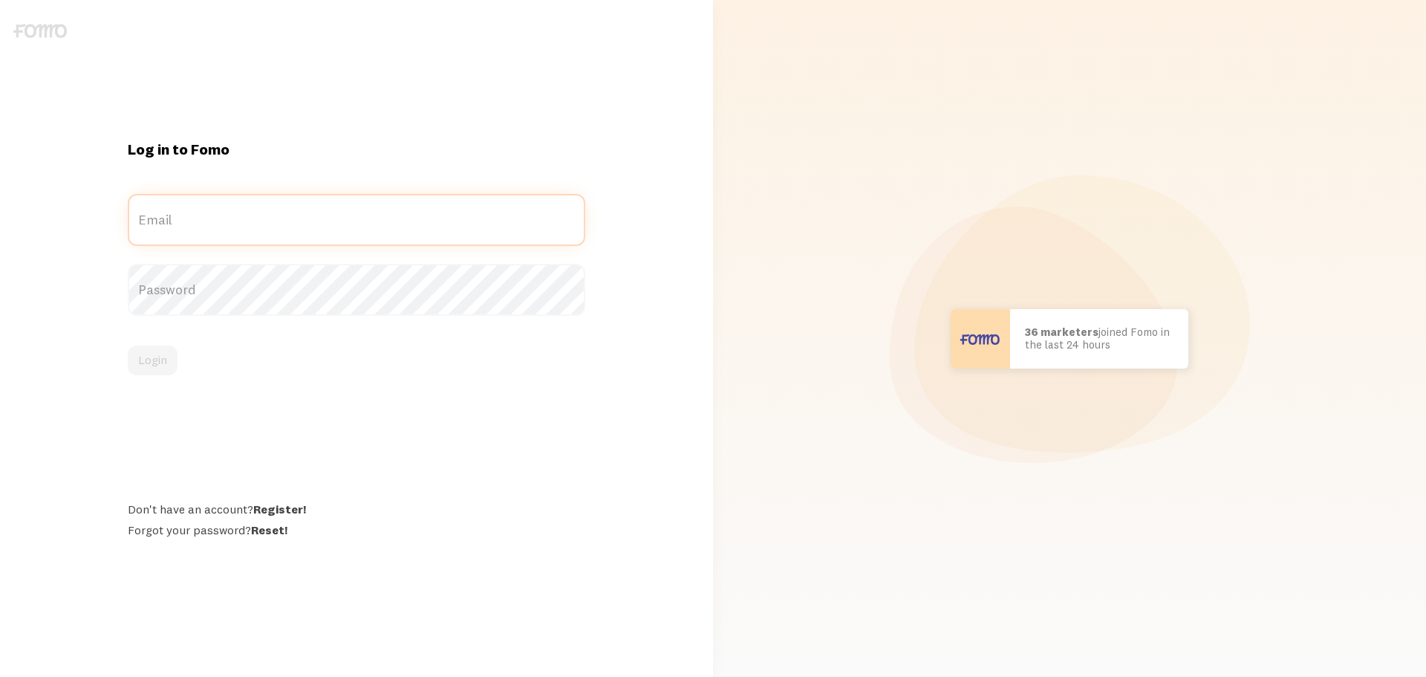
type input "[EMAIL_ADDRESS][DOMAIN_NAME]"
click at [212, 221] on label "Email" at bounding box center [356, 220] width 457 height 52
click at [212, 221] on input "[EMAIL_ADDRESS][DOMAIN_NAME]" at bounding box center [356, 220] width 457 height 52
drag, startPoint x: 273, startPoint y: 227, endPoint x: 19, endPoint y: 215, distance: 254.2
click at [19, 215] on div "Log in to Fomo pmkt@ajd.co.kr Email Password Login Don't have an account? Regis…" at bounding box center [356, 339] width 713 height 398
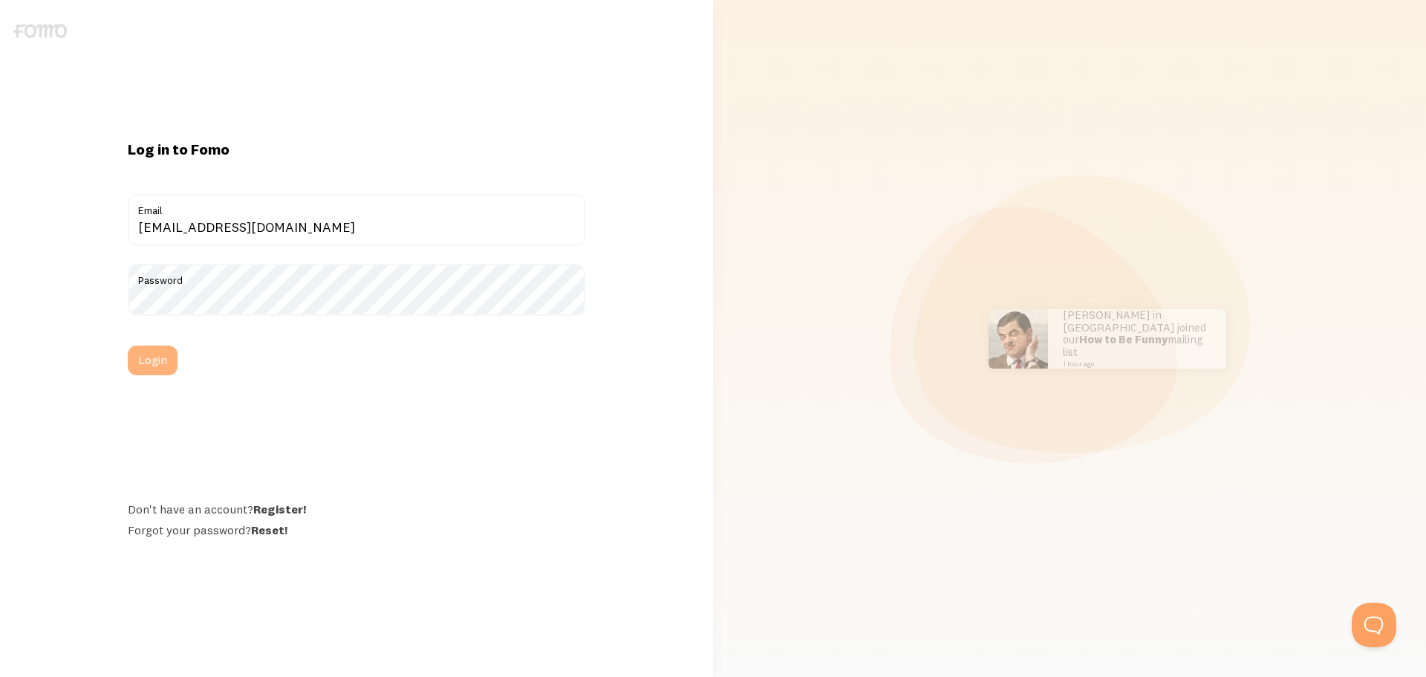
click at [142, 357] on button "Login" at bounding box center [153, 360] width 50 height 30
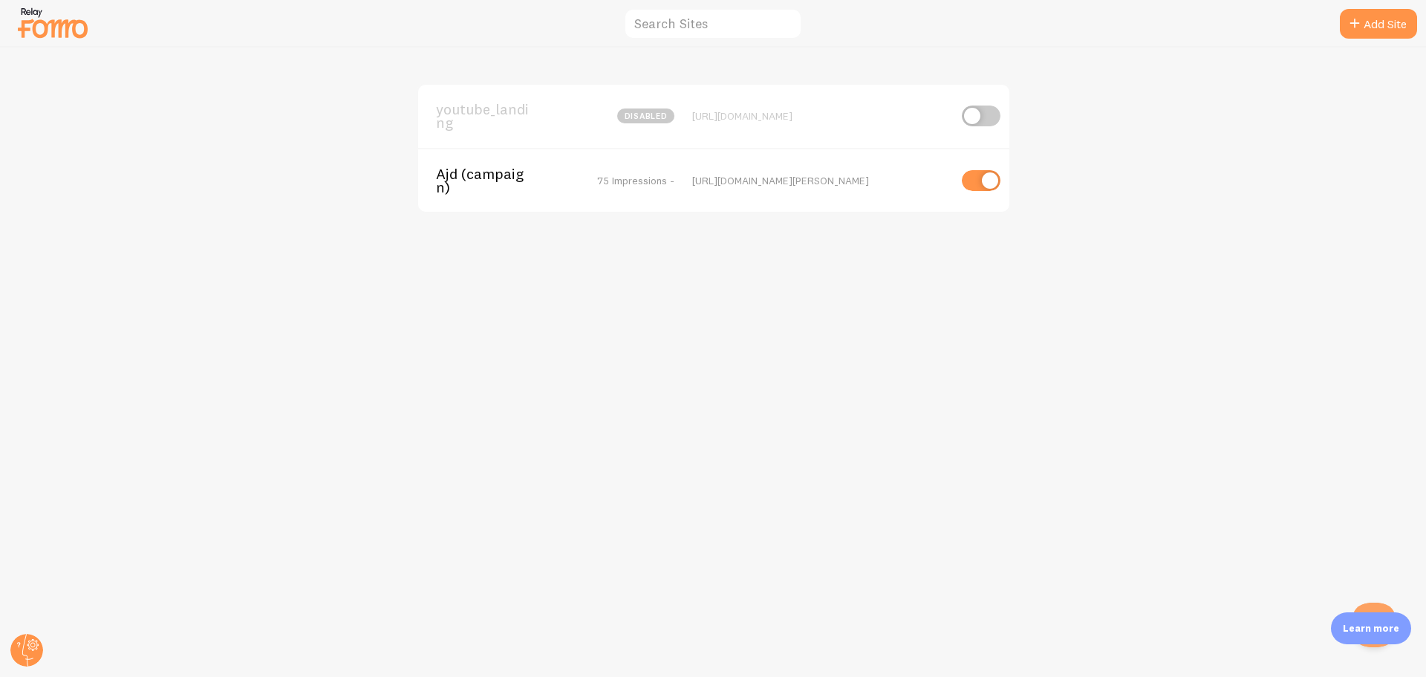
click at [494, 178] on span "Ajd (campaign)" at bounding box center [496, 180] width 120 height 27
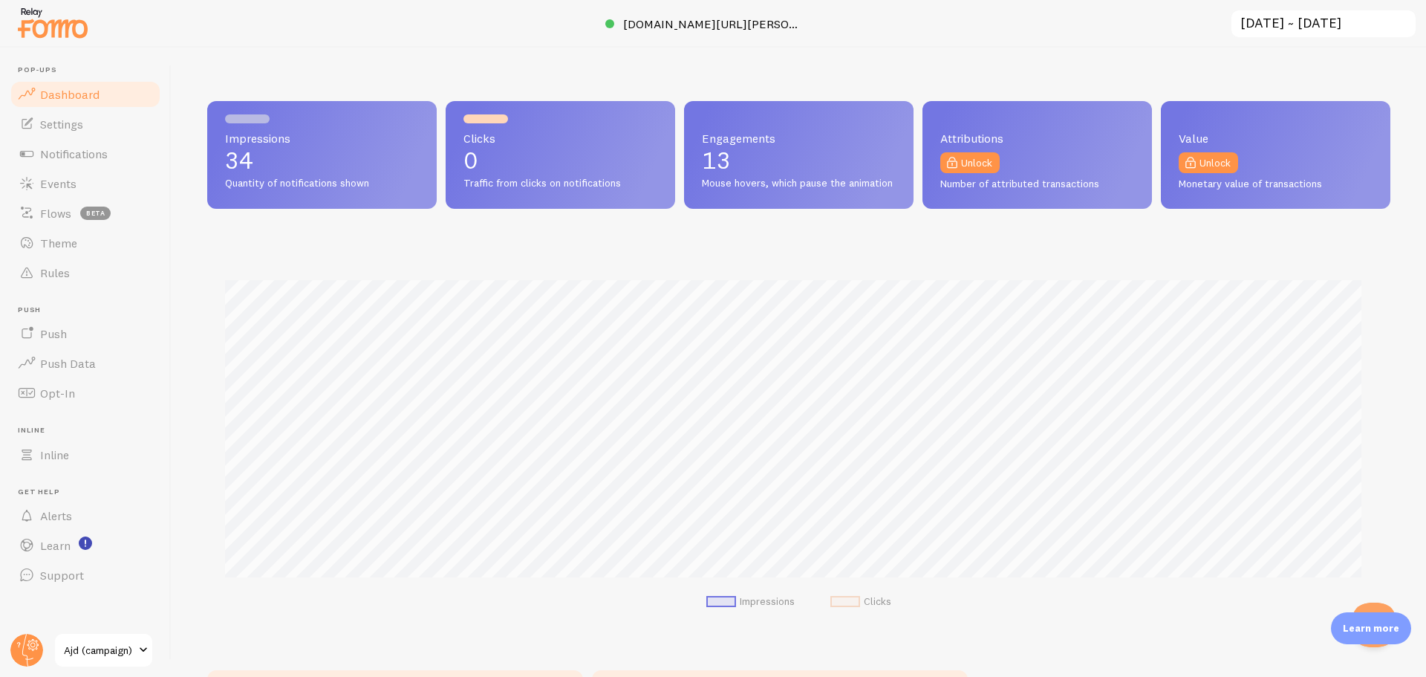
scroll to position [390, 1172]
click at [69, 250] on link "Theme" at bounding box center [85, 243] width 153 height 30
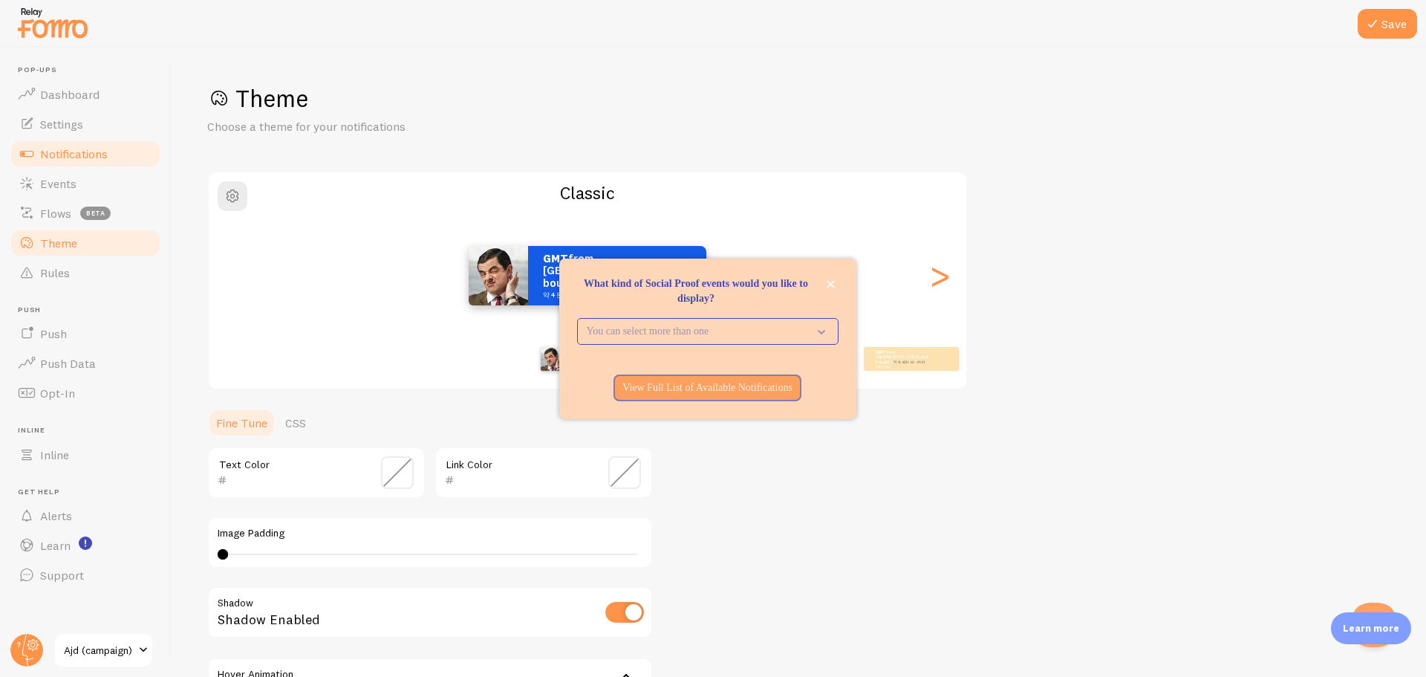
drag, startPoint x: 90, startPoint y: 151, endPoint x: 102, endPoint y: 151, distance: 12.6
click at [90, 151] on span "Notifications" at bounding box center [74, 153] width 68 height 15
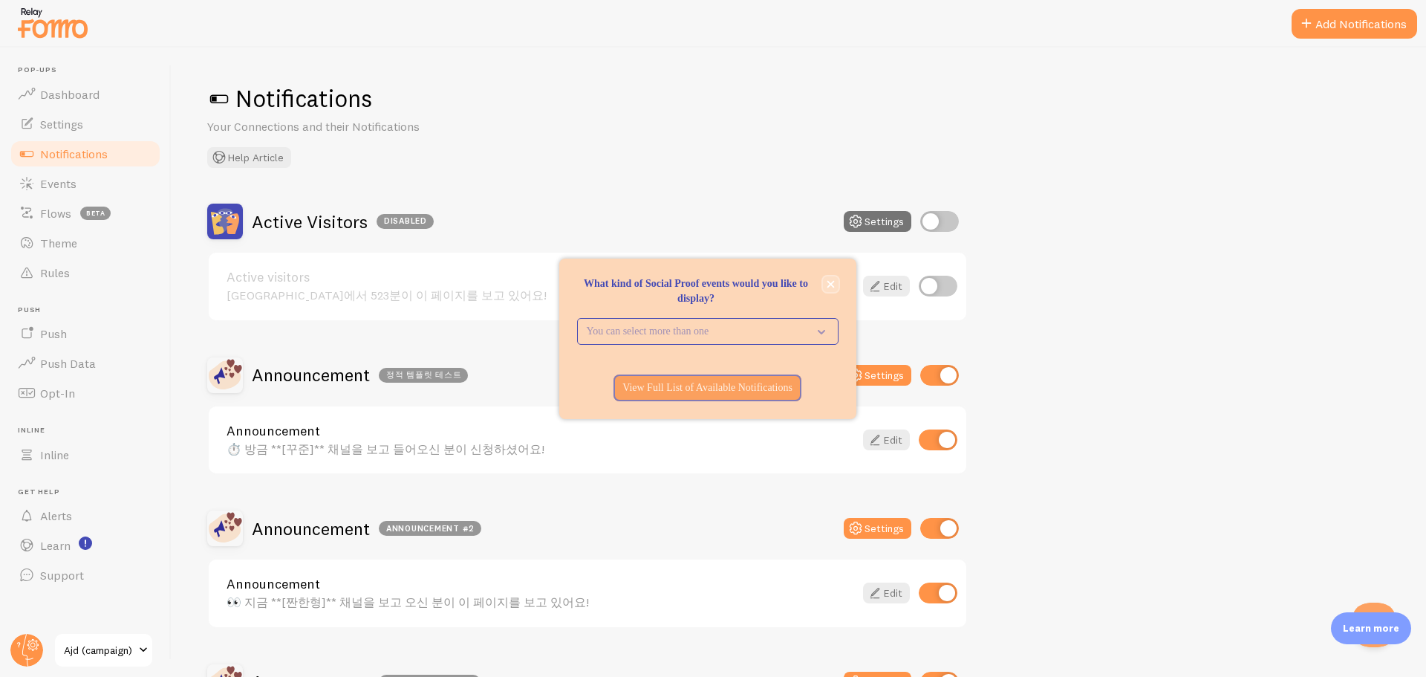
click at [834, 284] on icon "close," at bounding box center [831, 284] width 8 height 8
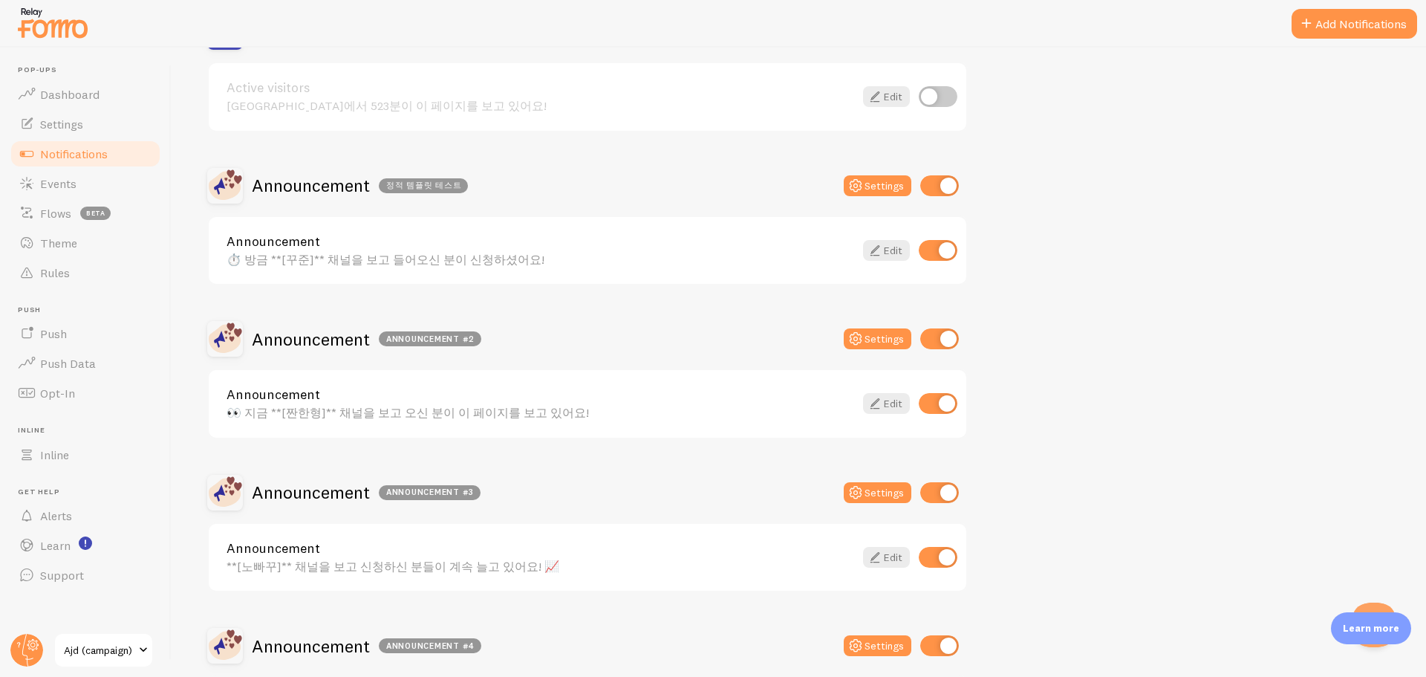
scroll to position [297, 0]
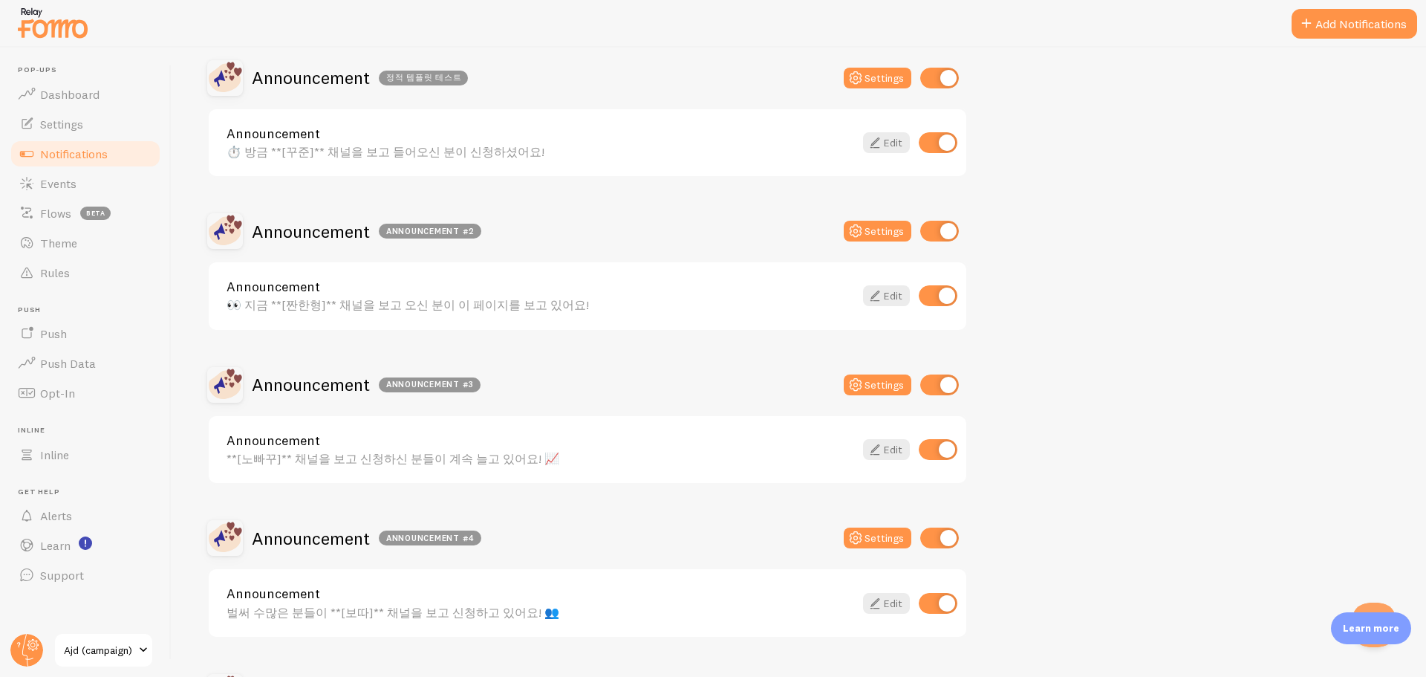
click at [428, 294] on div "Announcement 👀 지금 **[짠한형]** 채널을 보고 오신 분이 이 페이지를 보고 있어요!" at bounding box center [541, 296] width 628 height 32
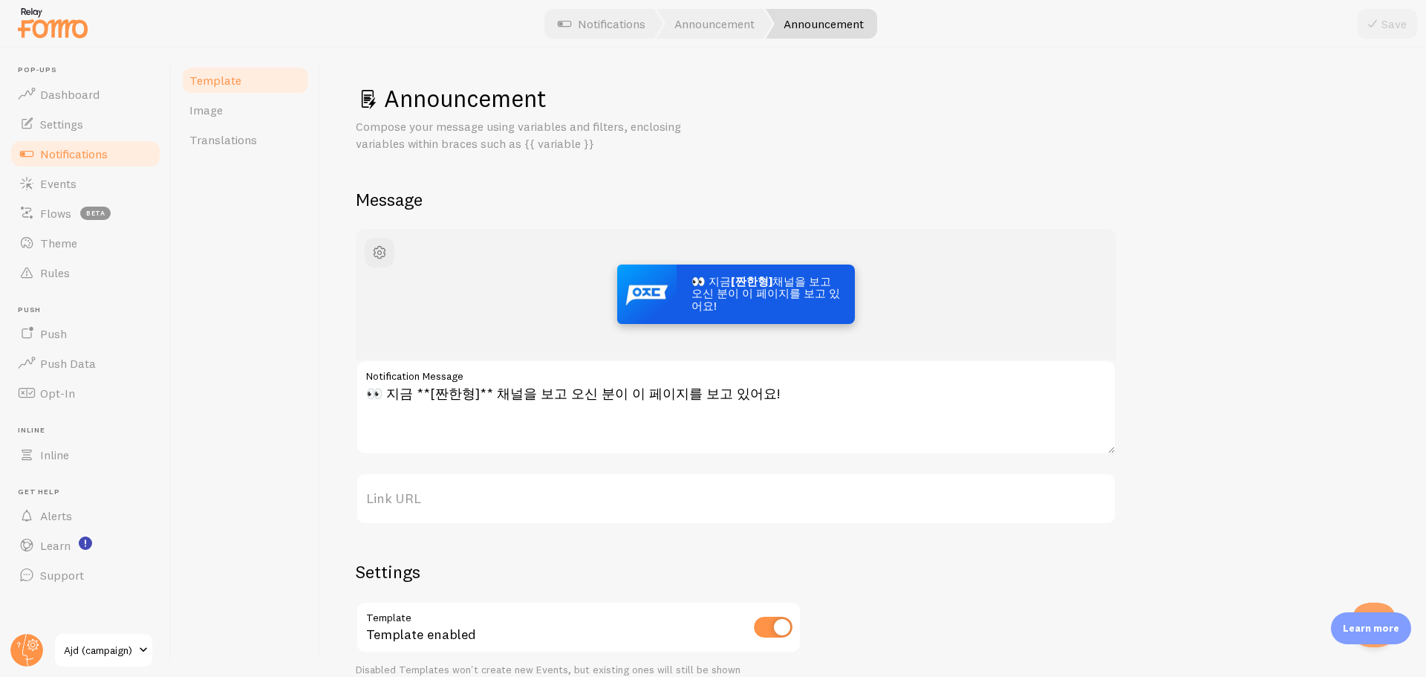
scroll to position [189, 0]
